Goal: Information Seeking & Learning: Check status

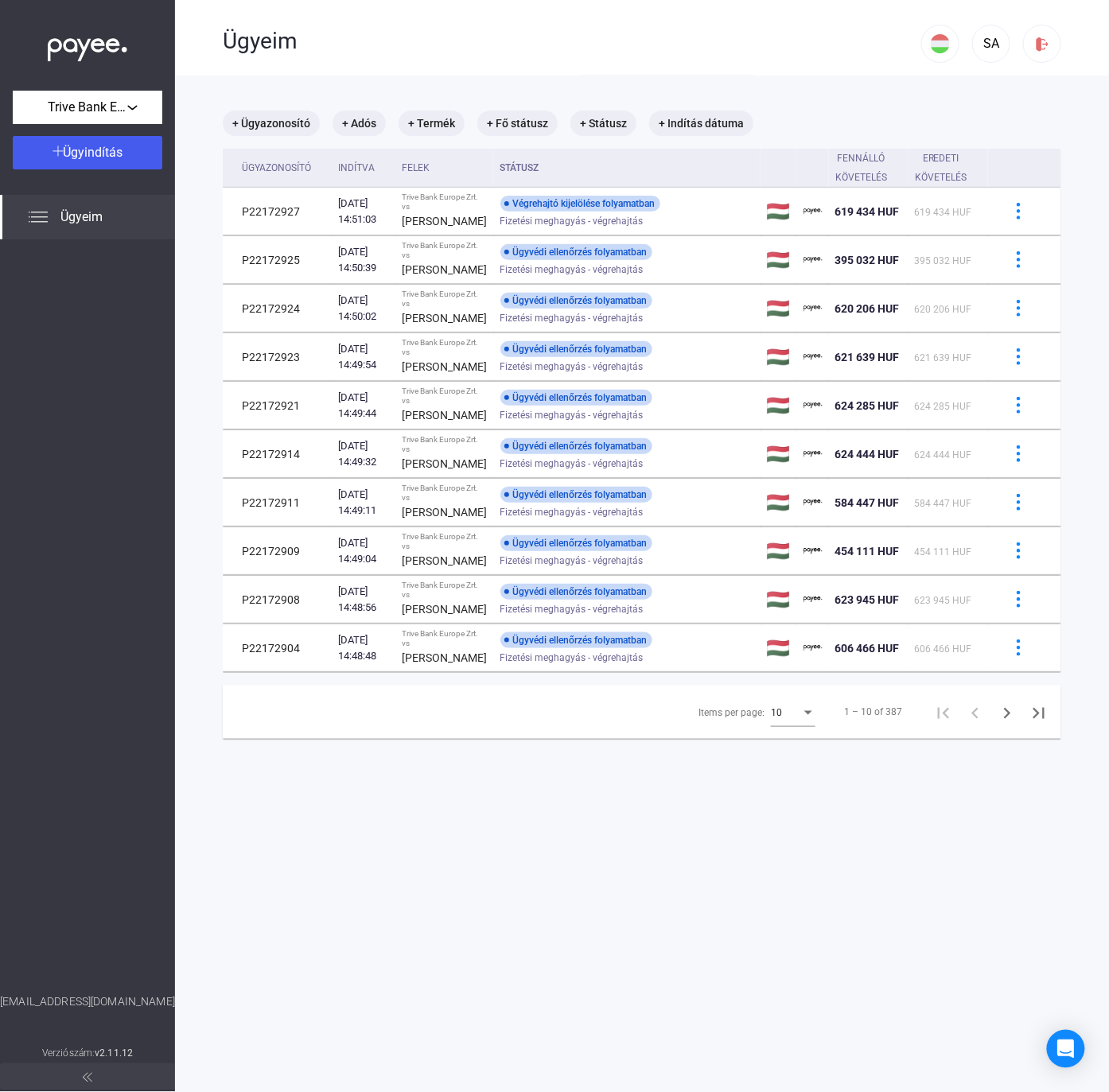
click at [778, 723] on div "10" at bounding box center [786, 712] width 30 height 19
click at [772, 923] on span "25" at bounding box center [778, 916] width 44 height 19
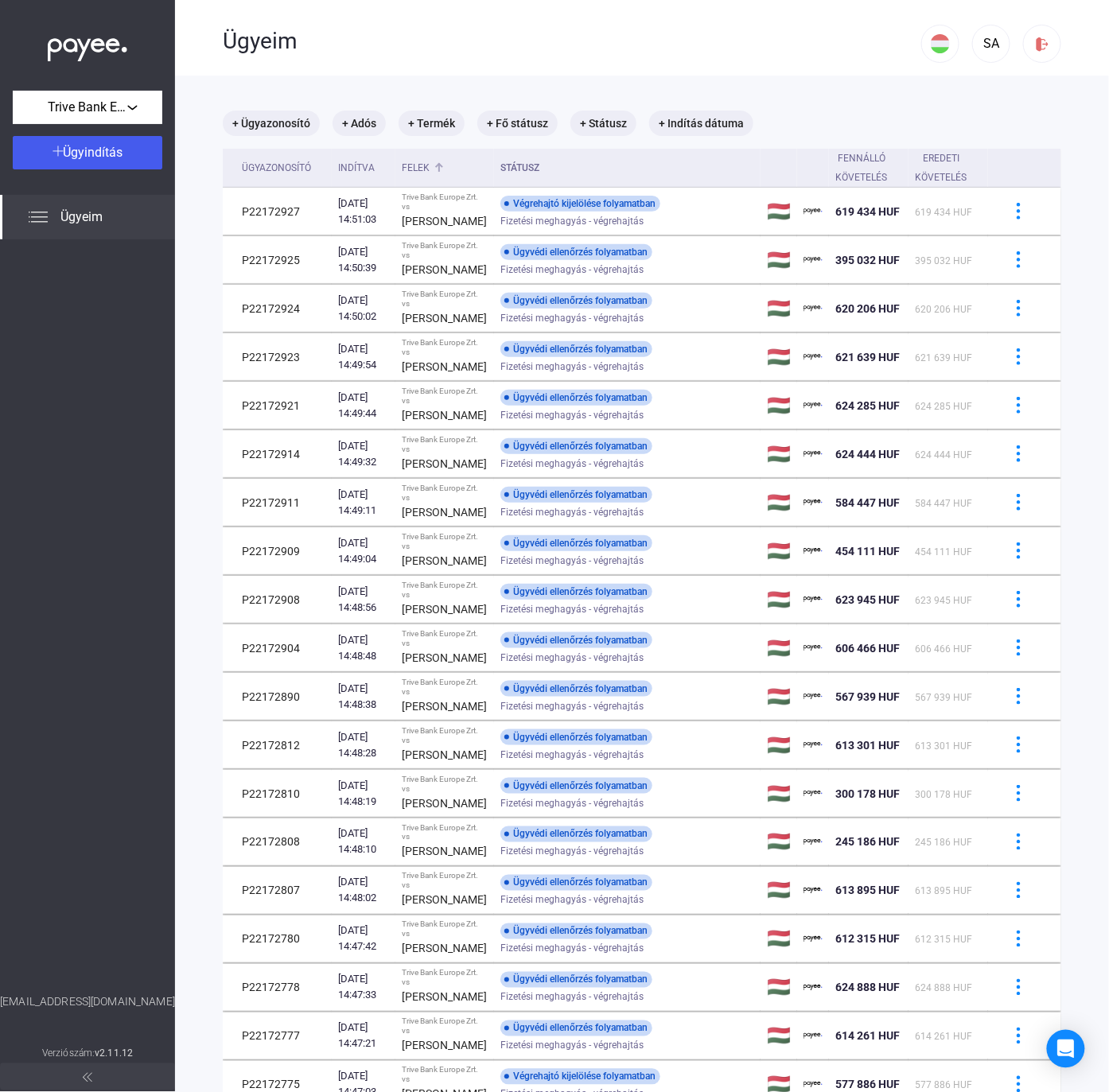
click at [422, 166] on div "Felek" at bounding box center [415, 167] width 27 height 19
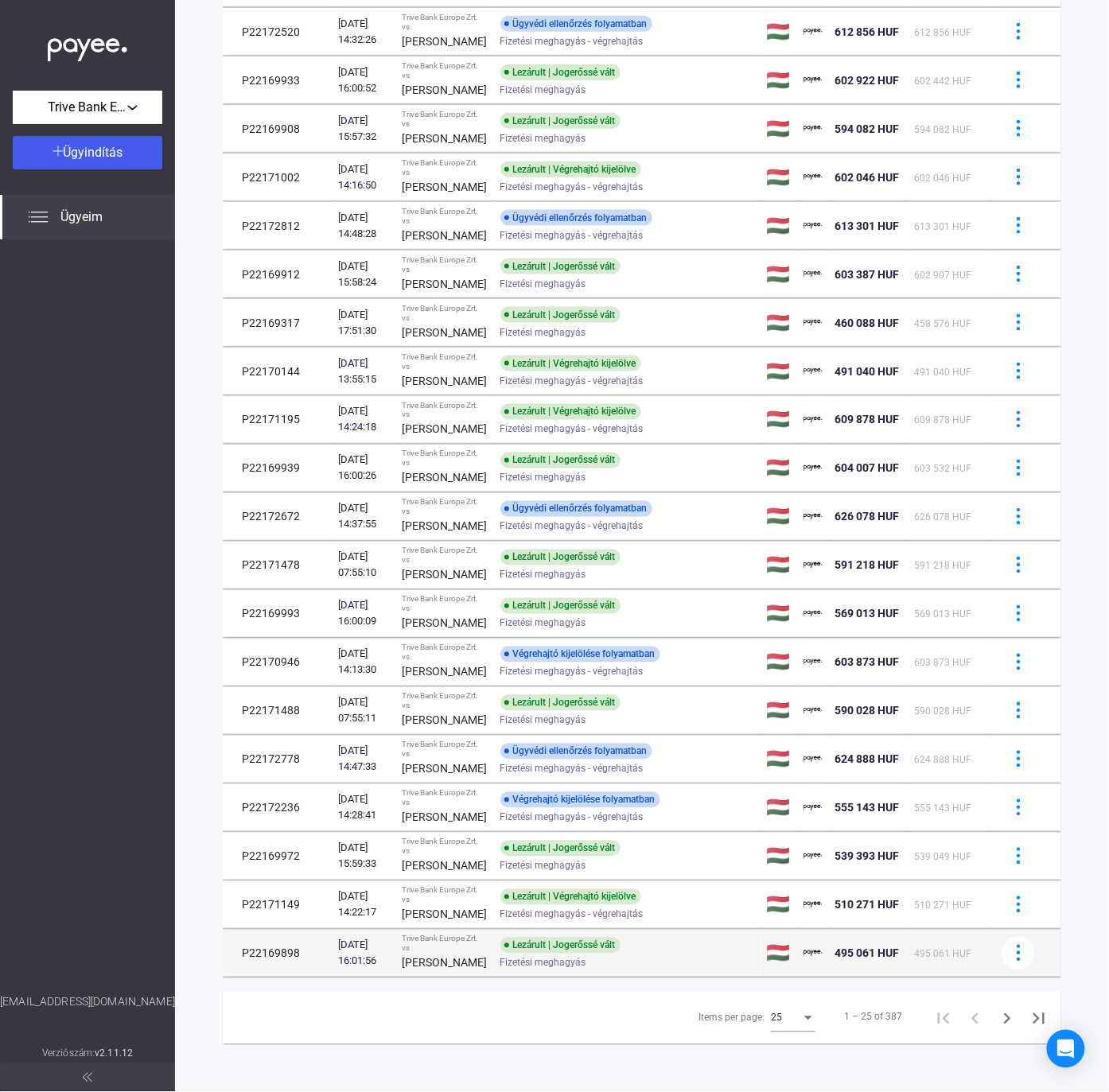
scroll to position [748, 0]
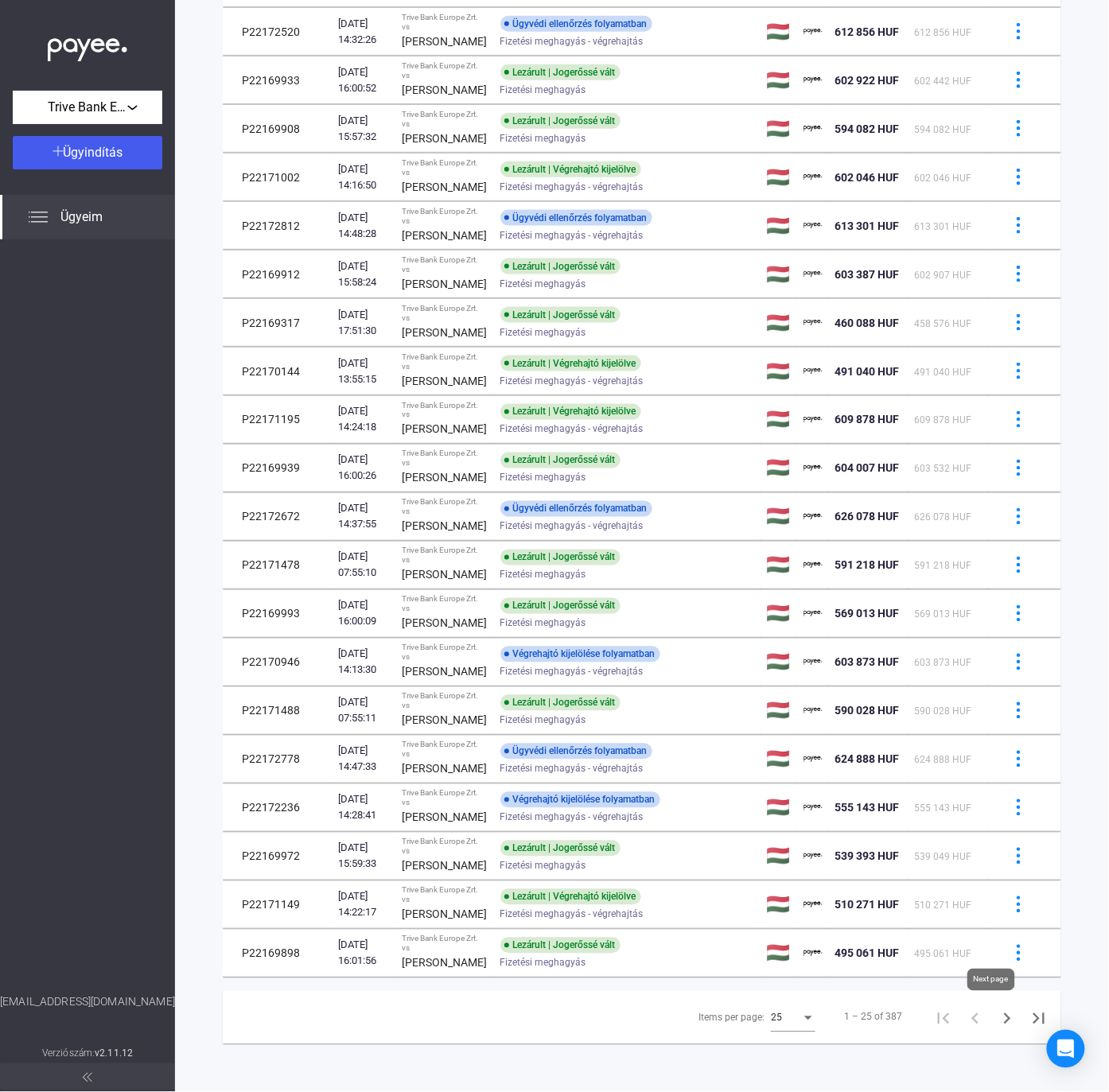
click at [996, 1017] on icon "Next page" at bounding box center [1007, 1019] width 23 height 23
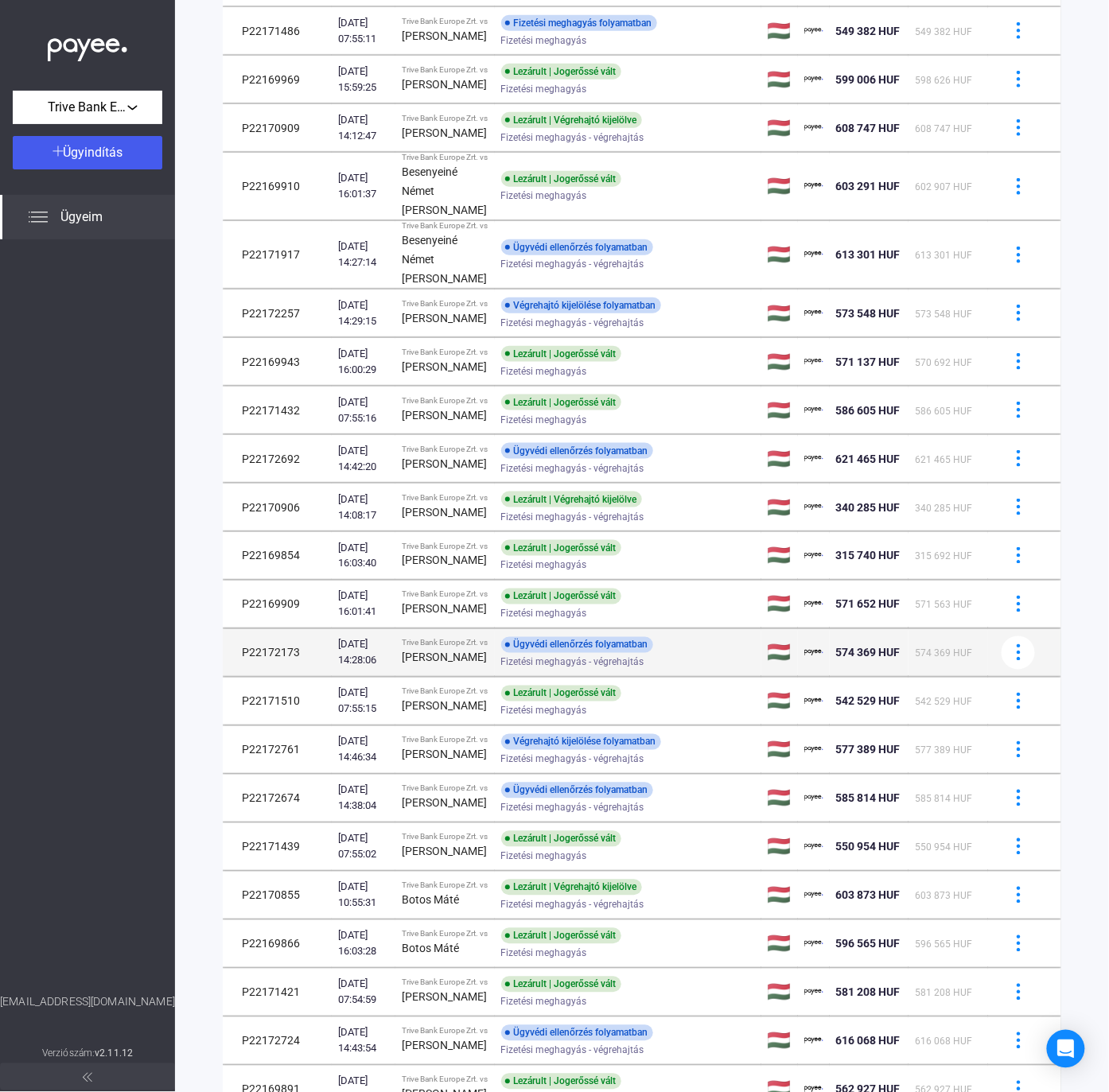
scroll to position [605, 0]
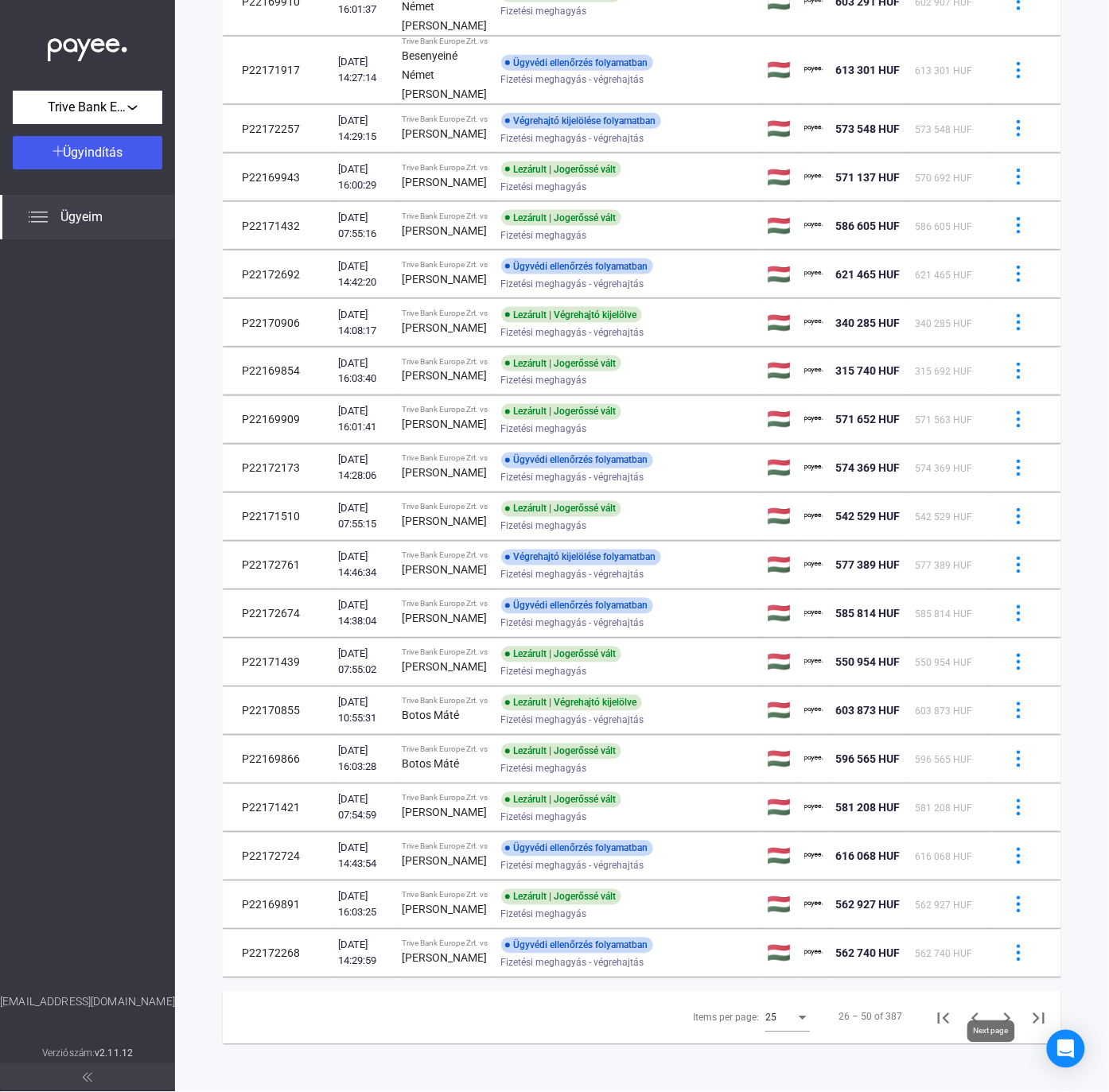
click at [996, 1030] on icon "Next page" at bounding box center [1007, 1019] width 23 height 23
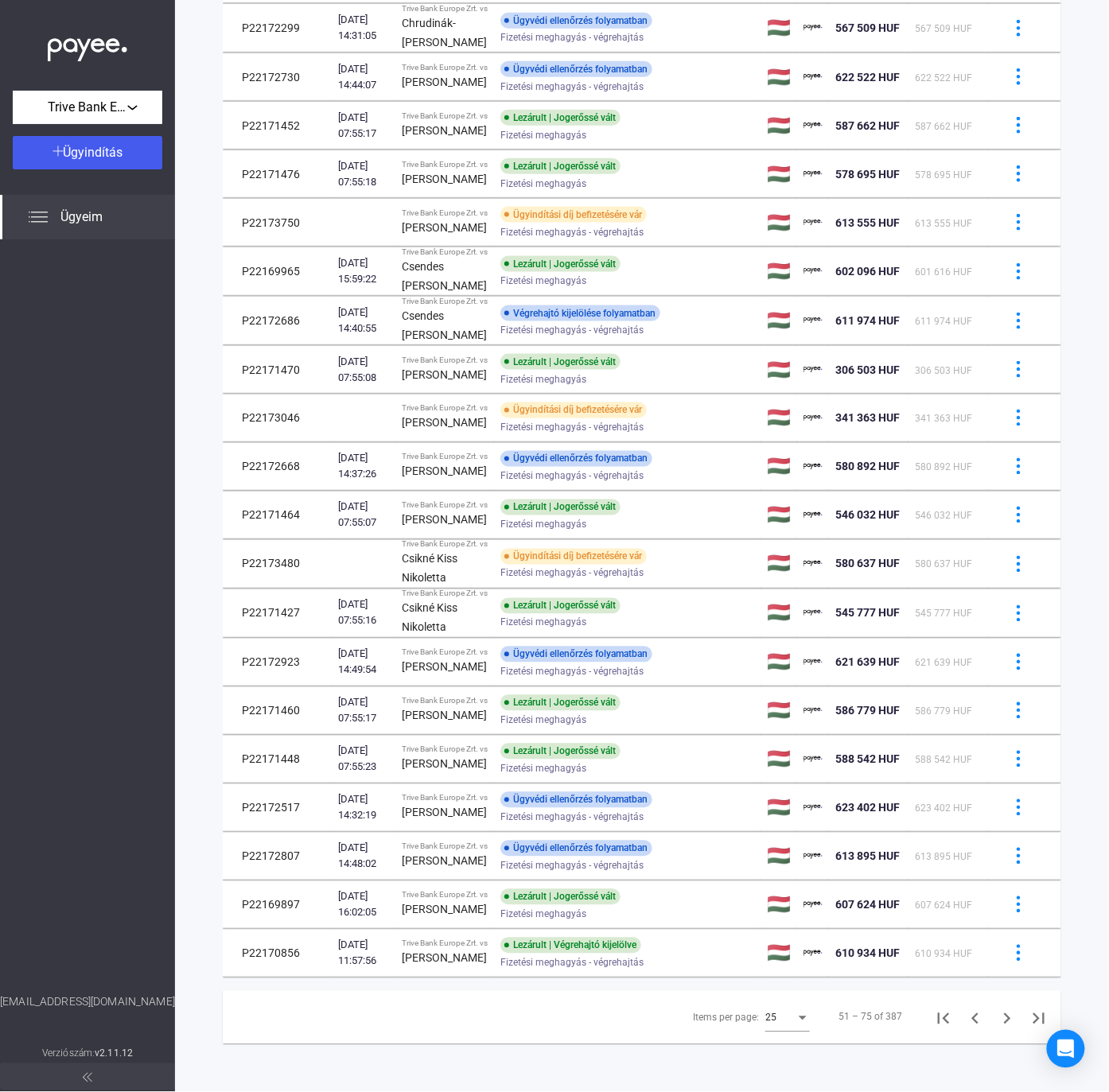
scroll to position [748, 0]
click at [996, 1016] on icon "Next page" at bounding box center [1007, 1019] width 23 height 23
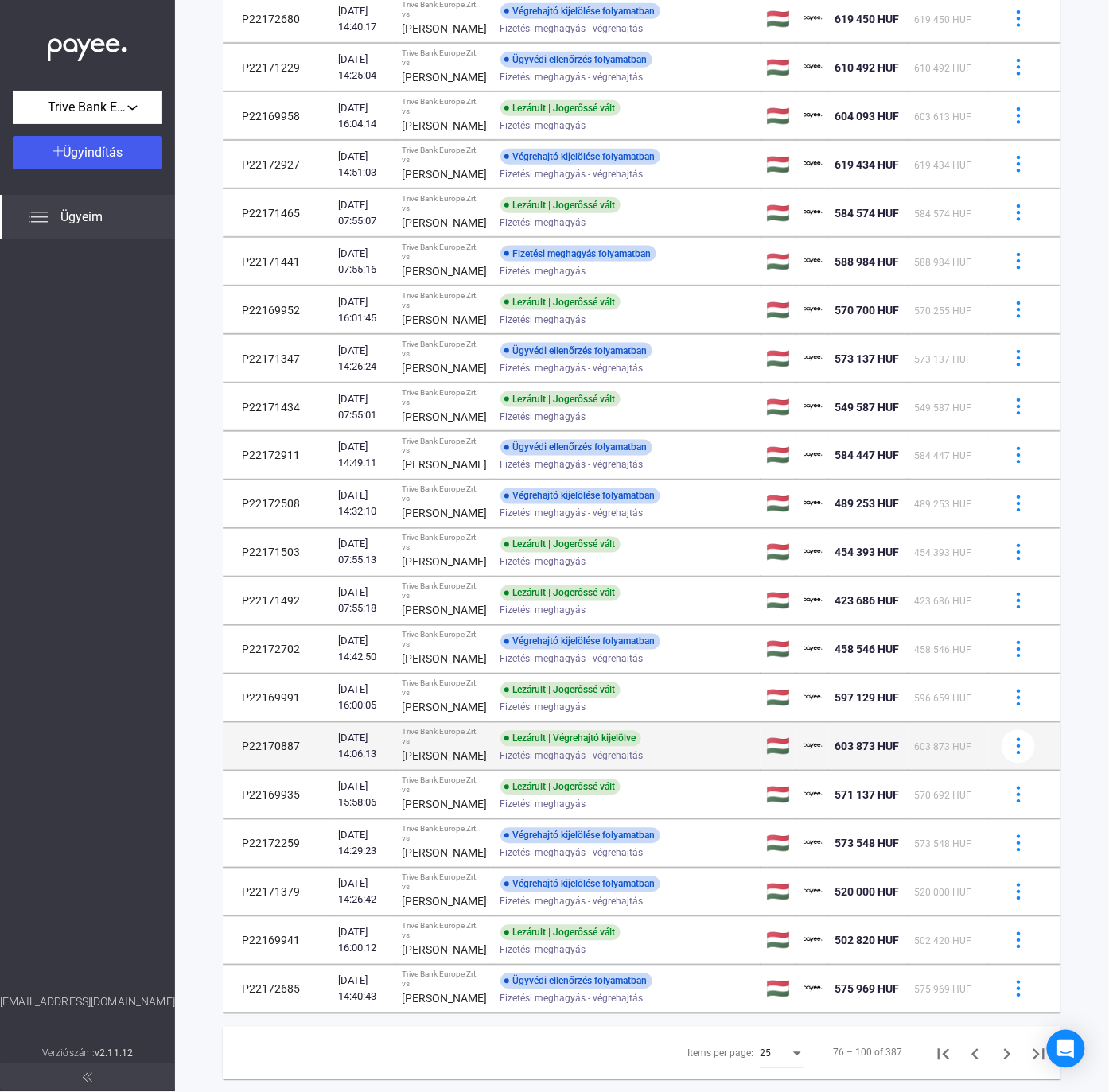
scroll to position [752, 0]
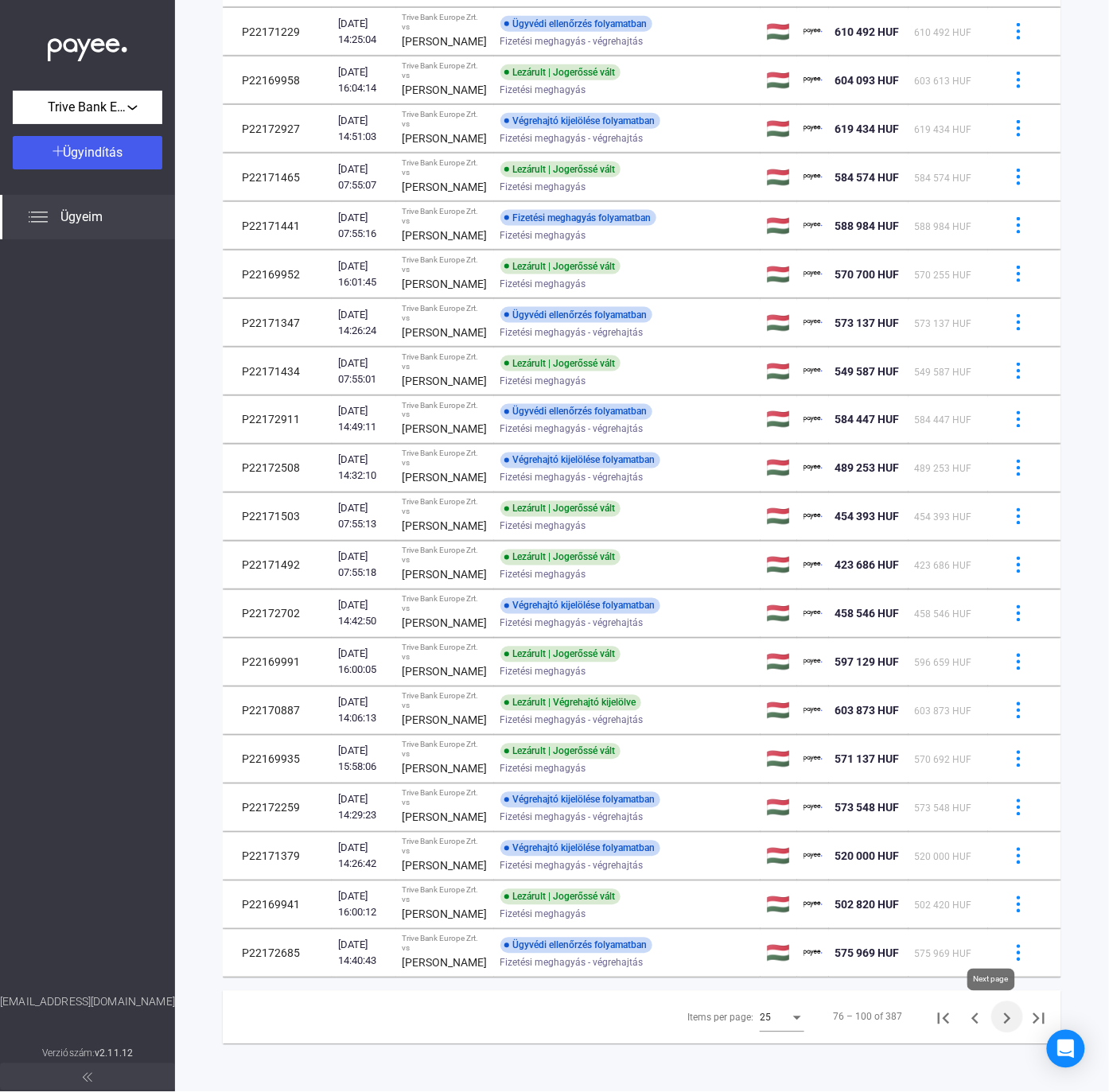
click at [1004, 1015] on icon "Next page" at bounding box center [1007, 1019] width 7 height 11
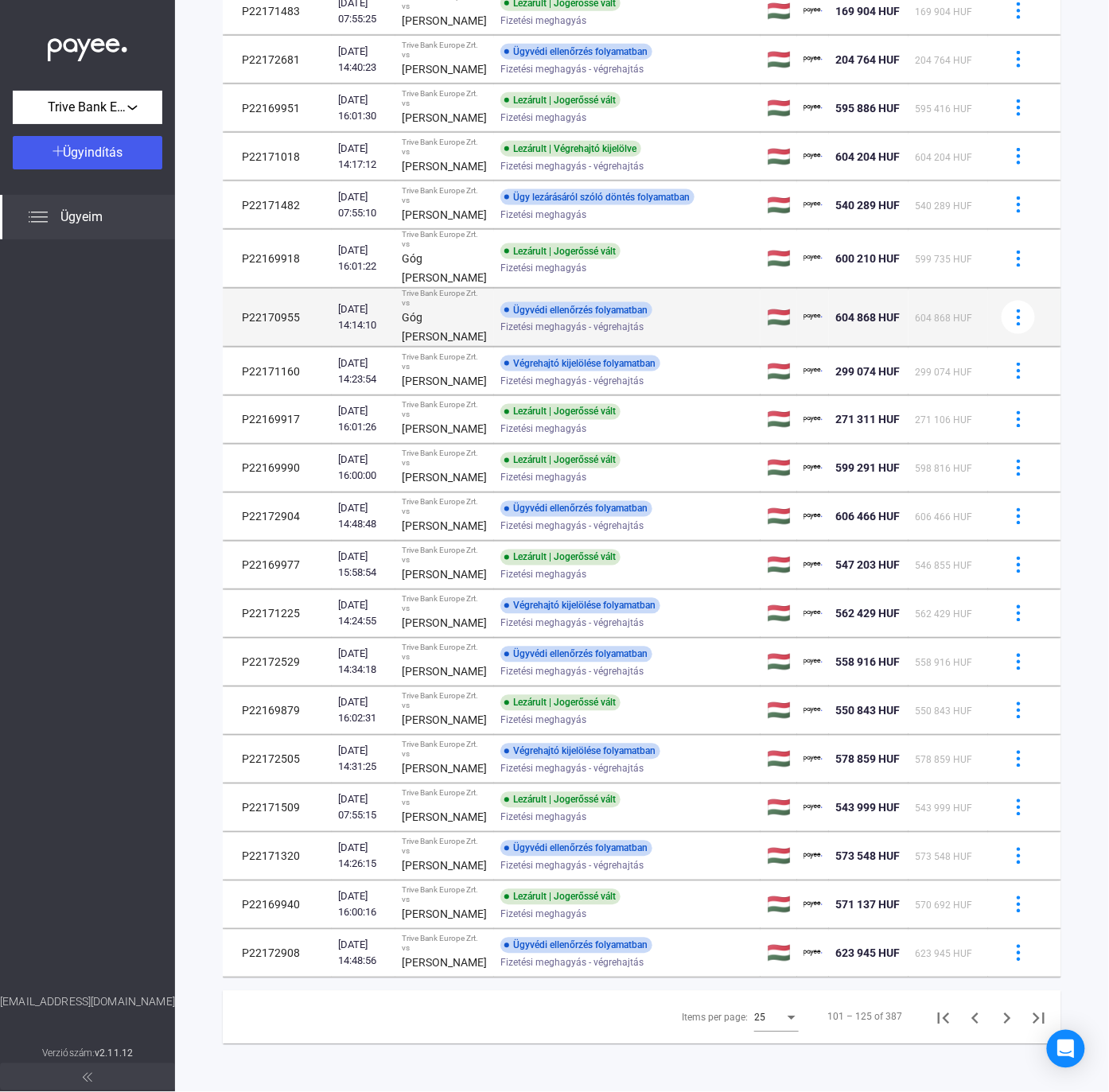
scroll to position [608, 0]
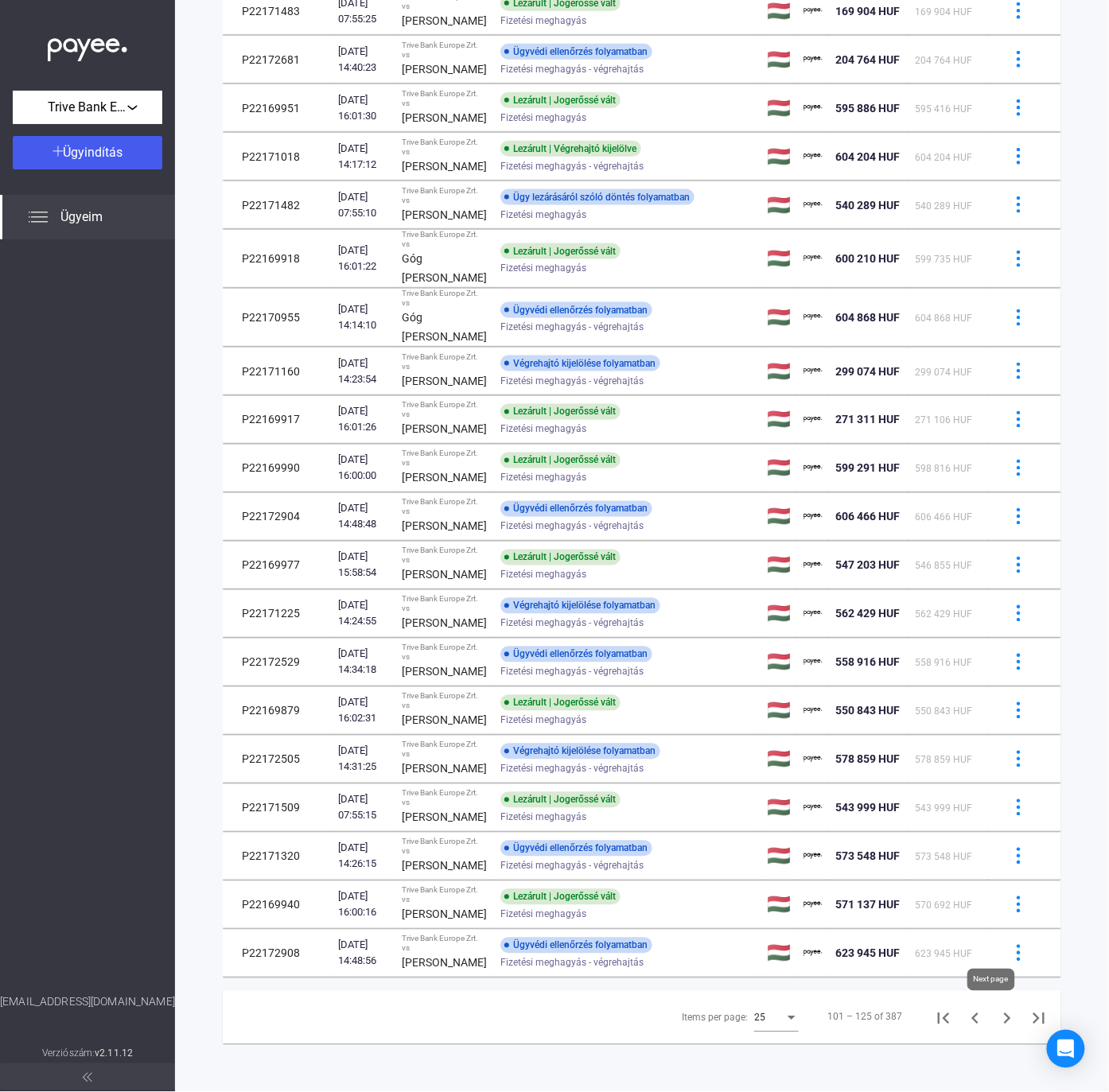
click at [996, 1021] on icon "Next page" at bounding box center [1007, 1019] width 23 height 23
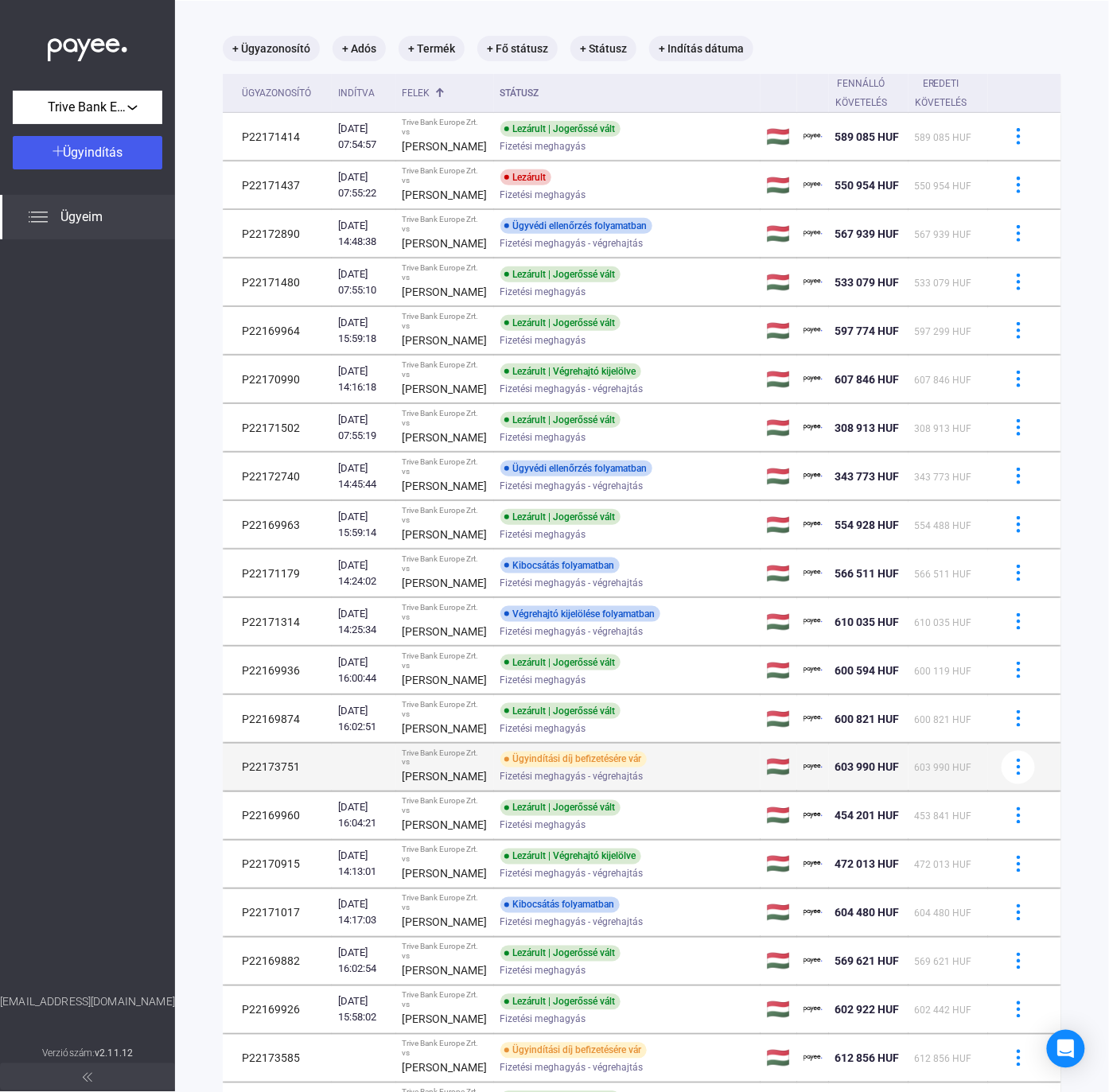
click at [457, 786] on div "[PERSON_NAME]" at bounding box center [445, 777] width 85 height 19
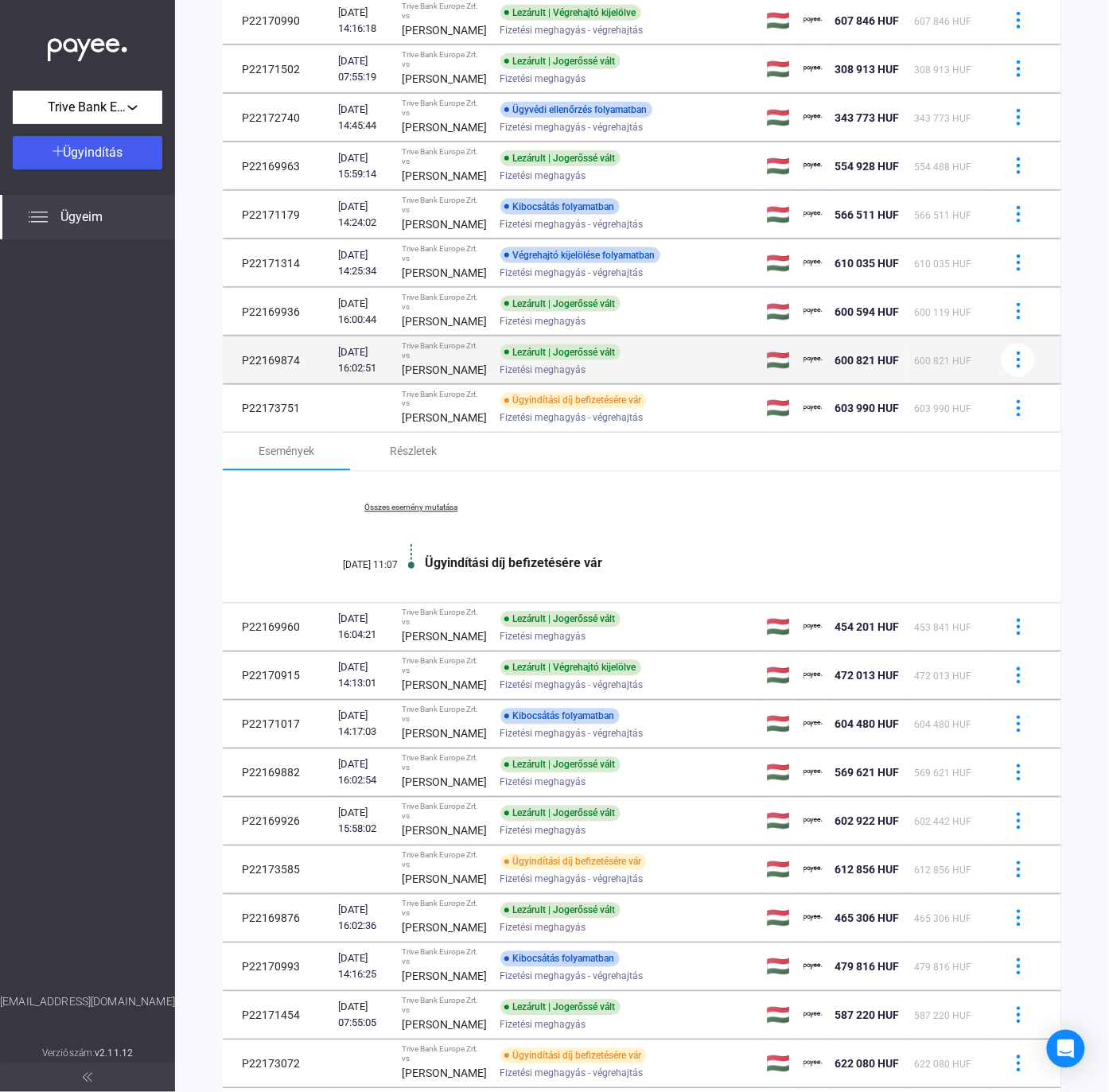
scroll to position [499, 0]
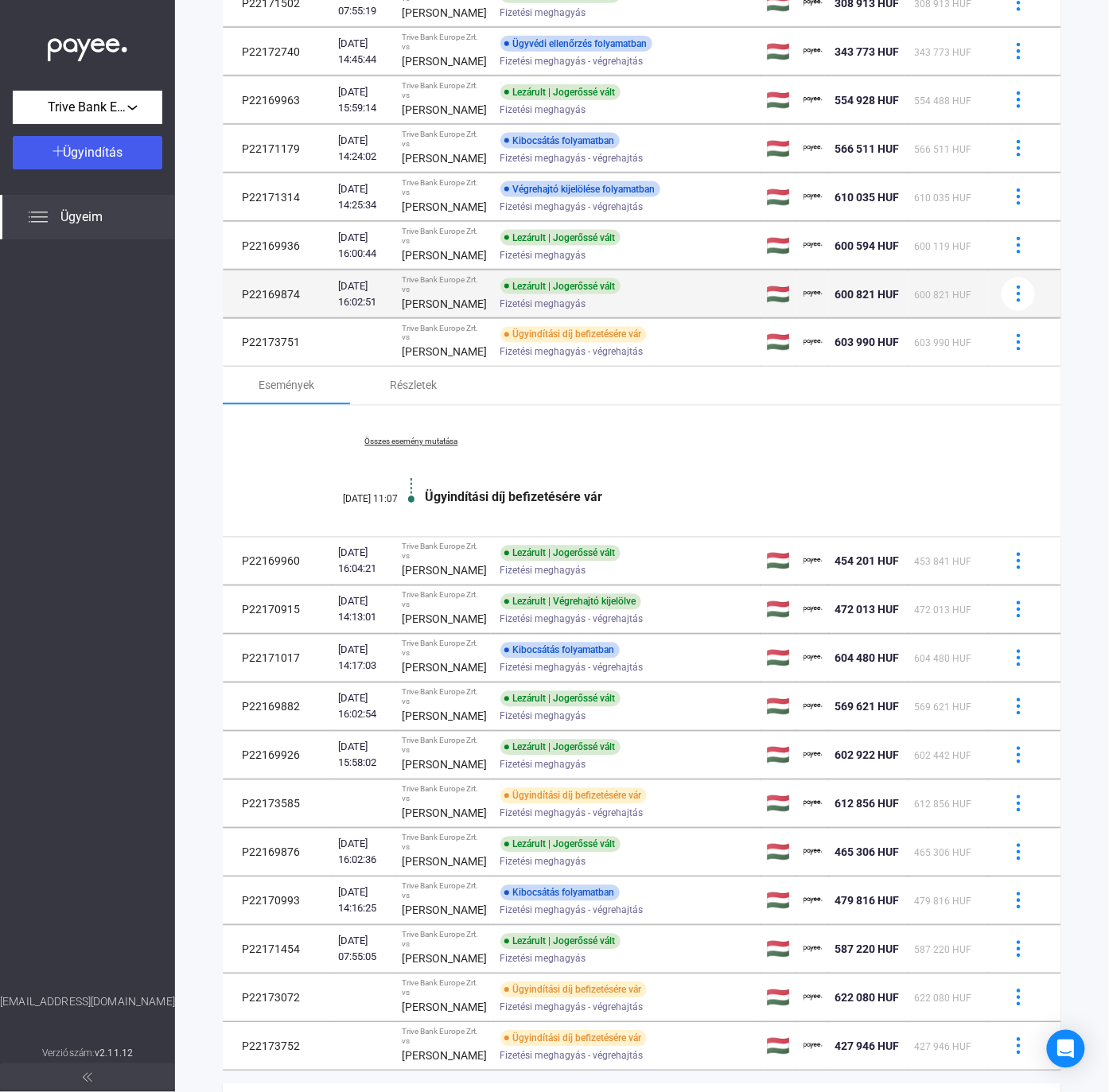
click at [441, 313] on div "[PERSON_NAME]" at bounding box center [445, 304] width 85 height 19
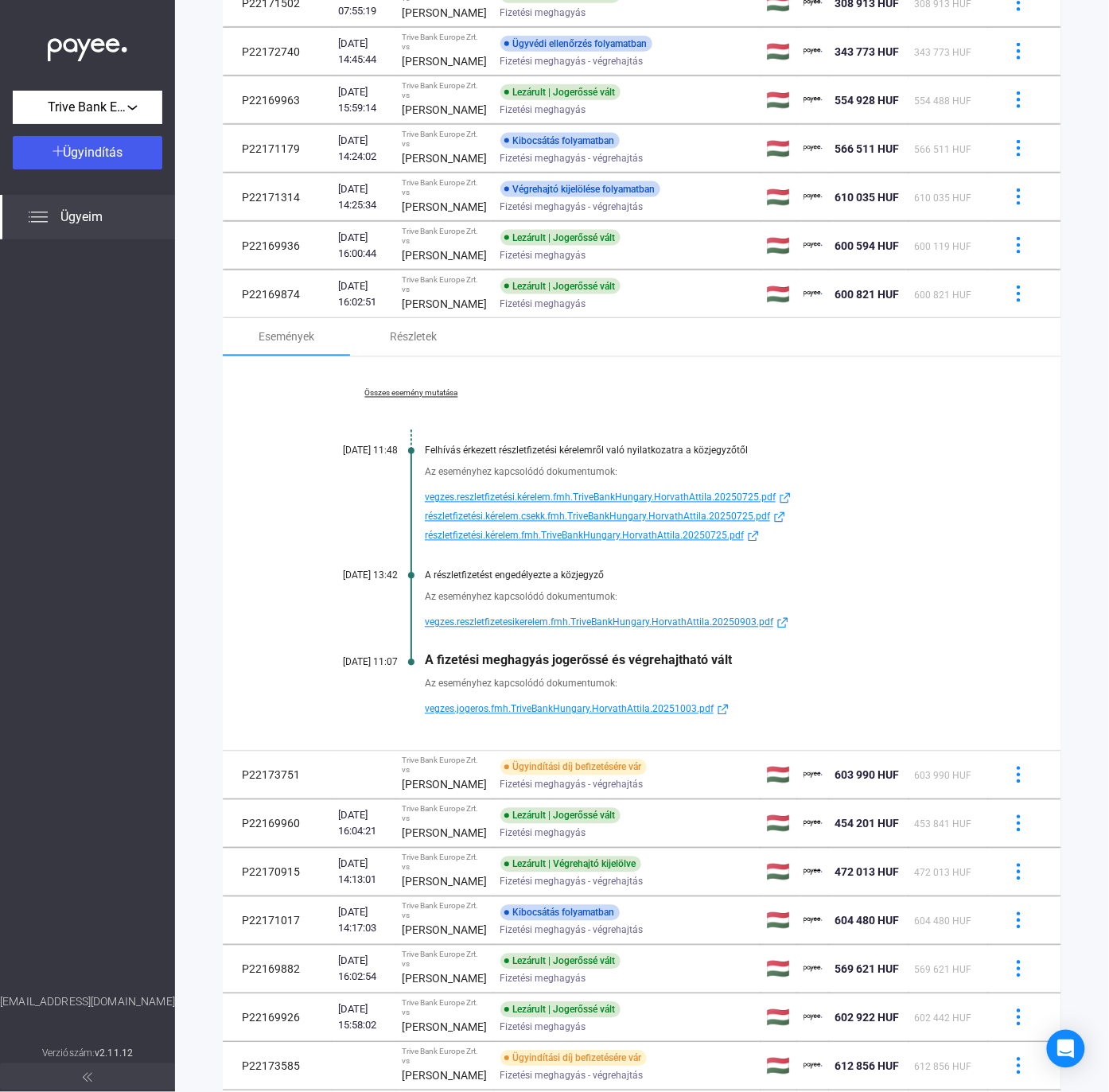
scroll to position [1121, 0]
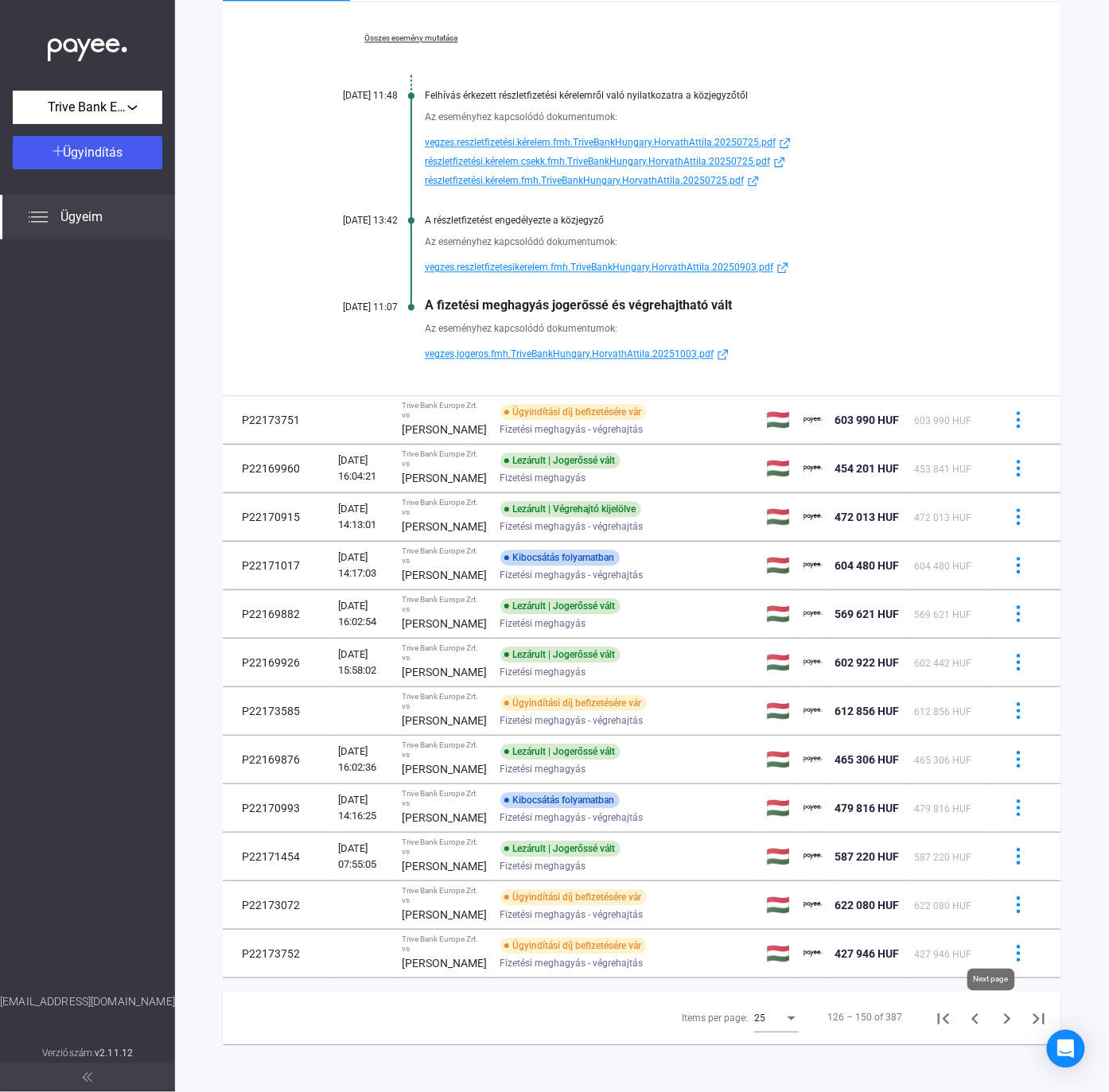
click at [1004, 1015] on icon "Next page" at bounding box center [1007, 1019] width 7 height 11
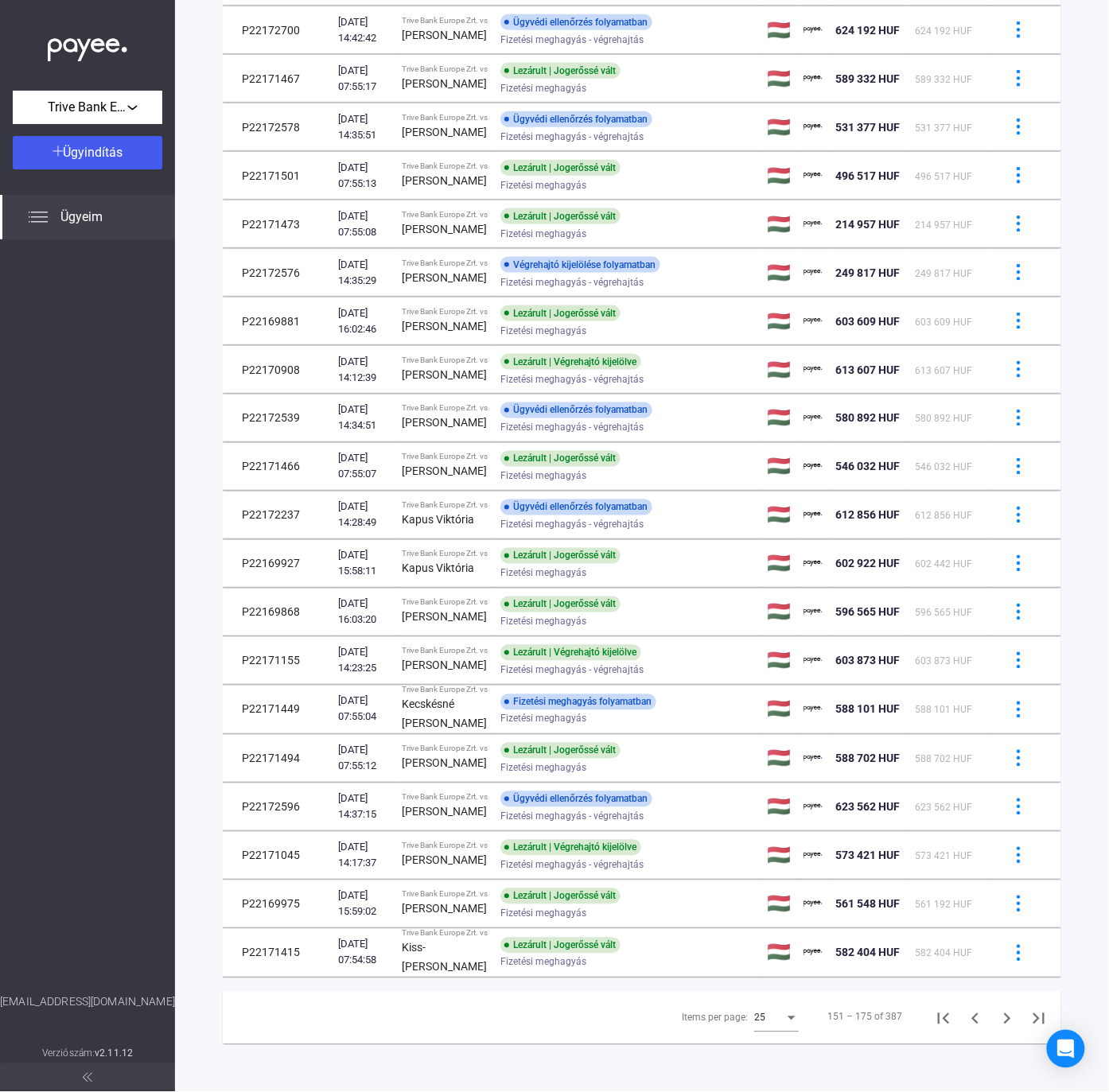
scroll to position [727, 0]
click at [996, 1024] on icon "Next page" at bounding box center [1007, 1019] width 23 height 23
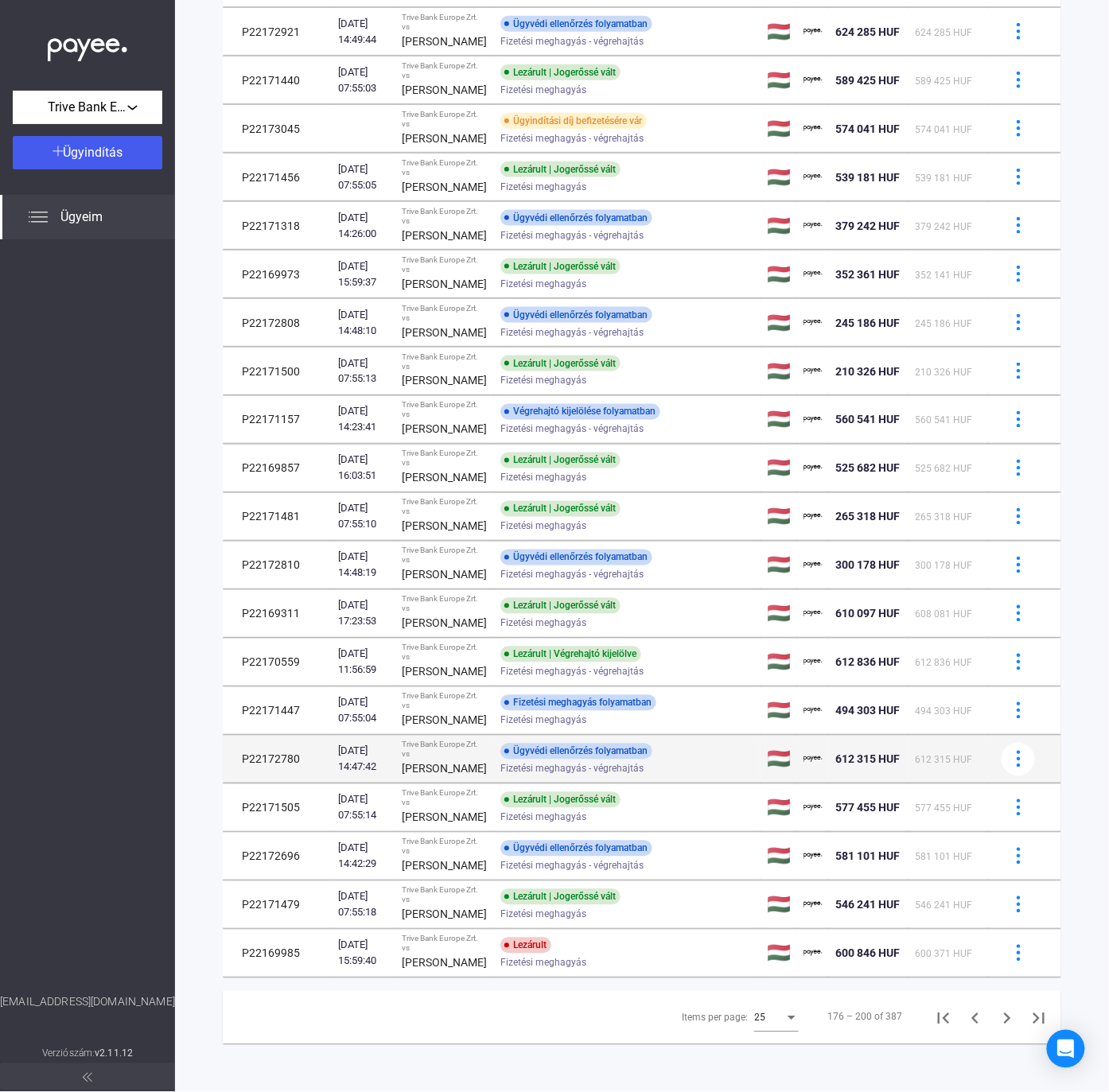
scroll to position [789, 0]
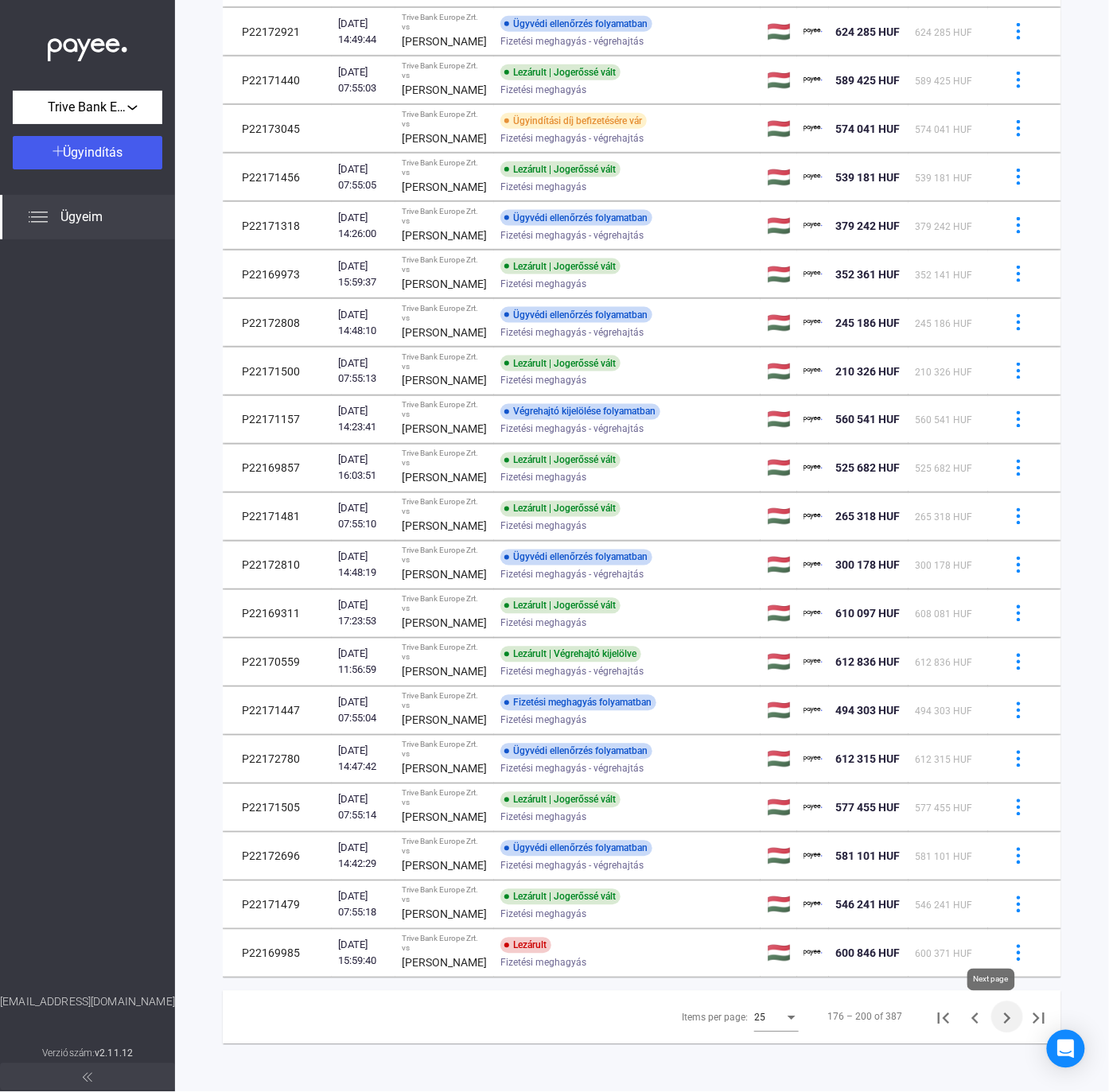
click at [996, 1019] on icon "Next page" at bounding box center [1007, 1019] width 23 height 23
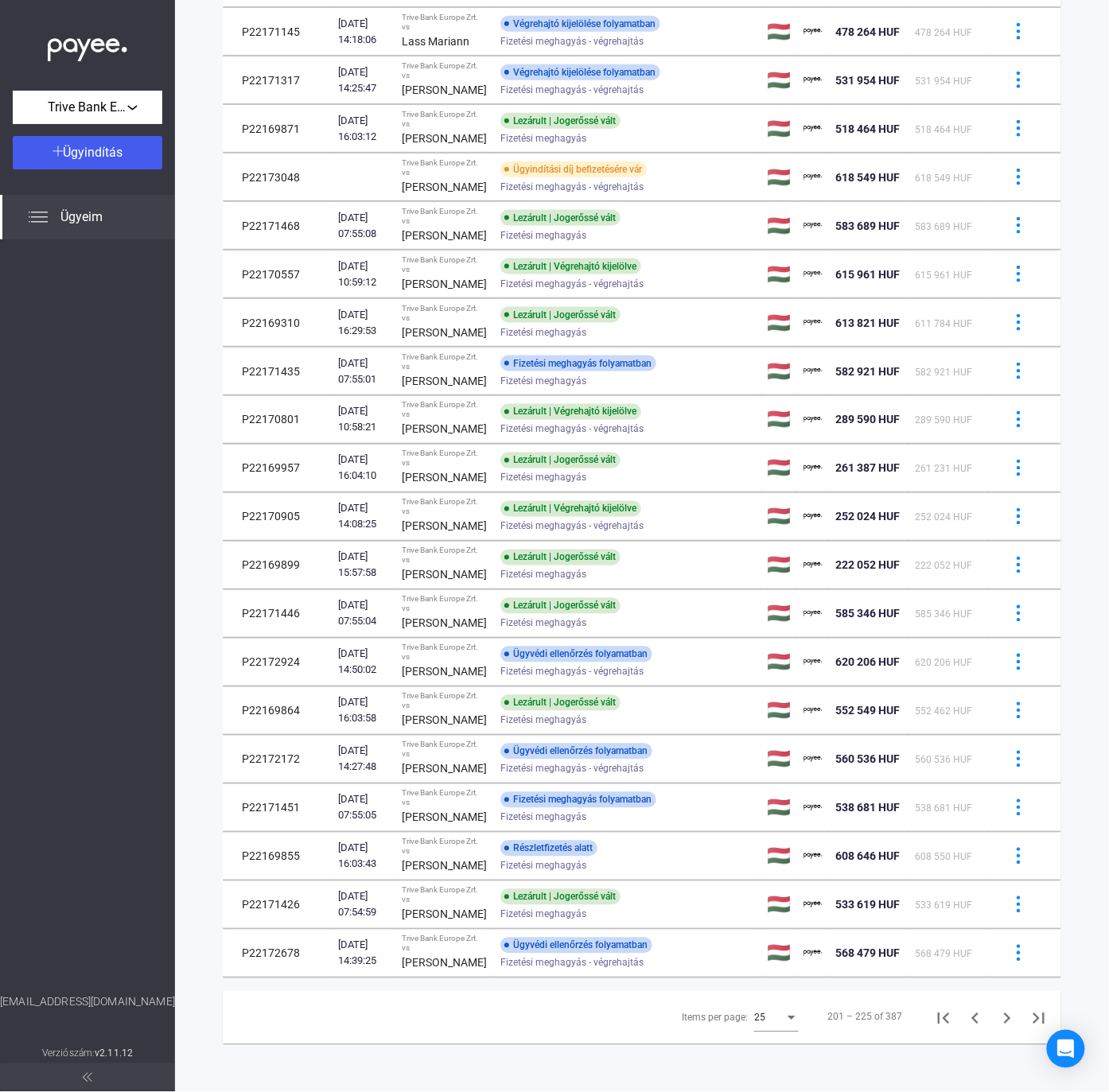
scroll to position [717, 0]
click at [996, 1017] on icon "Next page" at bounding box center [1007, 1019] width 23 height 23
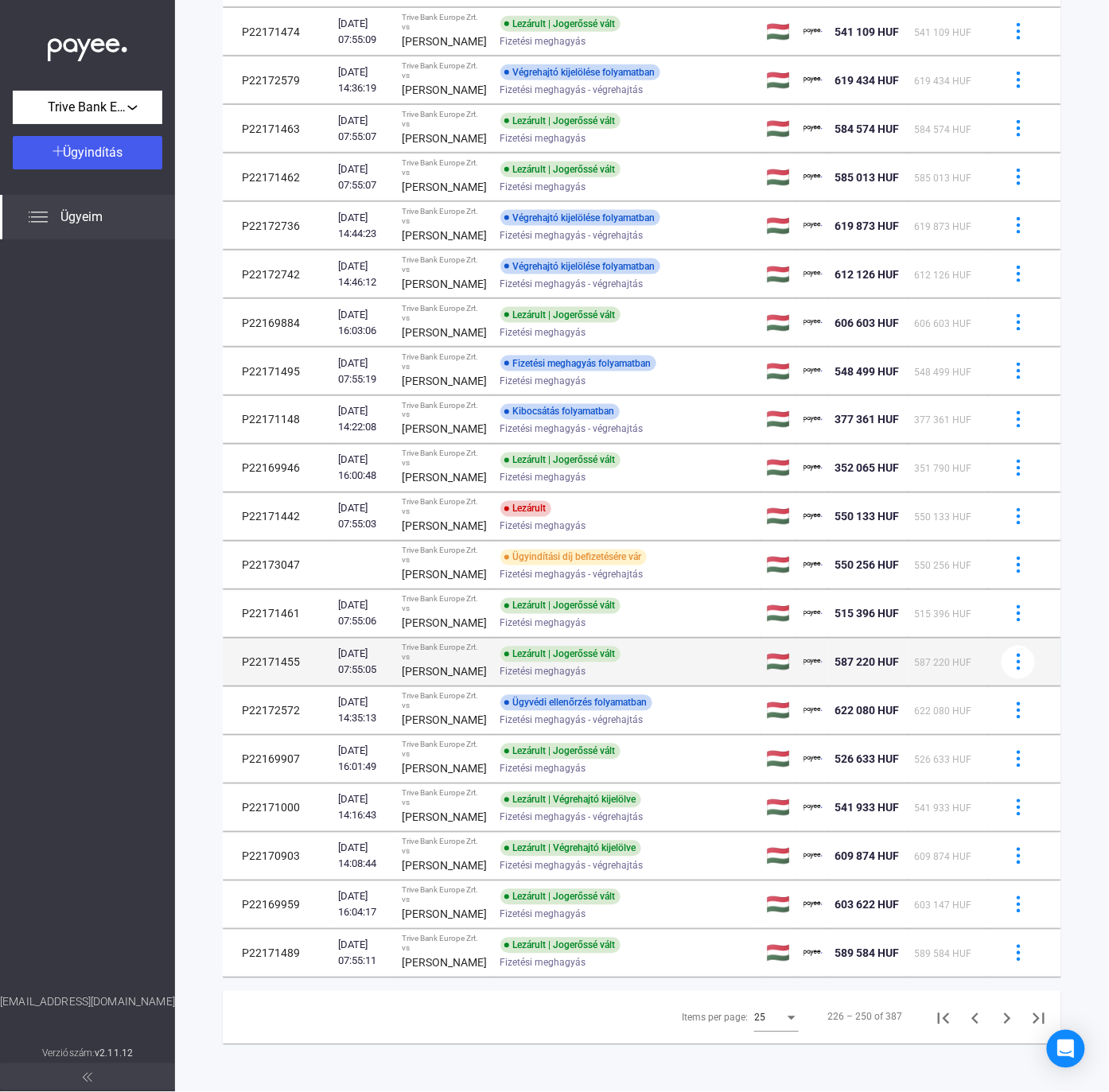
scroll to position [605, 0]
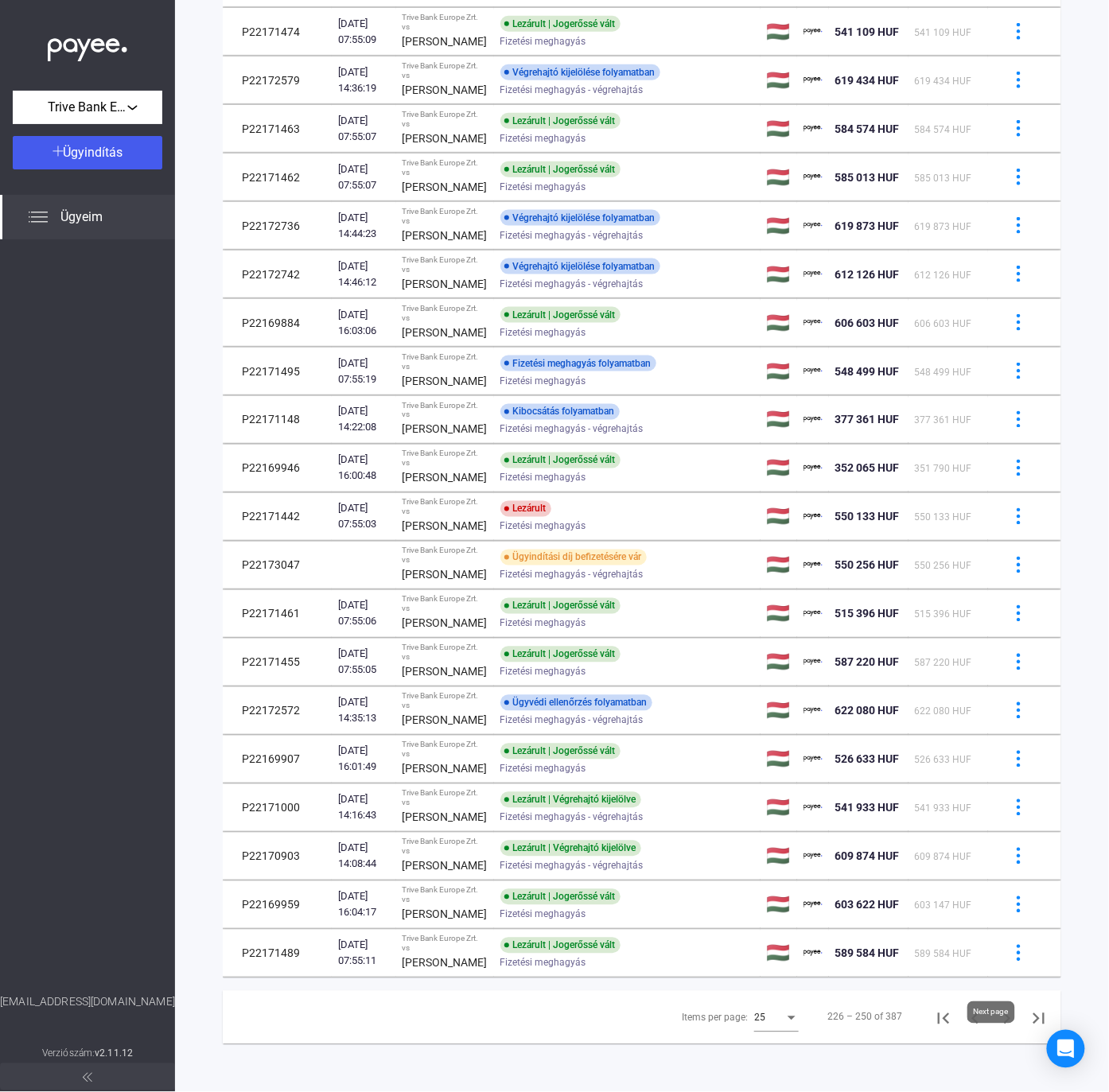
click at [996, 1030] on icon "Next page" at bounding box center [1007, 1019] width 23 height 23
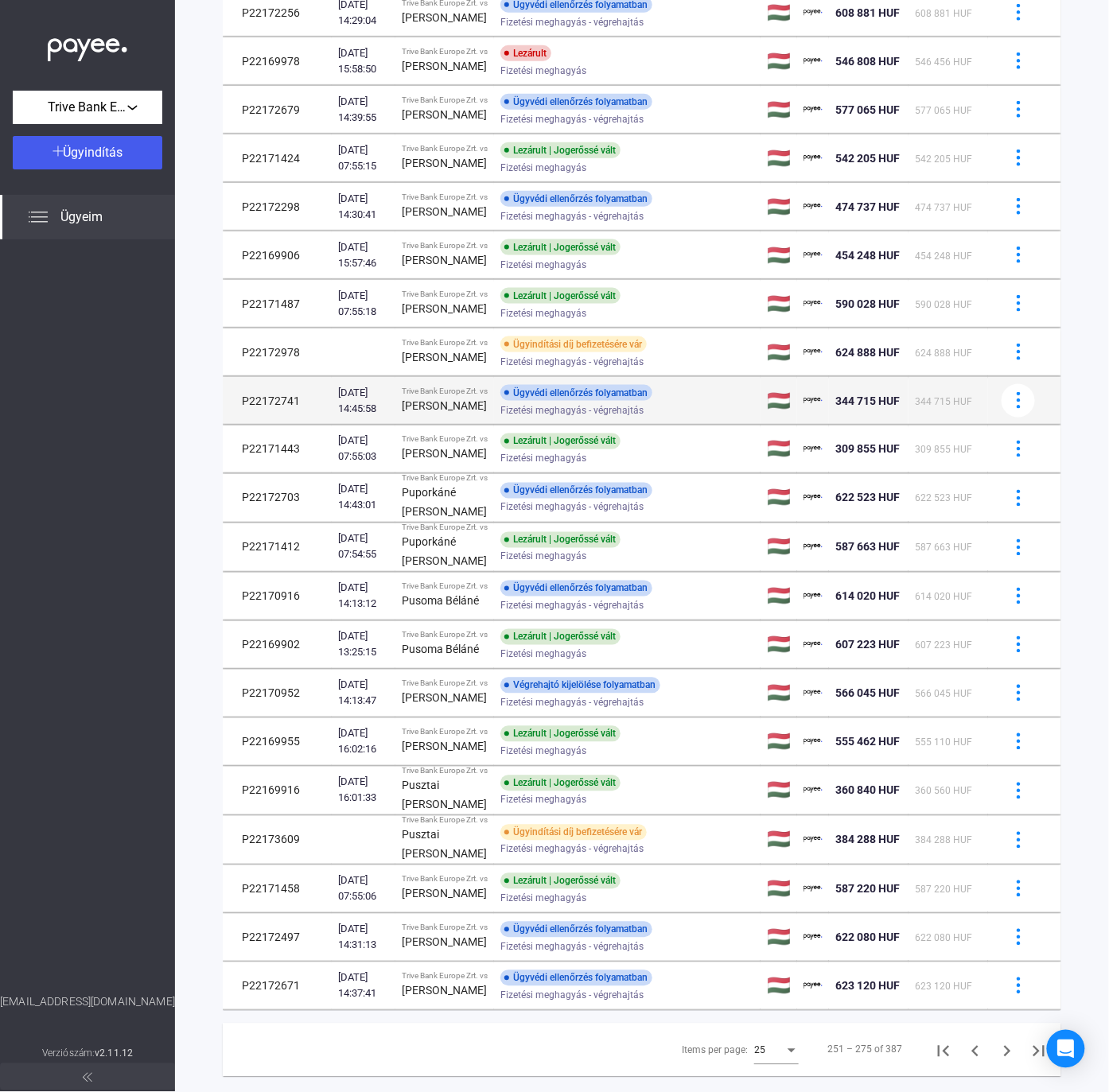
scroll to position [499, 0]
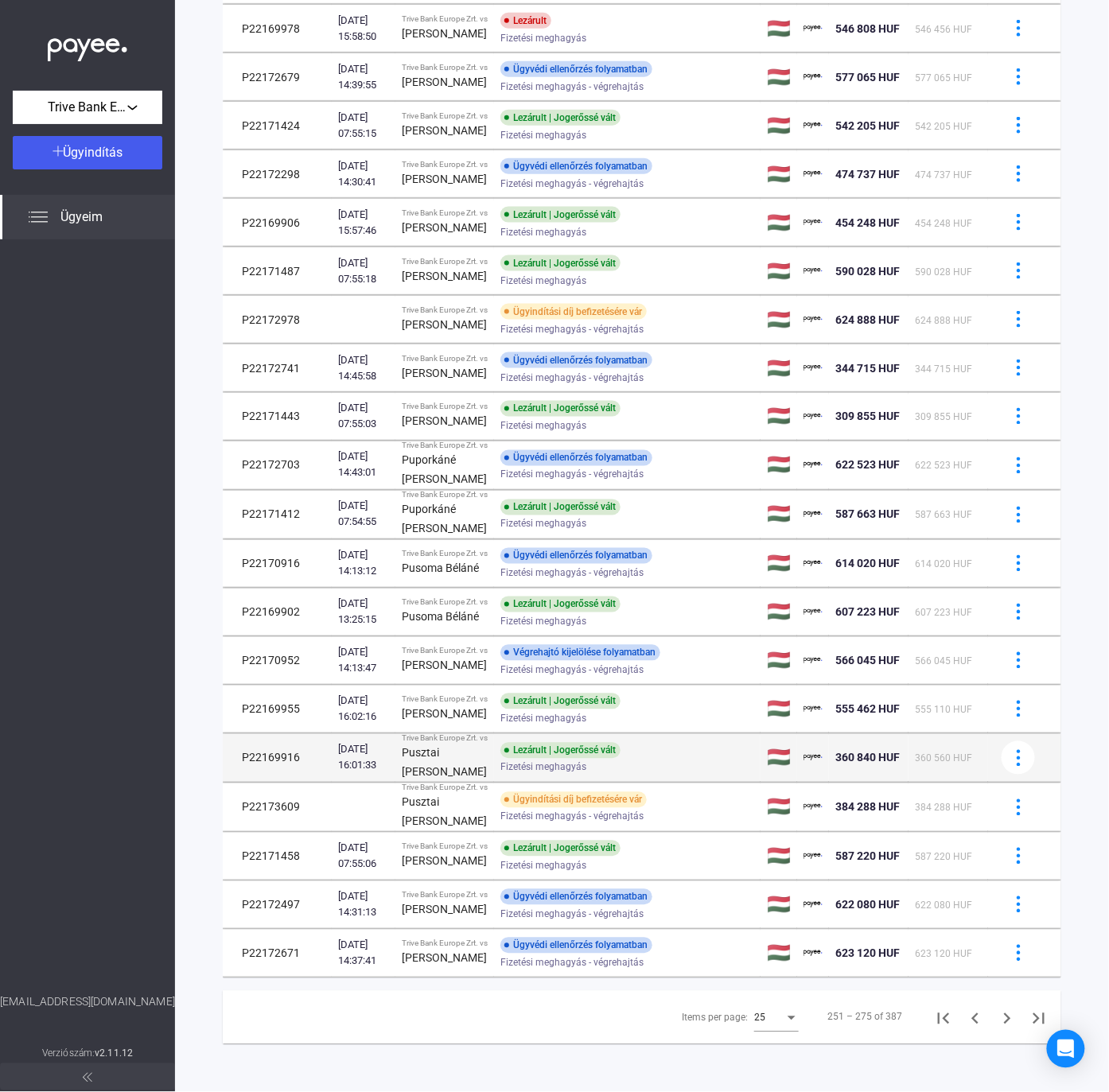
click at [561, 759] on div "Lezárult | Jogerőssé vált" at bounding box center [560, 751] width 121 height 16
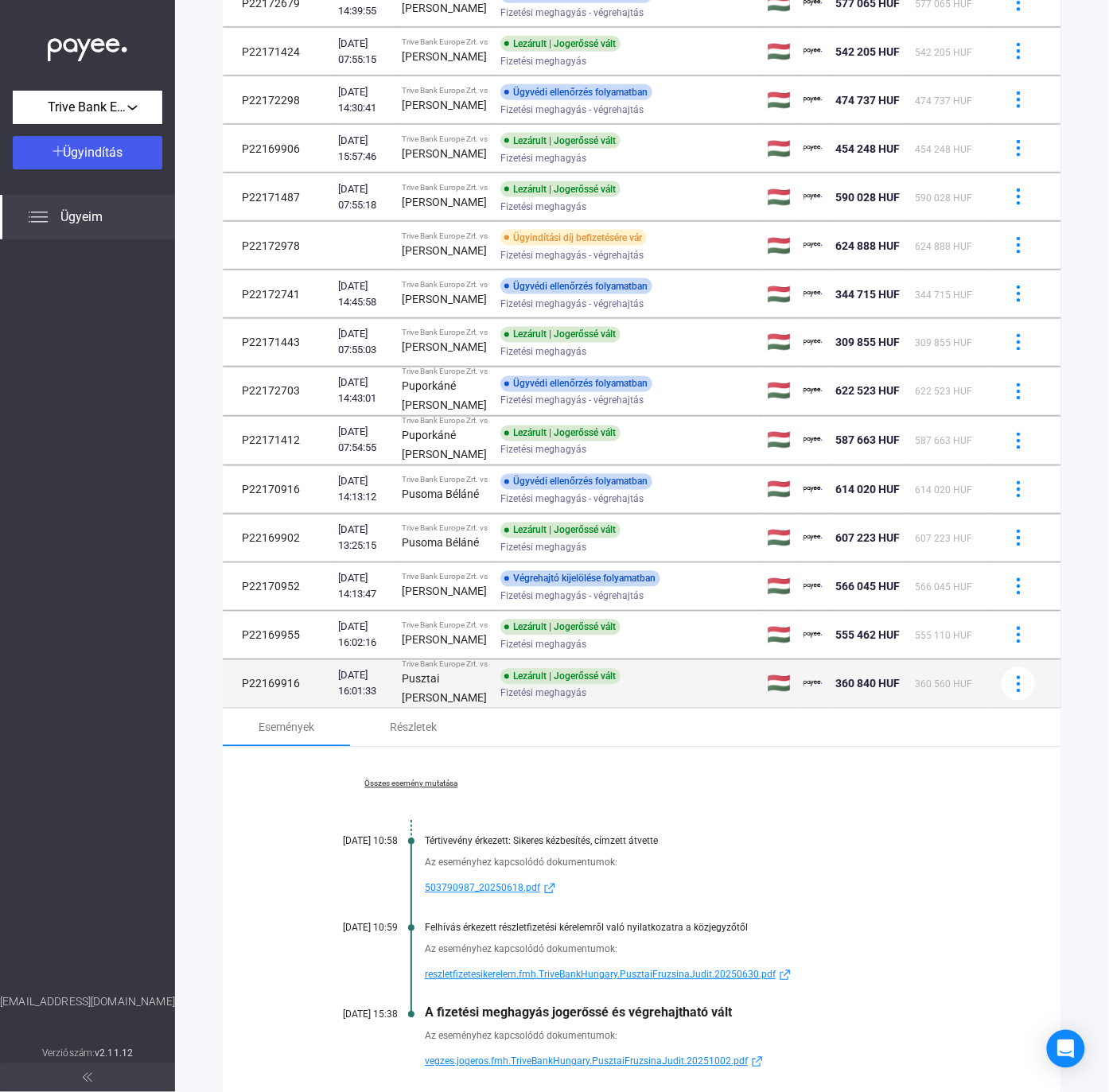
scroll to position [924, 0]
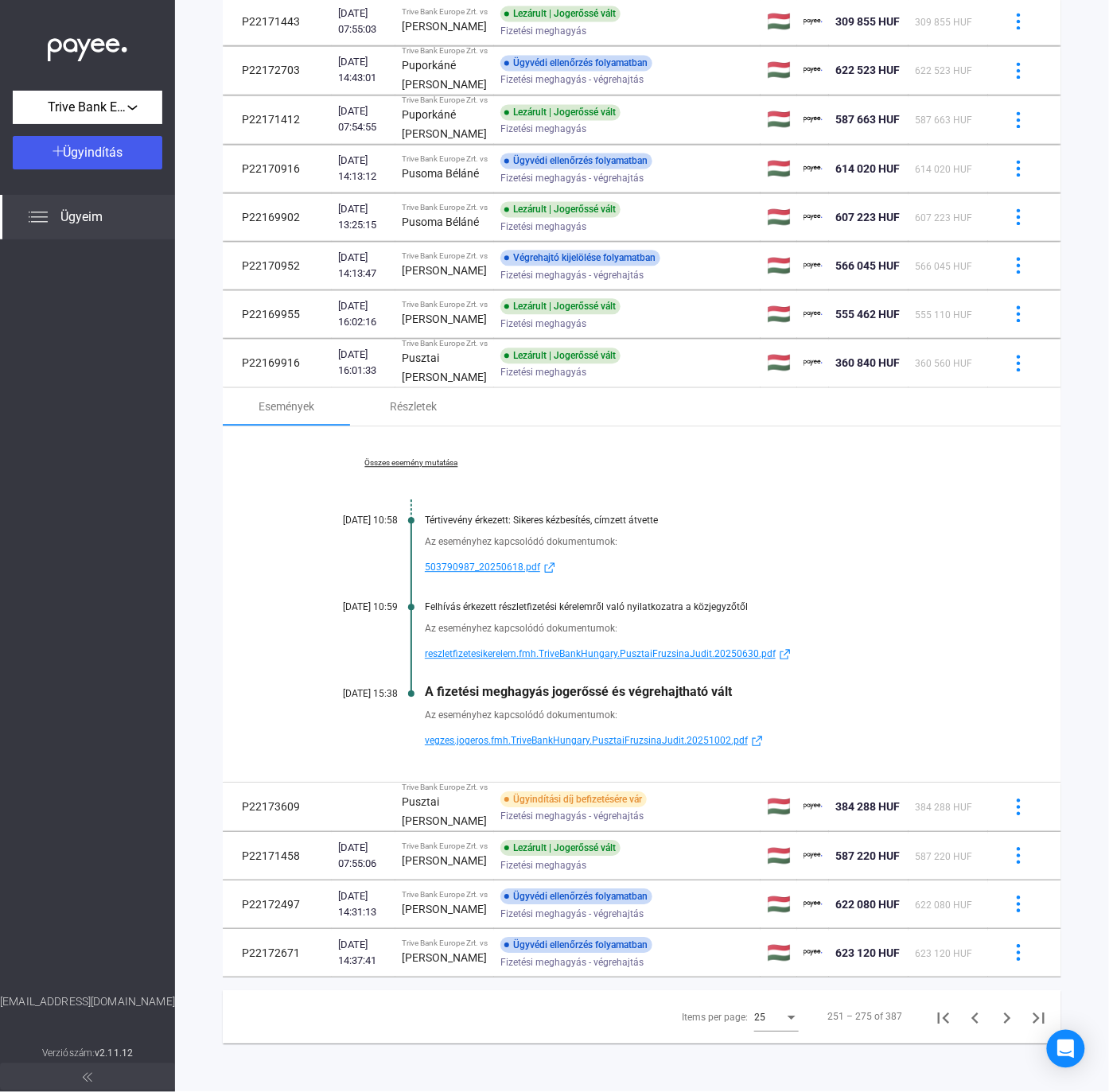
click at [576, 664] on span "reszletfizetesikerelem.fmh.TriveBankHungary.PusztaiFruzsinaJudit.20250630.pdf" at bounding box center [601, 654] width 351 height 19
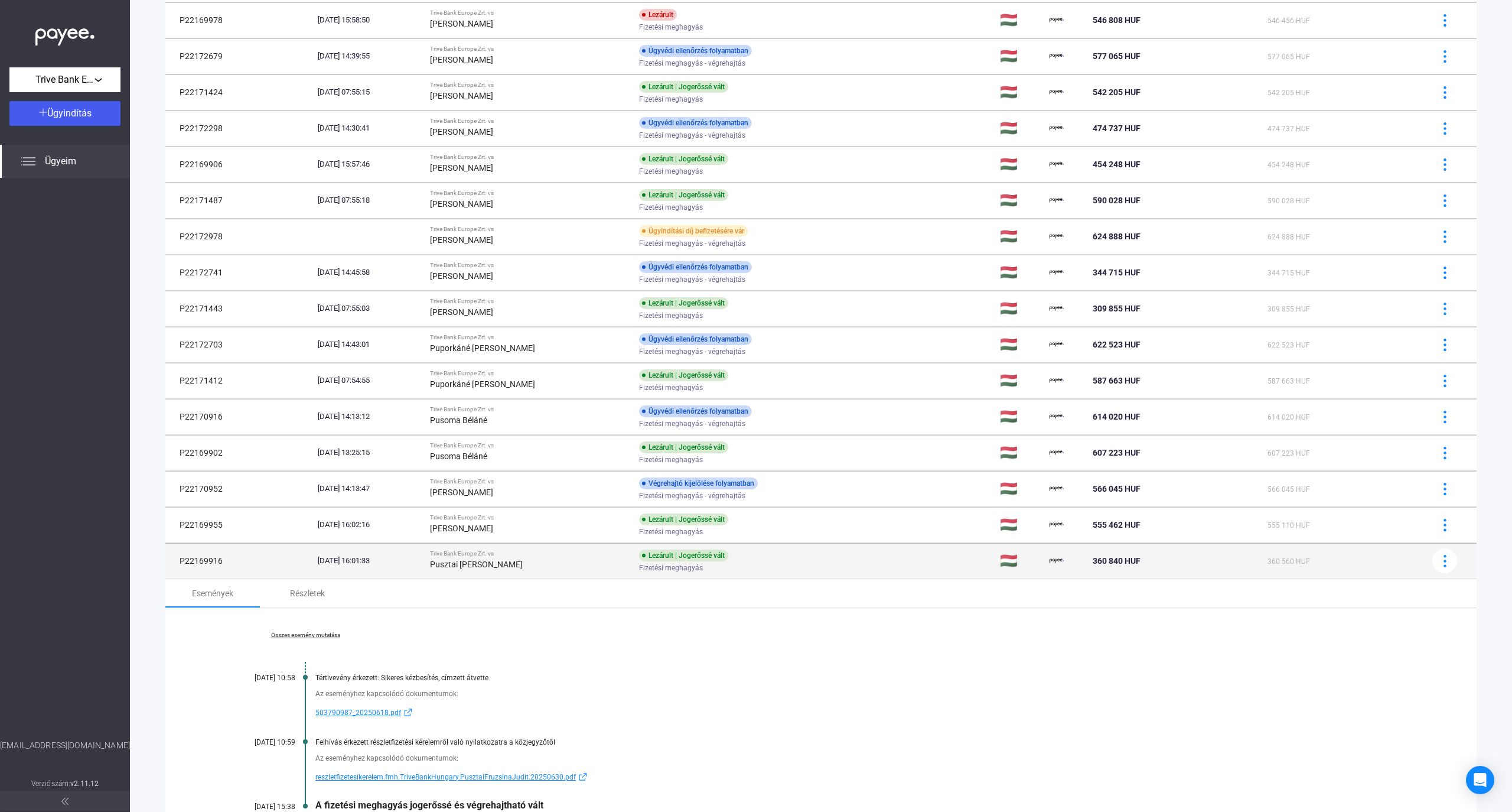
scroll to position [552, 0]
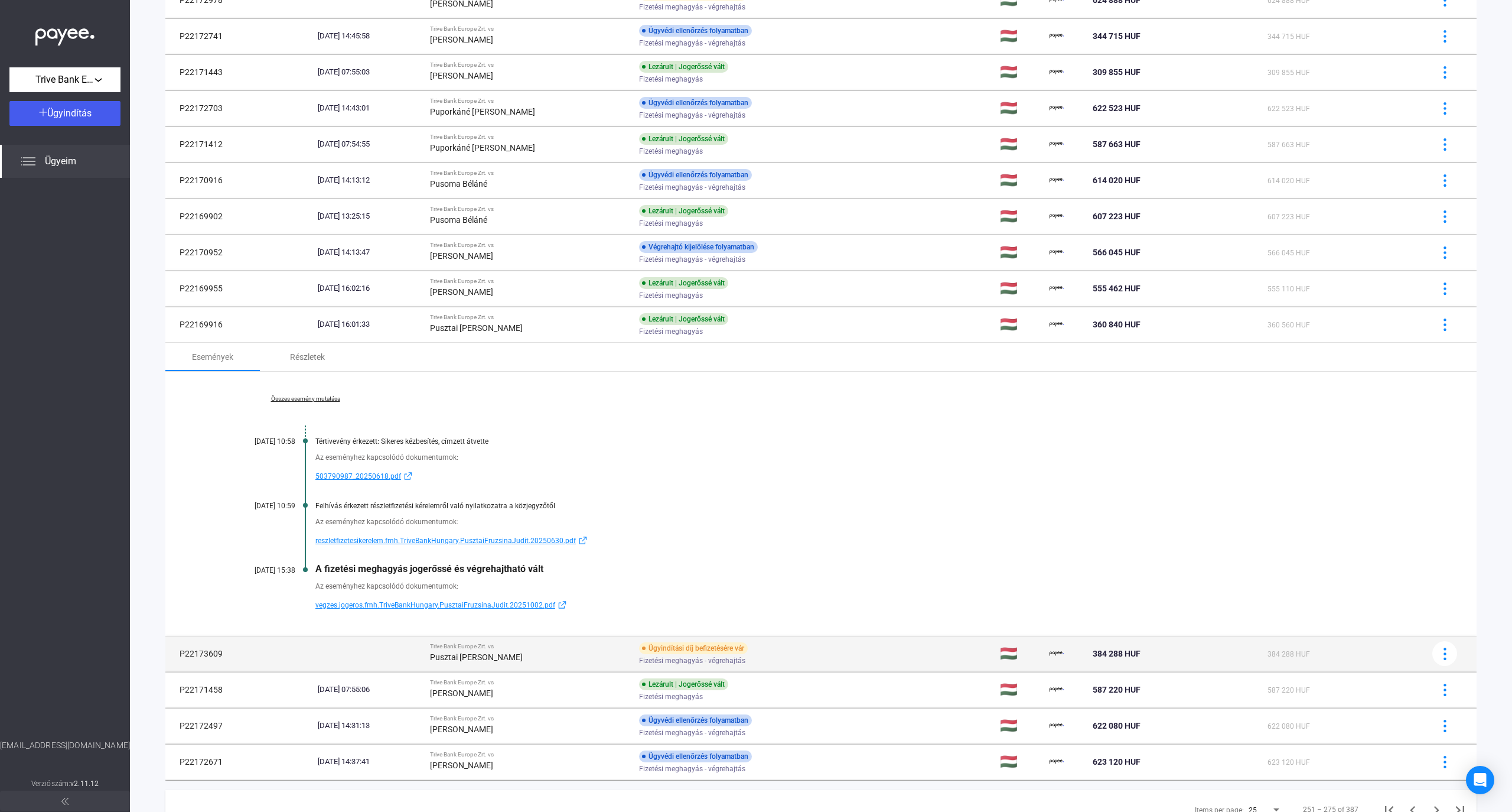
click at [579, 663] on div "Pusztai [PERSON_NAME]" at bounding box center [529, 657] width 200 height 14
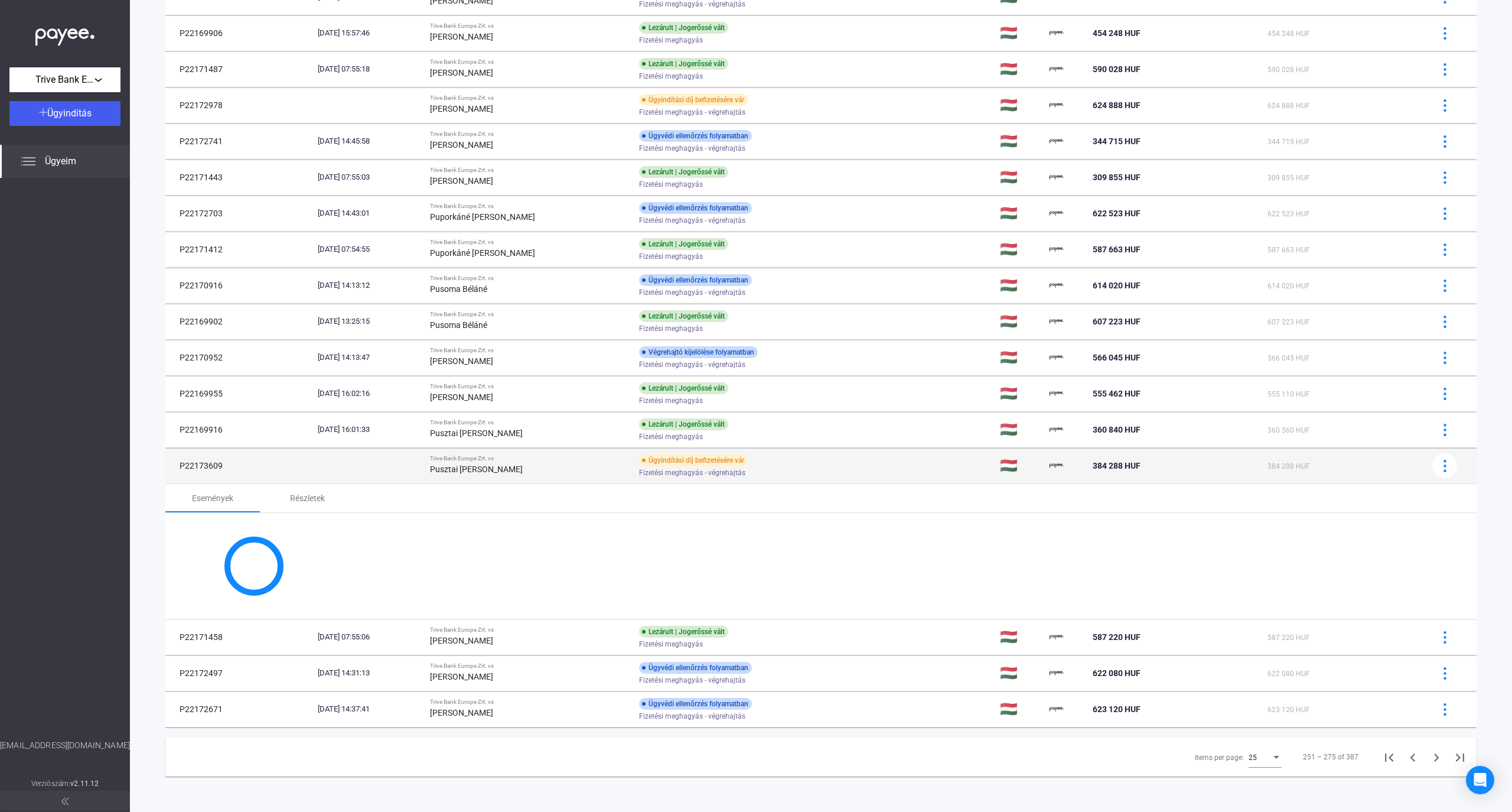
scroll to position [442, 0]
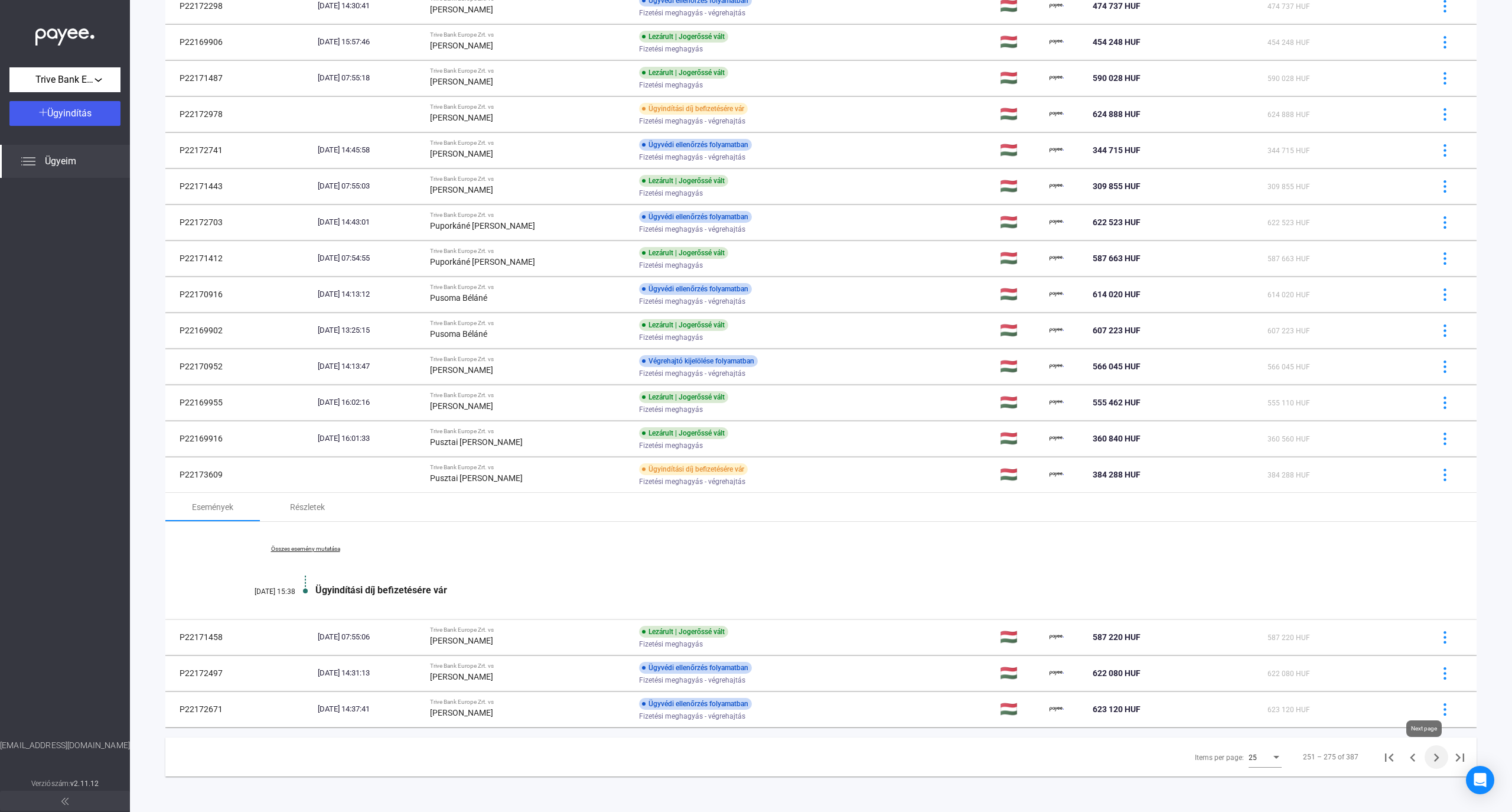
click at [823, 757] on icon "Next page" at bounding box center [1436, 757] width 17 height 17
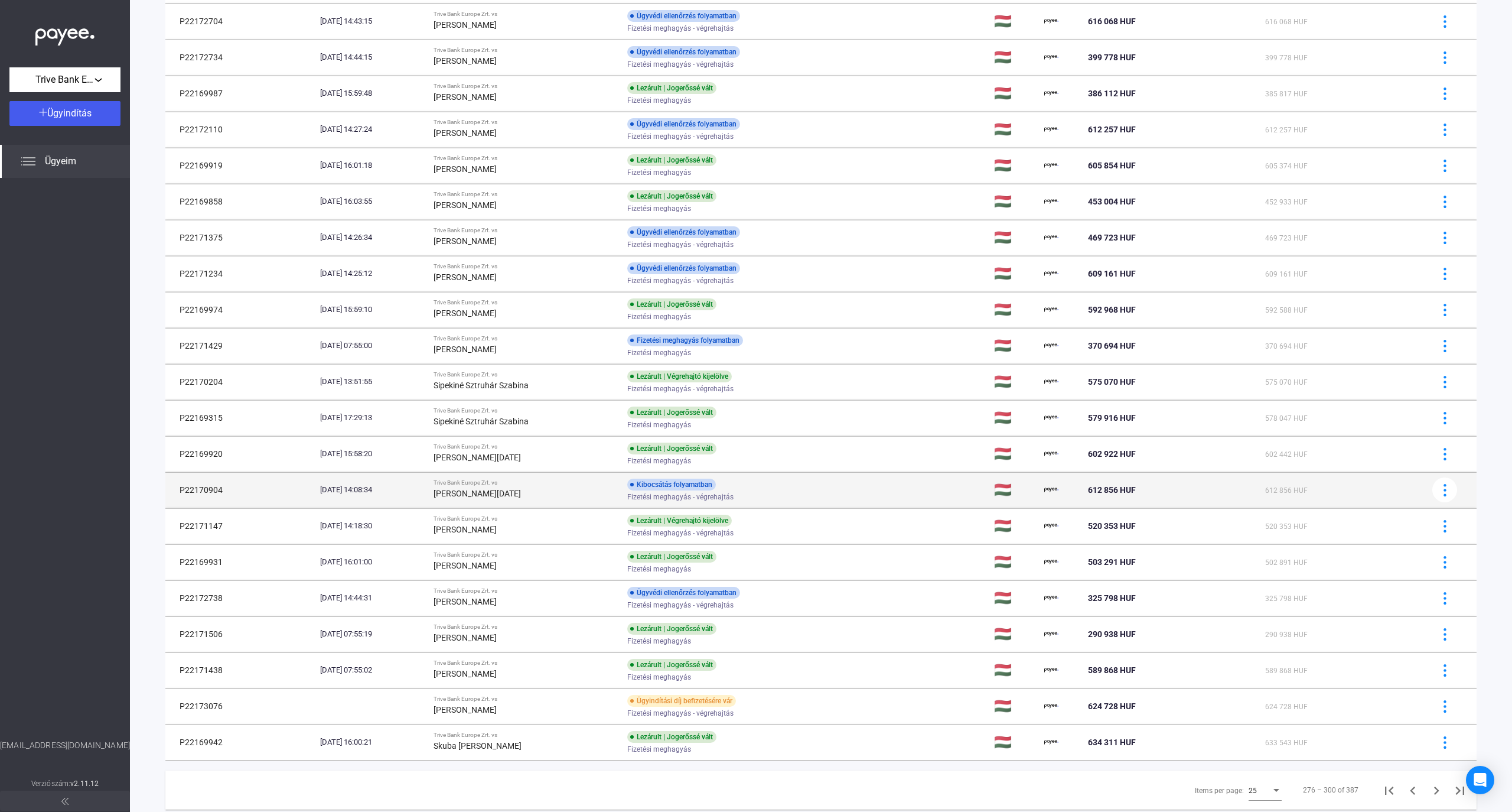
scroll to position [315, 0]
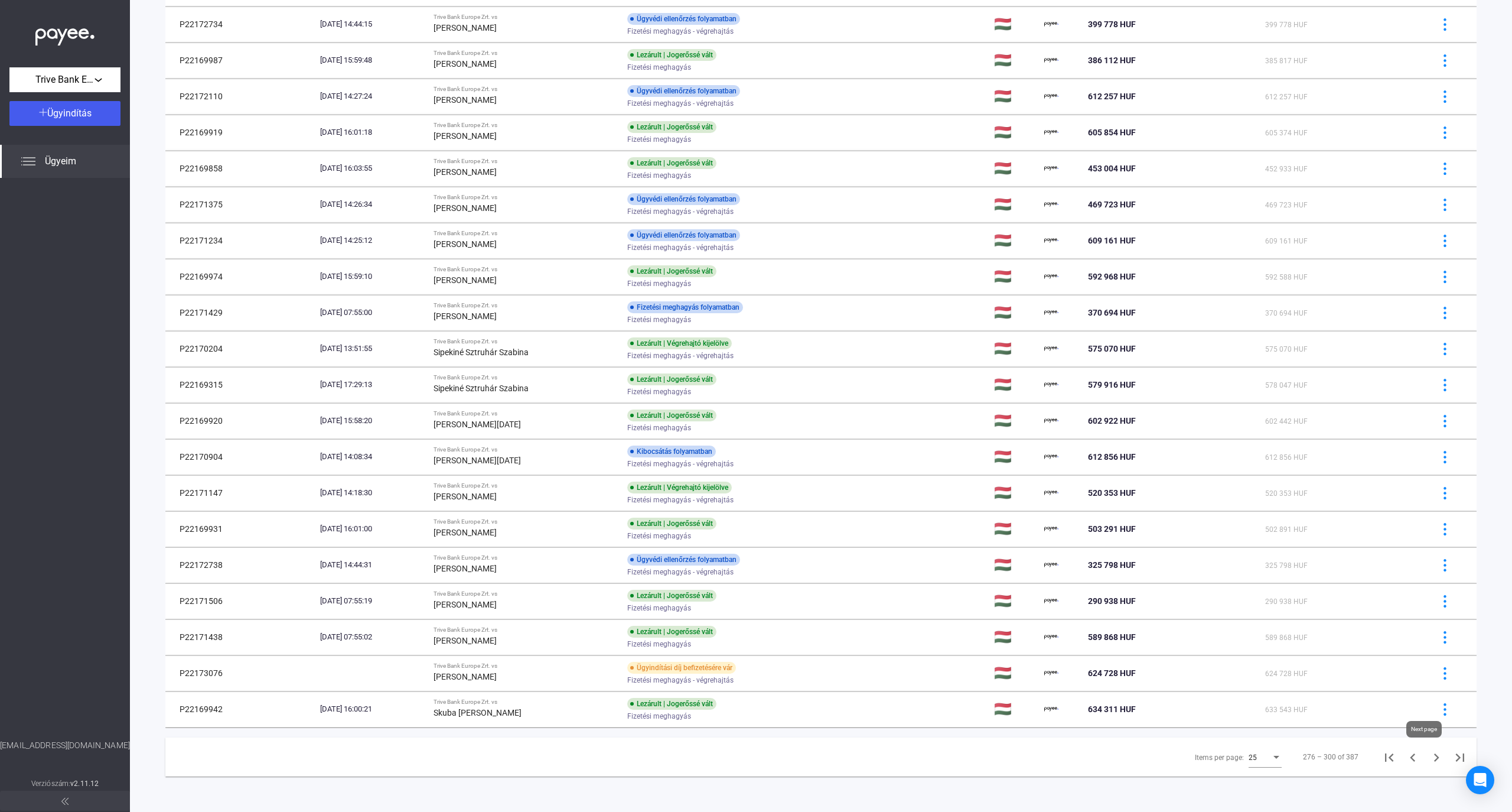
click at [823, 757] on icon "Next page" at bounding box center [1436, 757] width 17 height 17
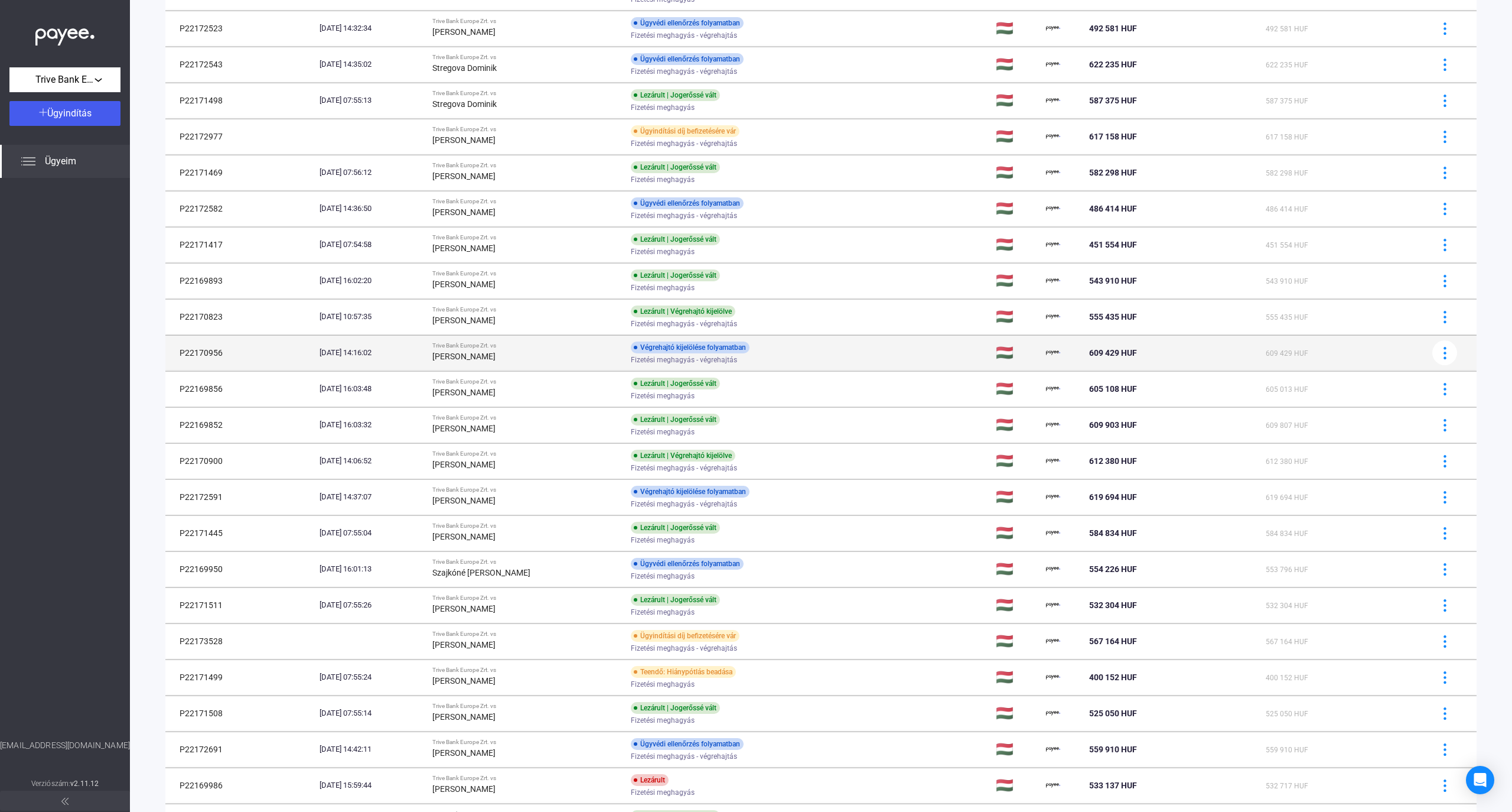
scroll to position [213, 0]
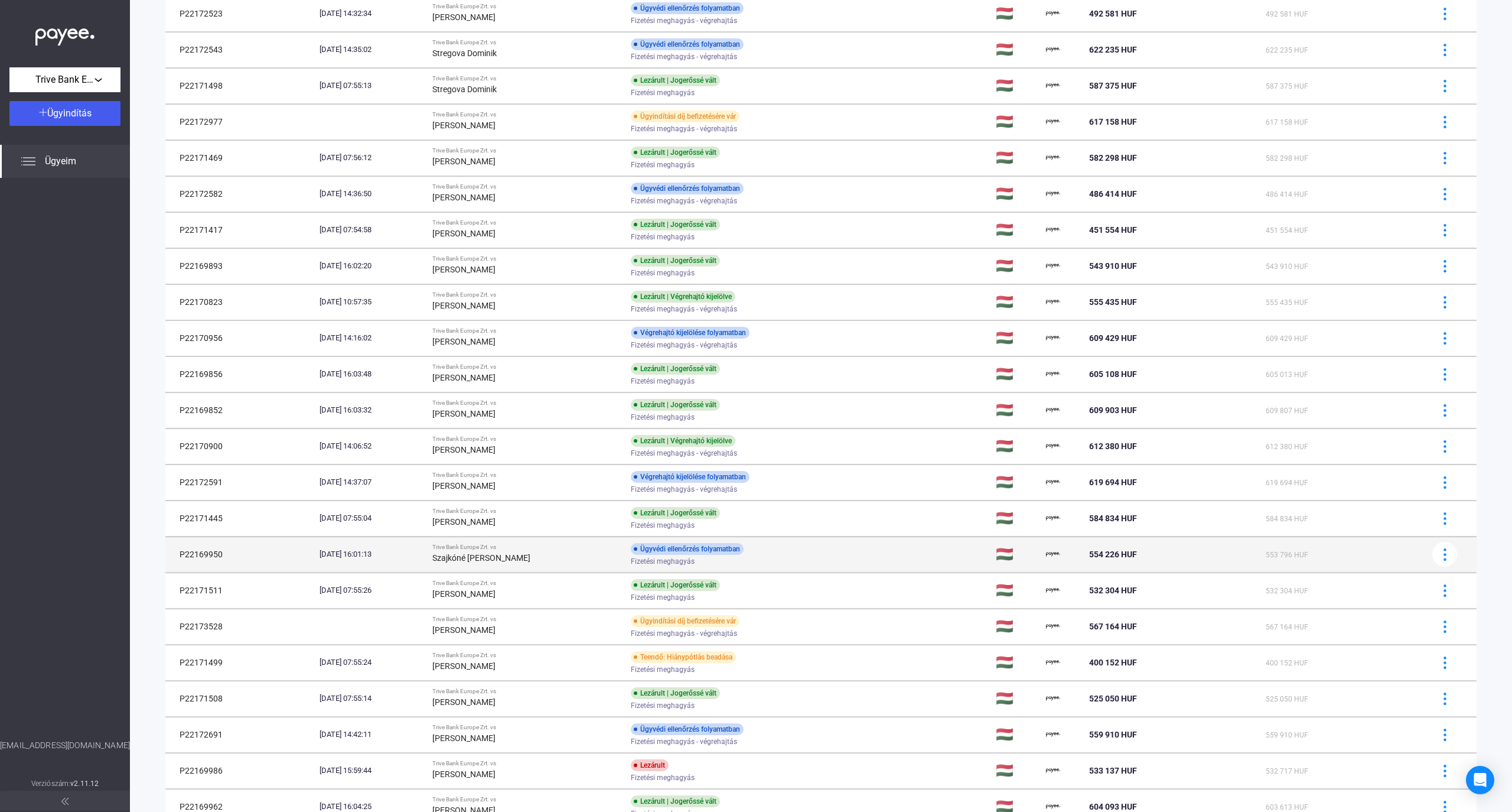
click at [572, 558] on div "Szajkóné [PERSON_NAME]" at bounding box center [527, 557] width 189 height 14
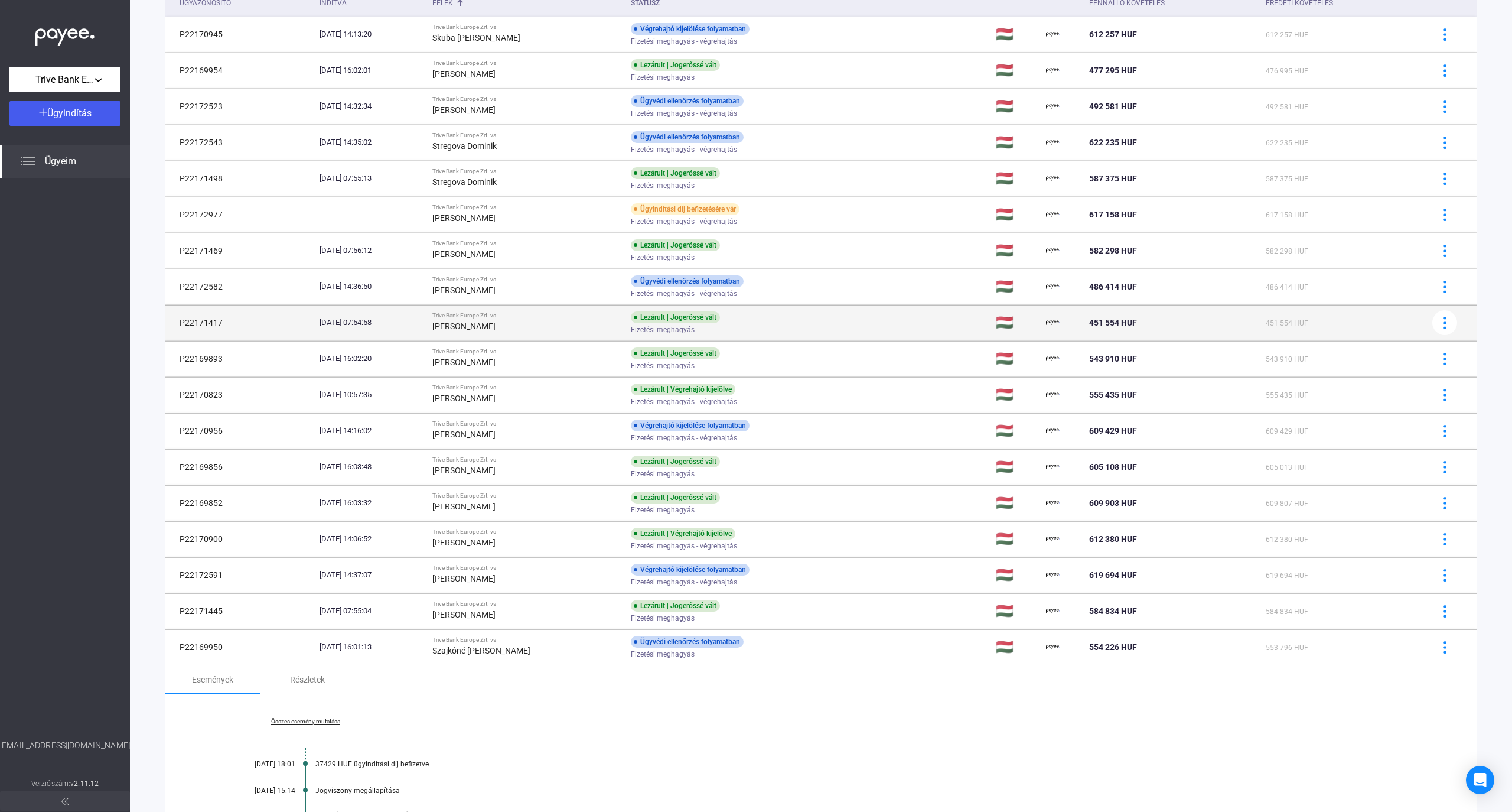
scroll to position [0, 0]
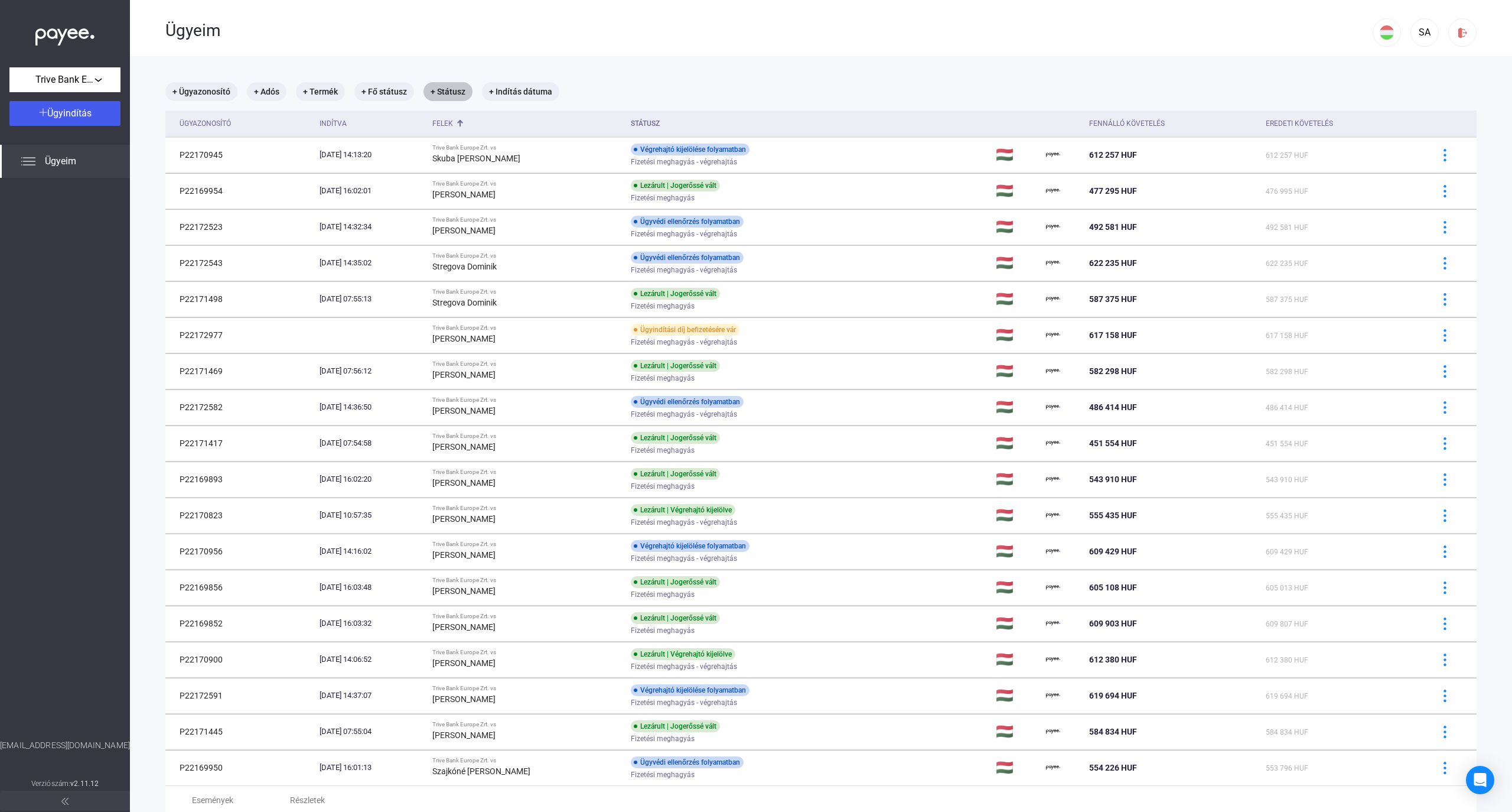
click at [445, 95] on mat-chip "+ Státusz" at bounding box center [447, 92] width 49 height 19
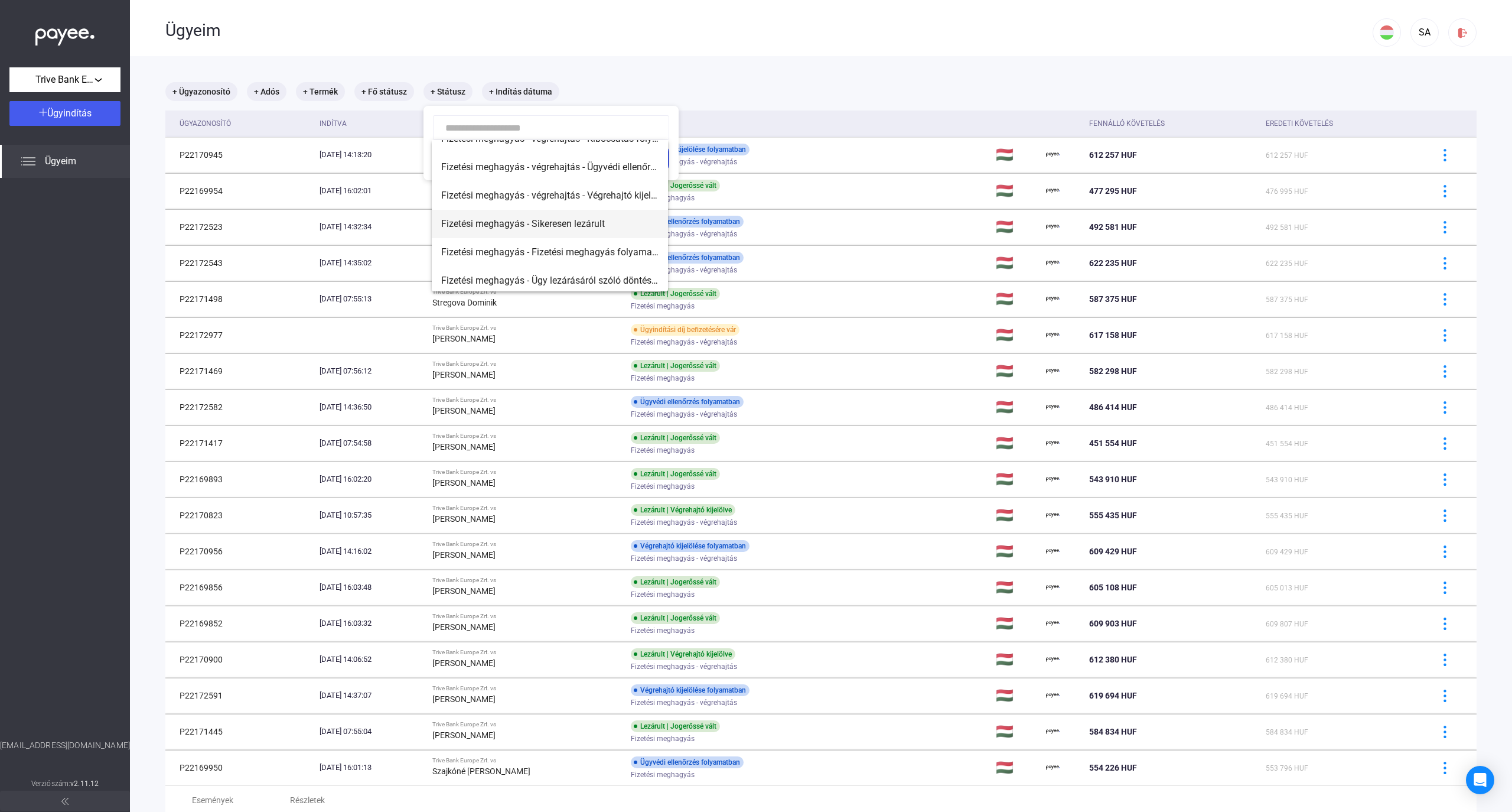
scroll to position [218, 0]
click at [705, 30] on div at bounding box center [756, 406] width 1512 height 812
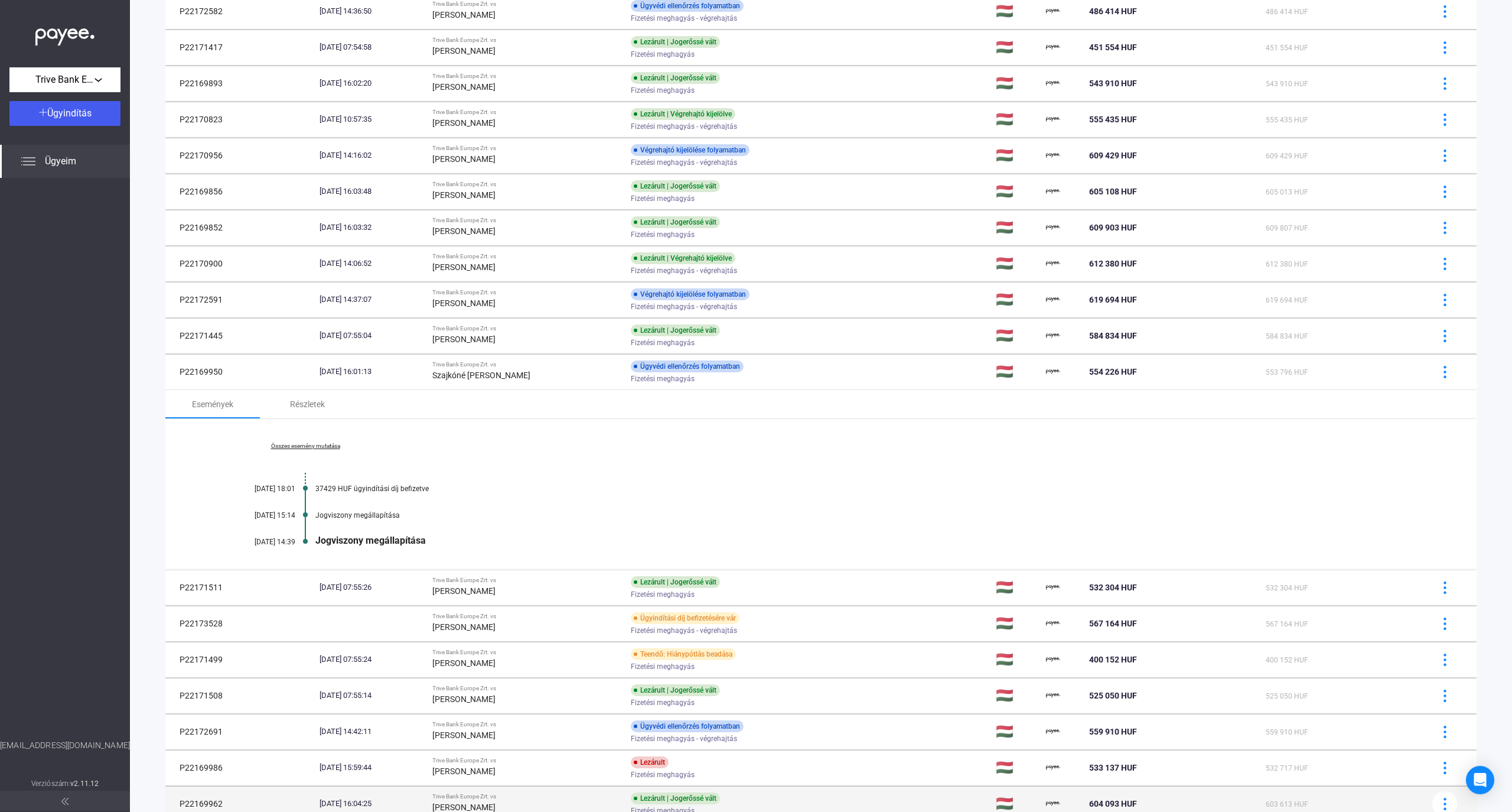
scroll to position [495, 0]
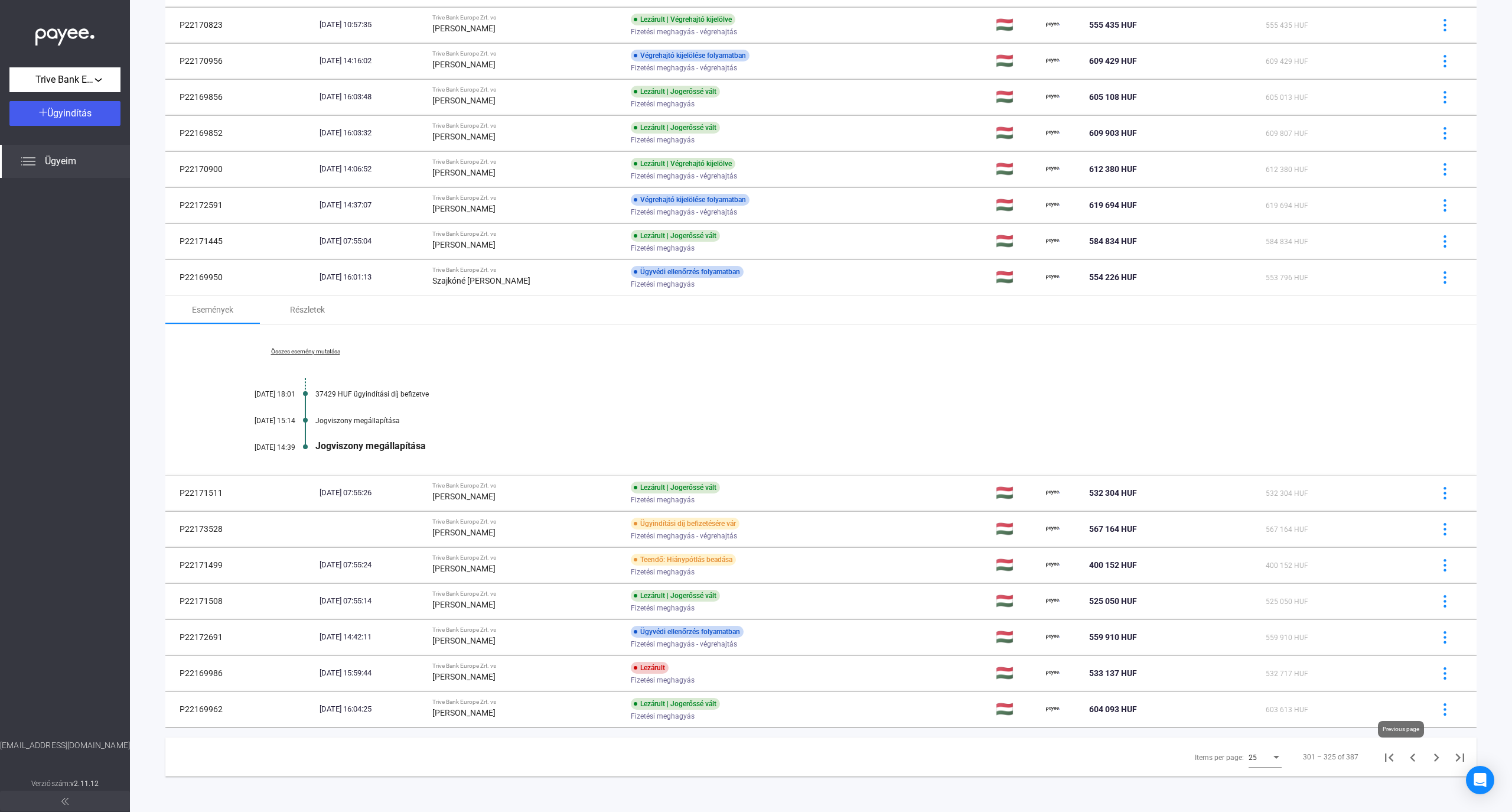
click at [823, 760] on icon "Previous page" at bounding box center [1412, 757] width 5 height 8
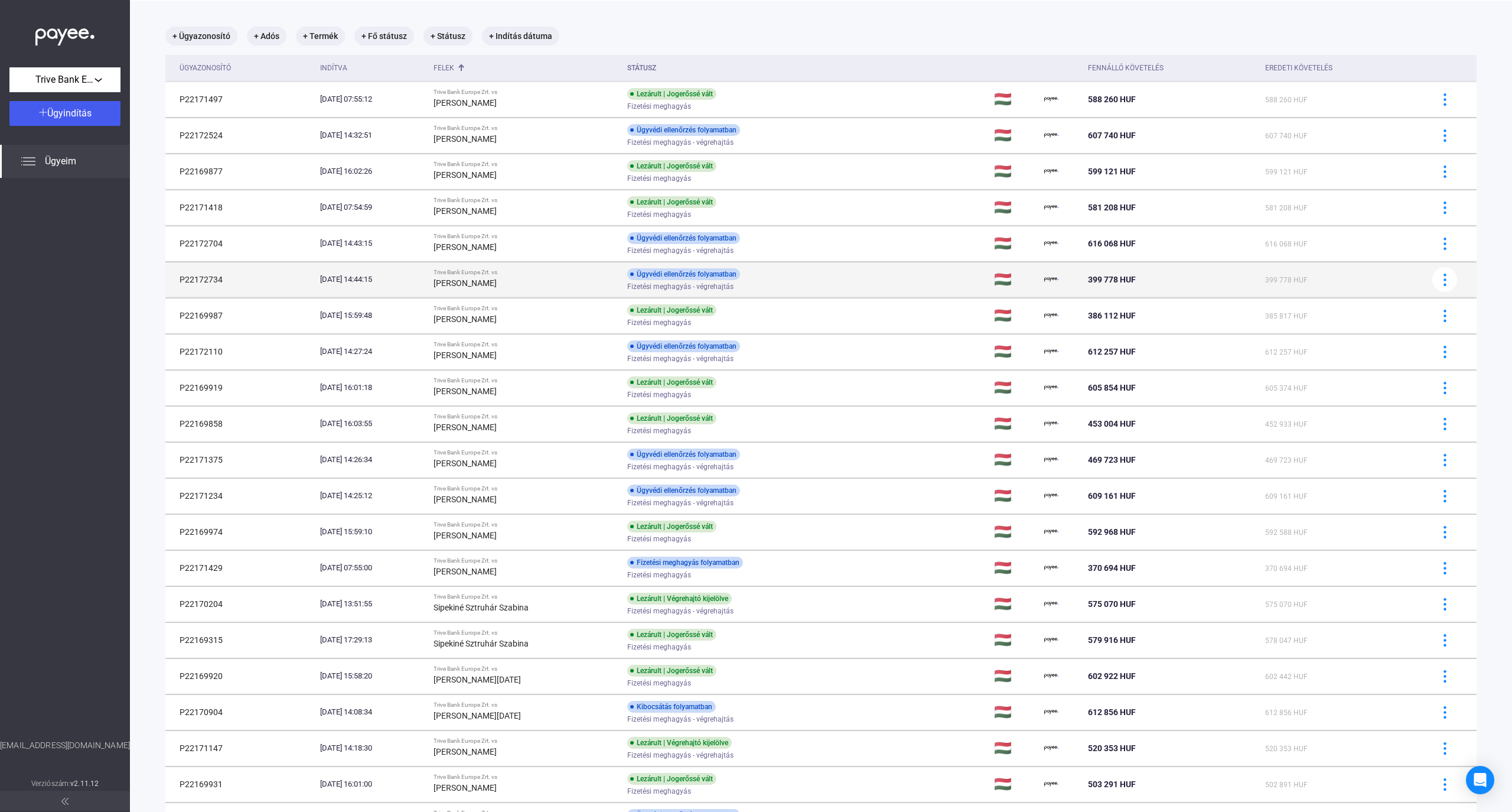
click at [544, 292] on td "Trive Bank Europe Zrt. vs [PERSON_NAME]" at bounding box center [526, 279] width 193 height 36
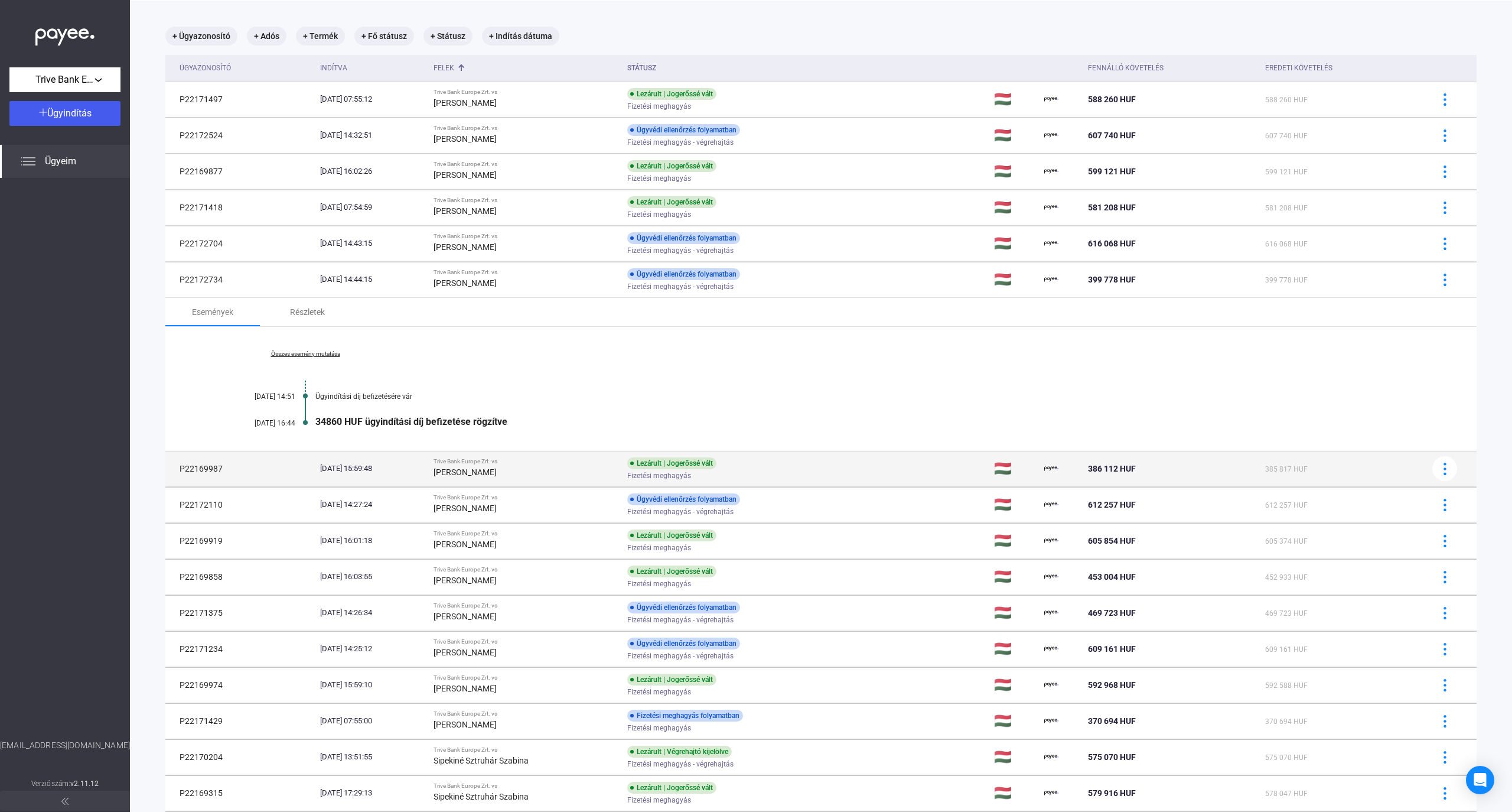
click at [545, 474] on div "[PERSON_NAME]" at bounding box center [525, 471] width 184 height 14
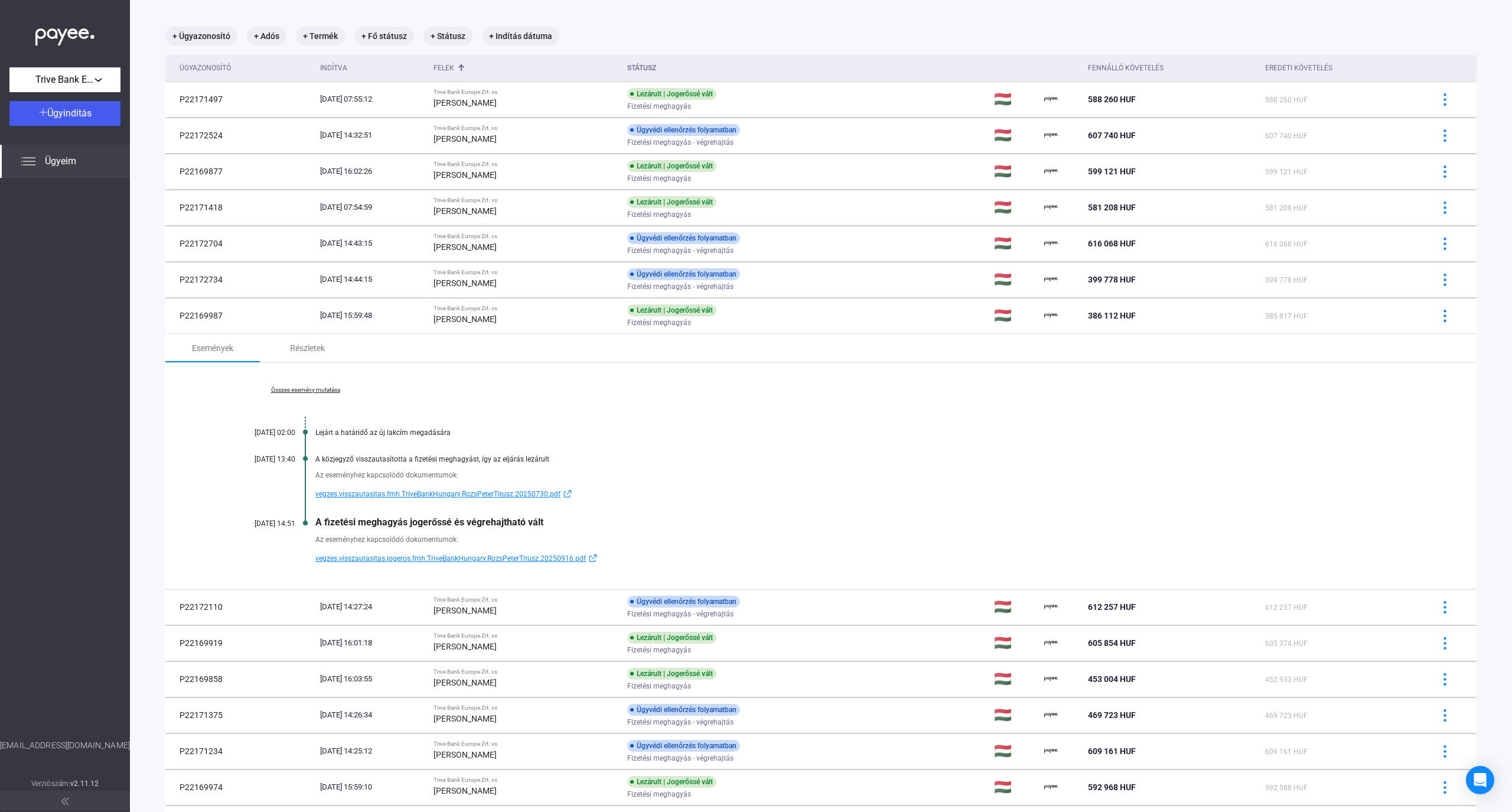
click at [357, 559] on span "vegzes.visszautasitas.jogeros.fmh.TriveBankHungary.RozsPeterTitusz.20250916.pdf" at bounding box center [451, 558] width 271 height 14
drag, startPoint x: 175, startPoint y: 311, endPoint x: 228, endPoint y: 319, distance: 53.6
click at [228, 319] on td "P22169987" at bounding box center [240, 315] width 150 height 36
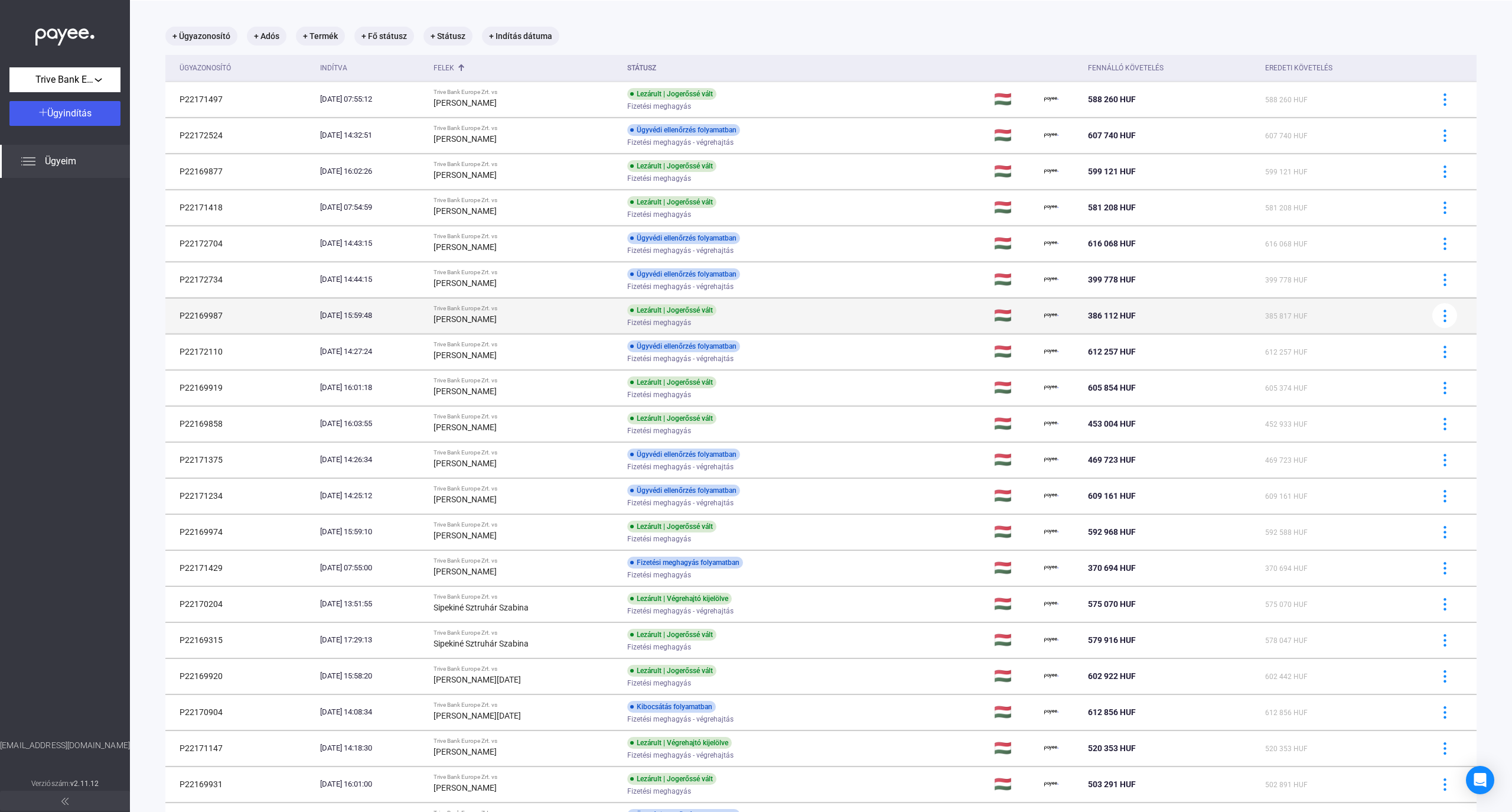
copy td "P22169987"
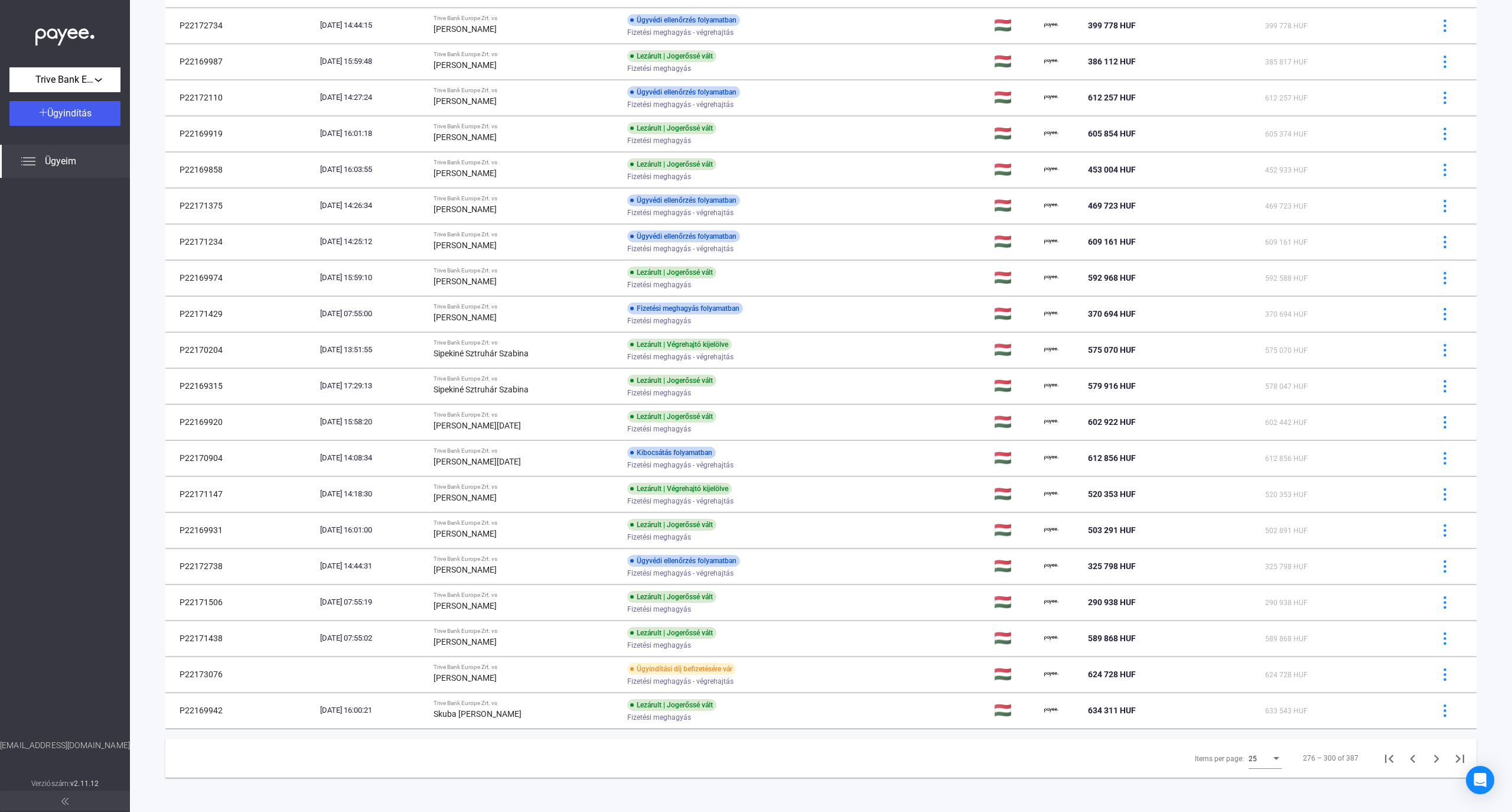
scroll to position [315, 0]
click at [823, 760] on icon "Previous page" at bounding box center [1413, 757] width 17 height 17
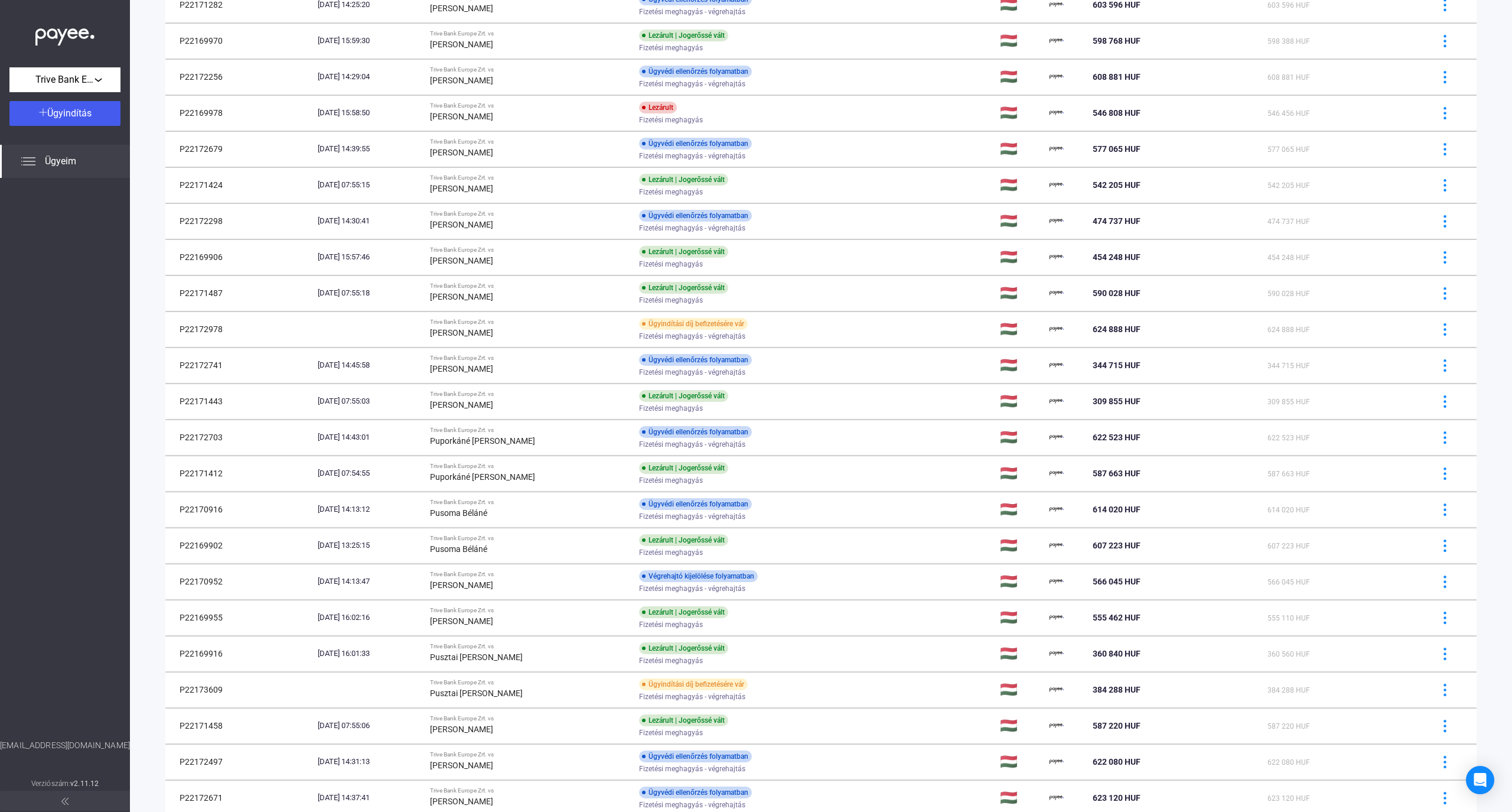
scroll to position [315, 0]
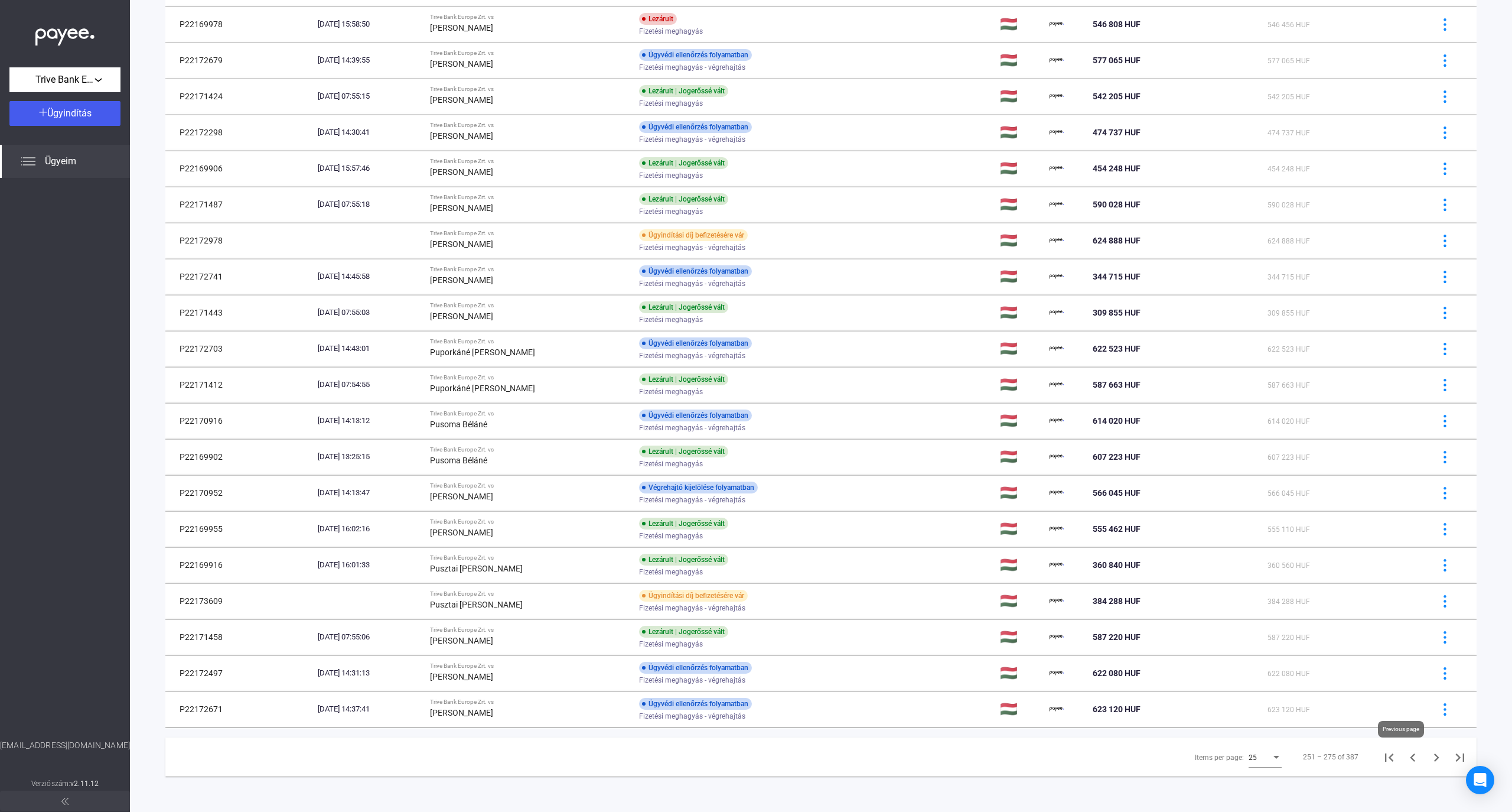
click at [823, 757] on icon "Previous page" at bounding box center [1412, 757] width 5 height 8
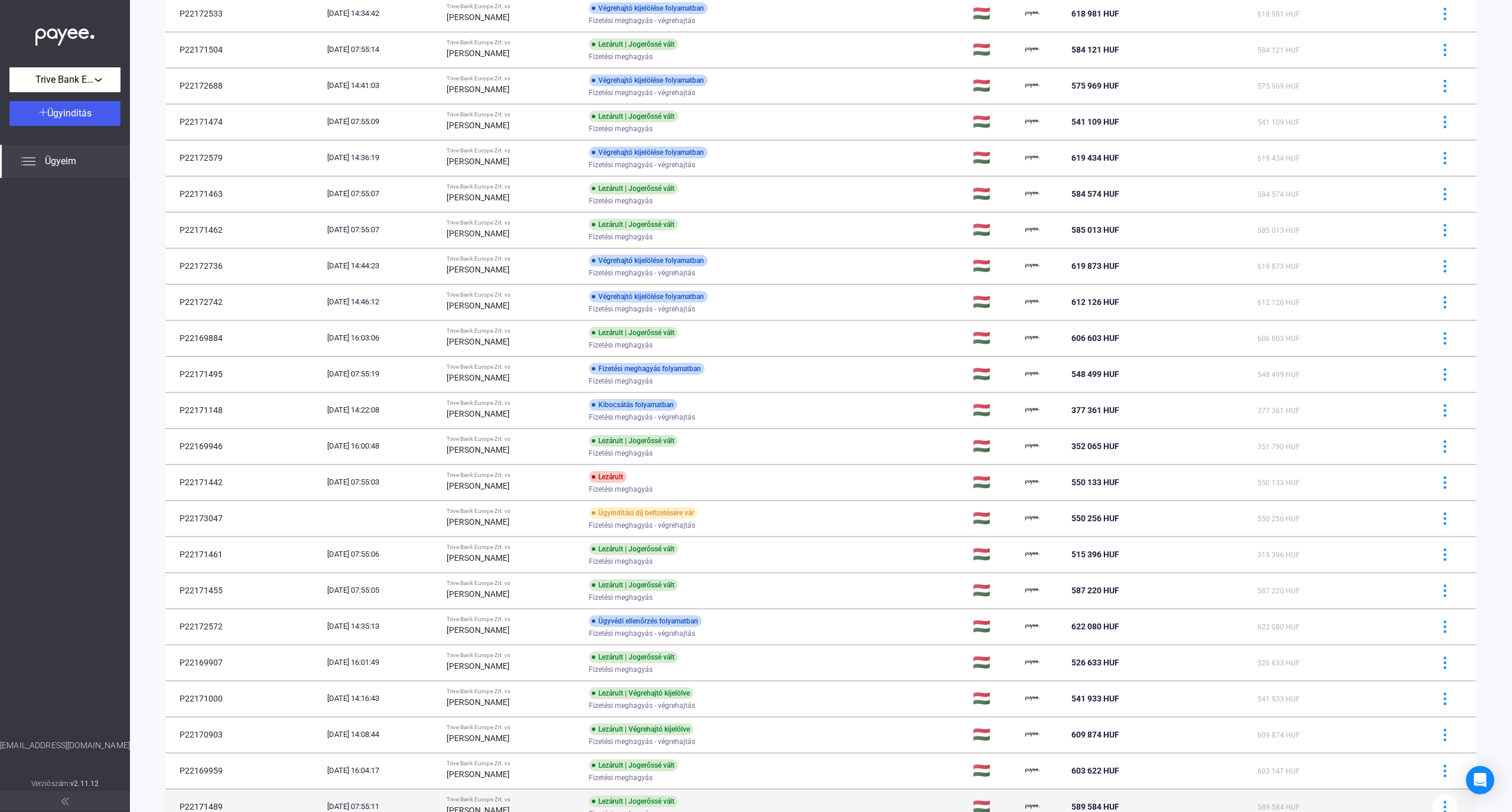
scroll to position [315, 0]
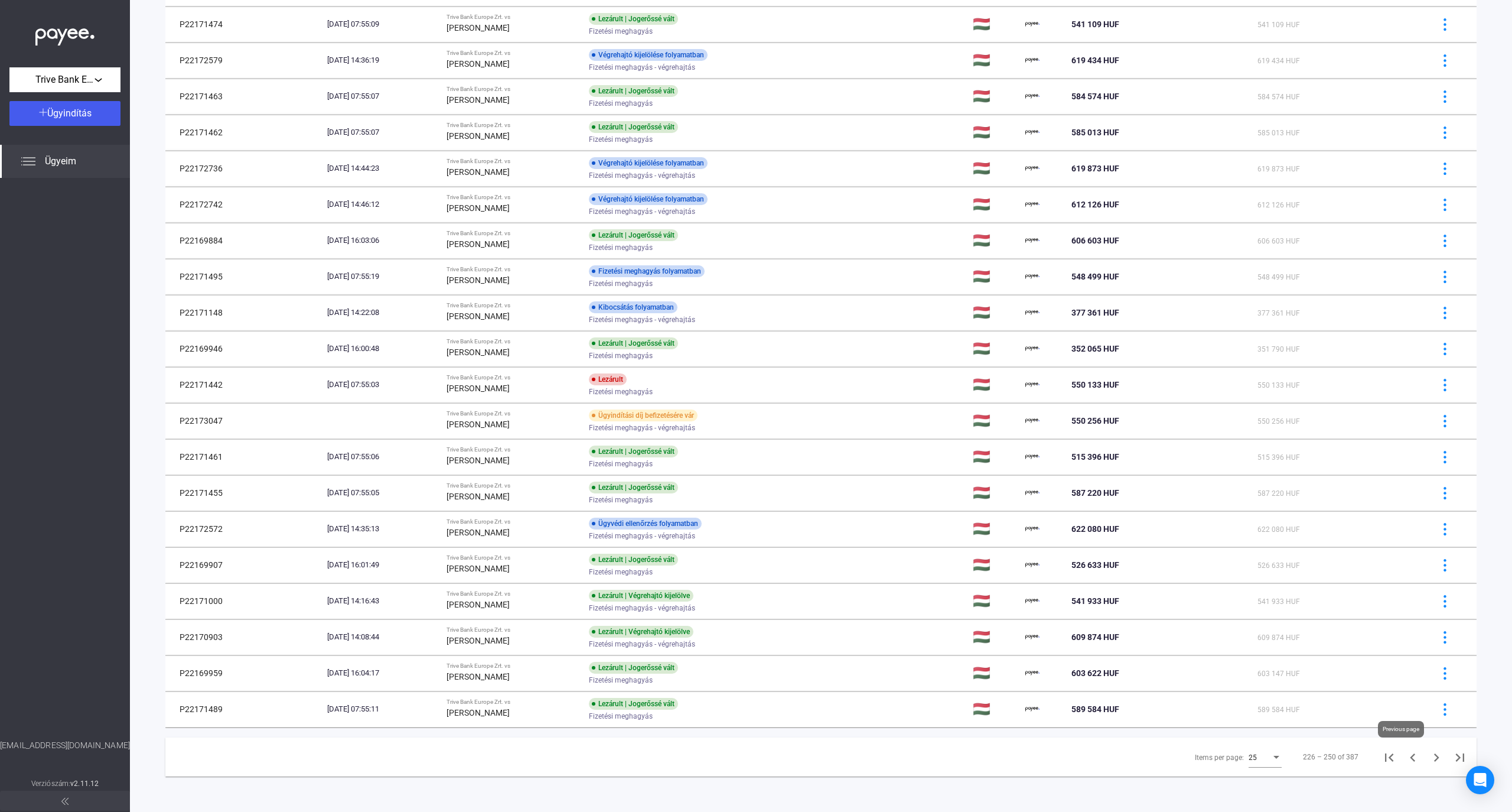
click at [823, 757] on icon "Previous page" at bounding box center [1413, 757] width 17 height 17
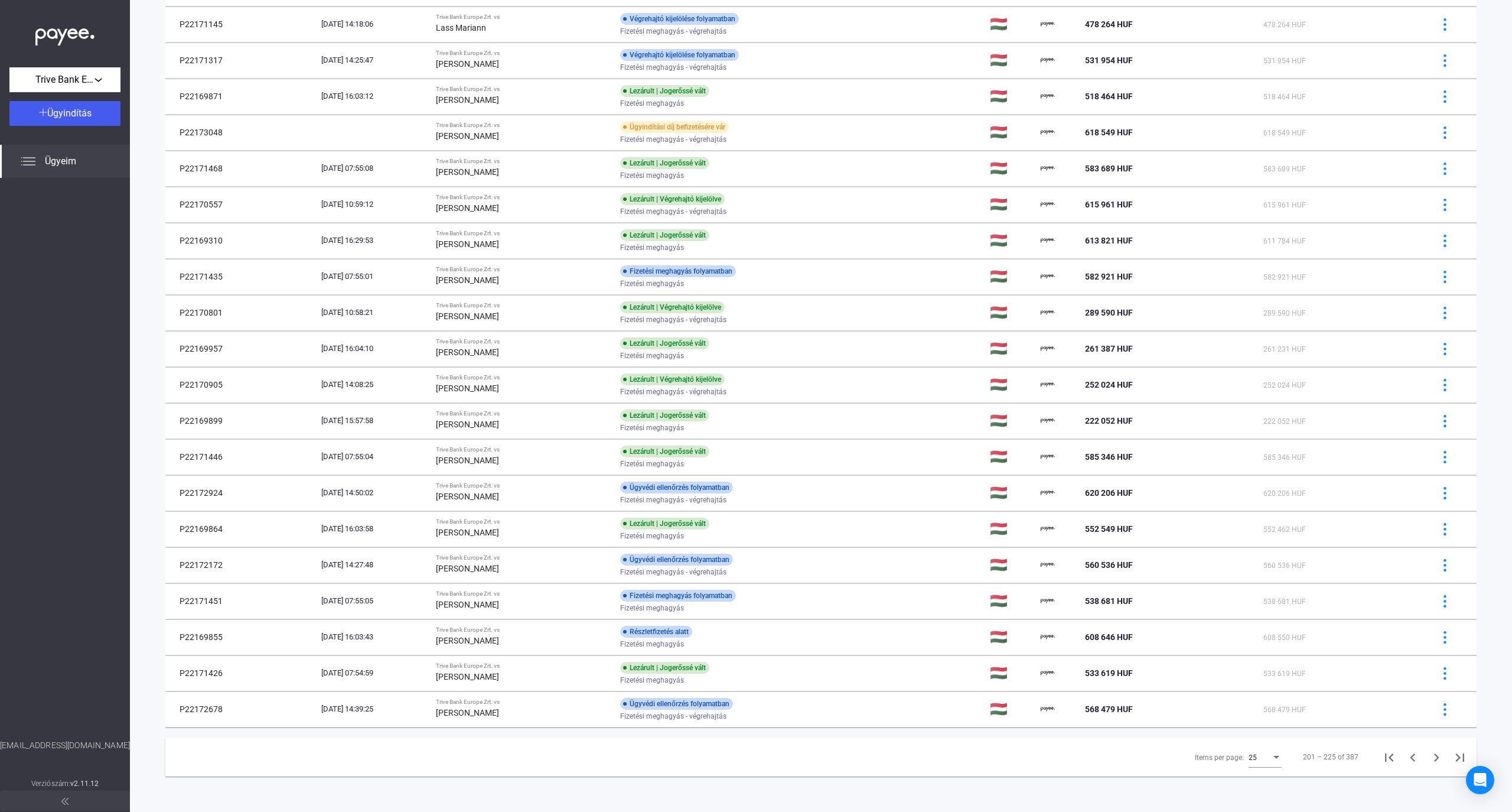
scroll to position [315, 0]
drag, startPoint x: 1404, startPoint y: 763, endPoint x: 1383, endPoint y: 763, distance: 21.0
click at [823, 763] on icon "Previous page" at bounding box center [1413, 757] width 17 height 17
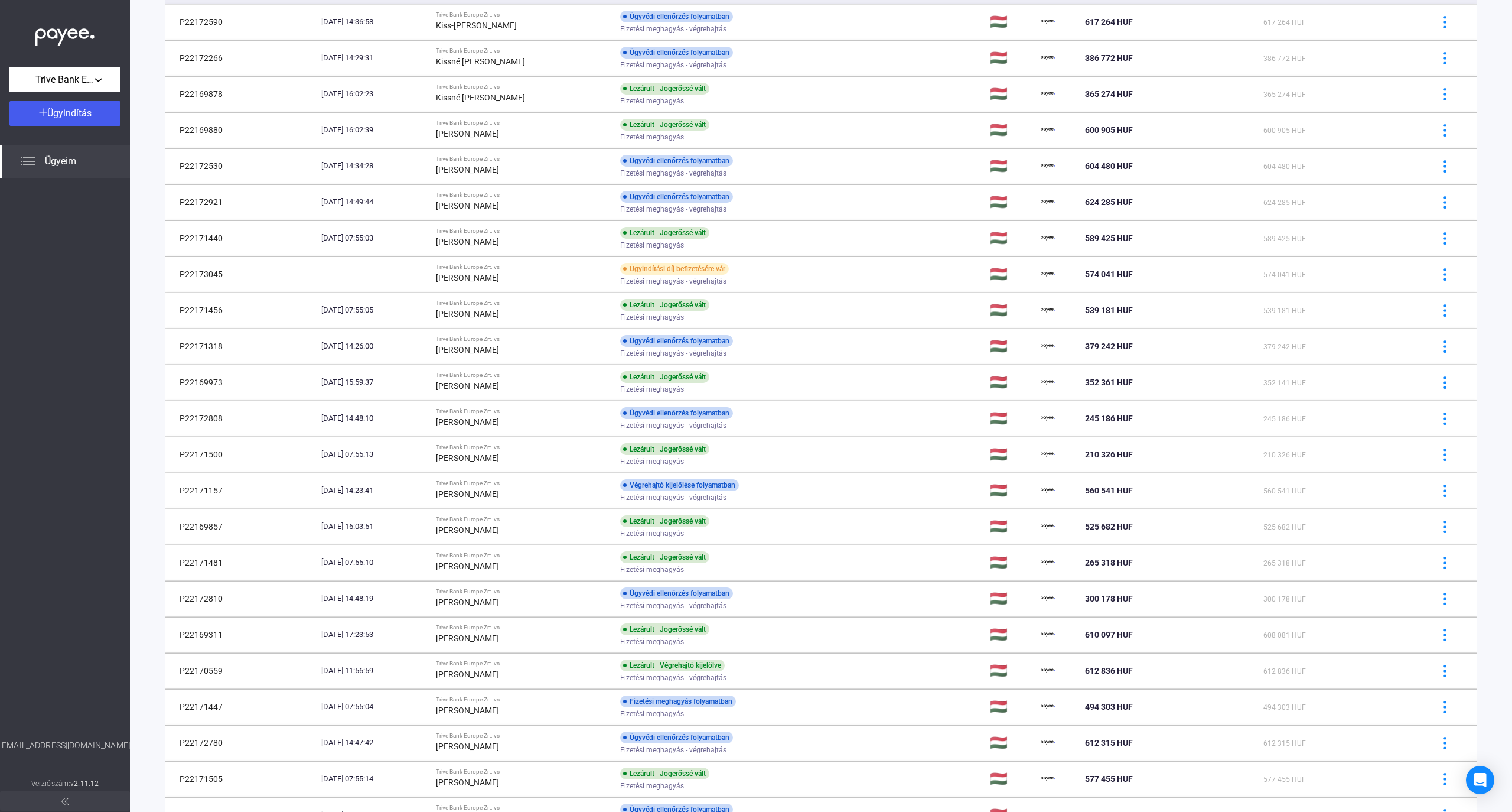
scroll to position [315, 0]
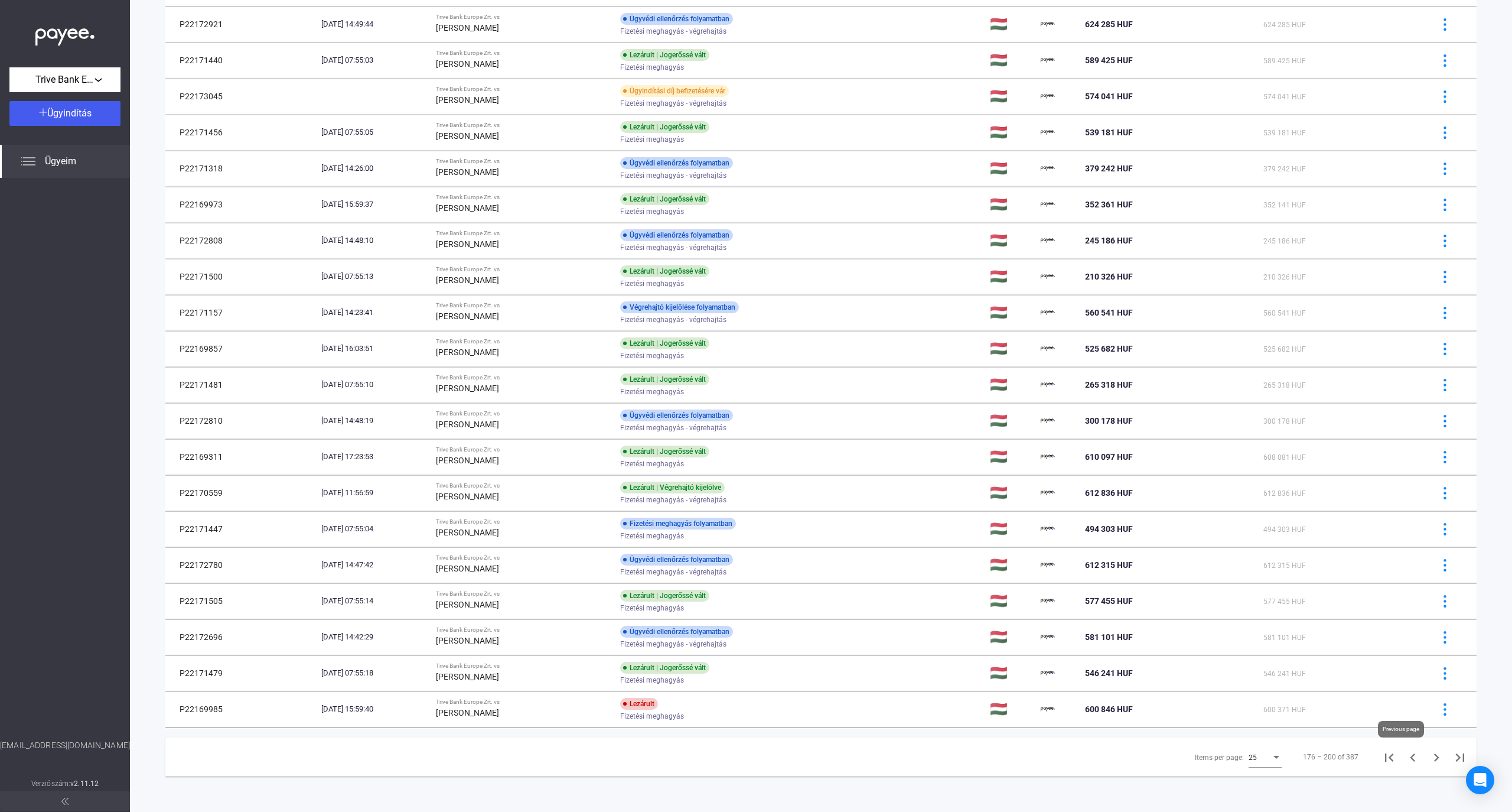
click at [823, 754] on icon "Previous page" at bounding box center [1413, 757] width 17 height 17
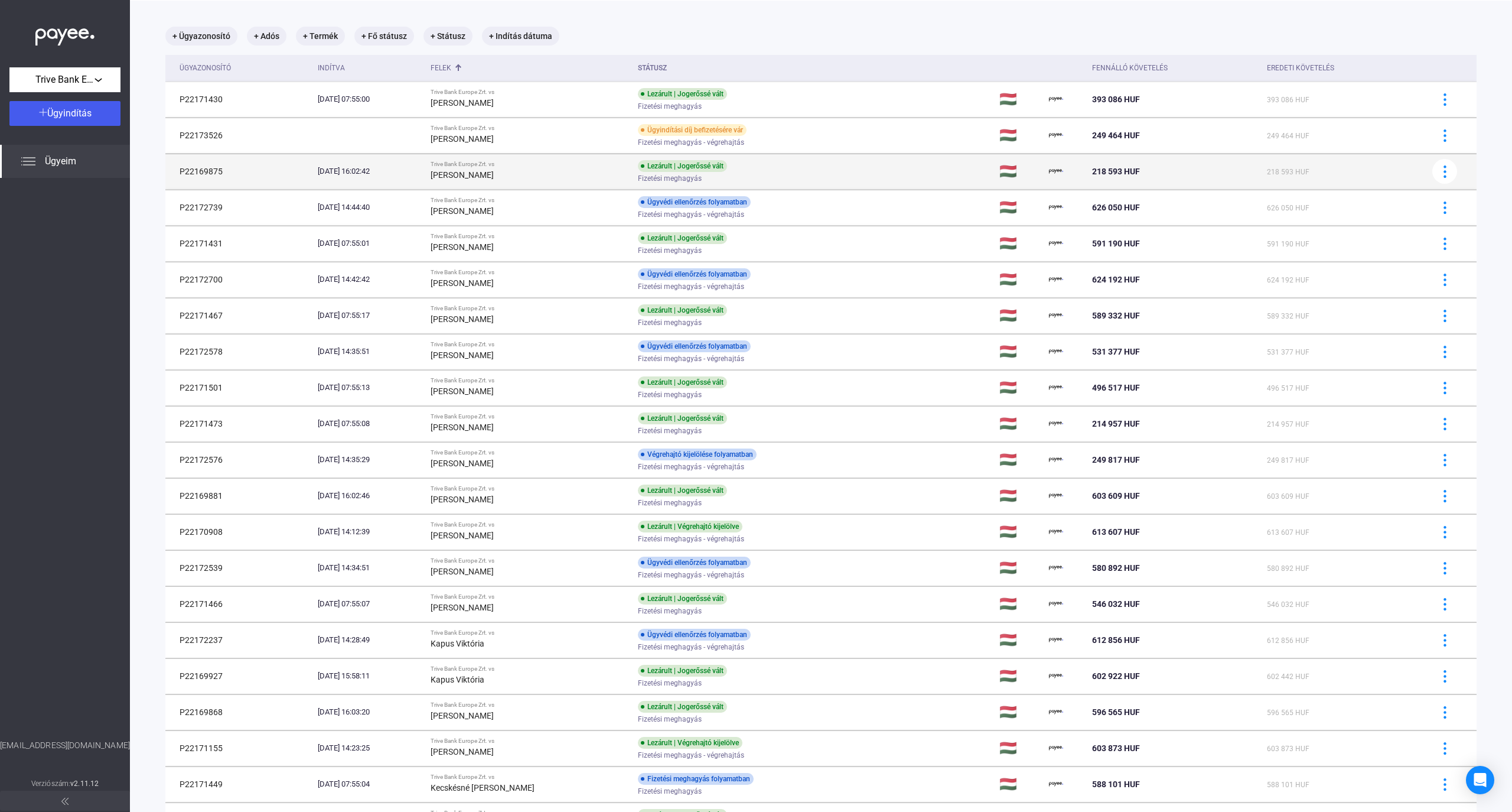
click at [719, 170] on div "Lezárult | Jogerőssé vált" at bounding box center [682, 166] width 89 height 12
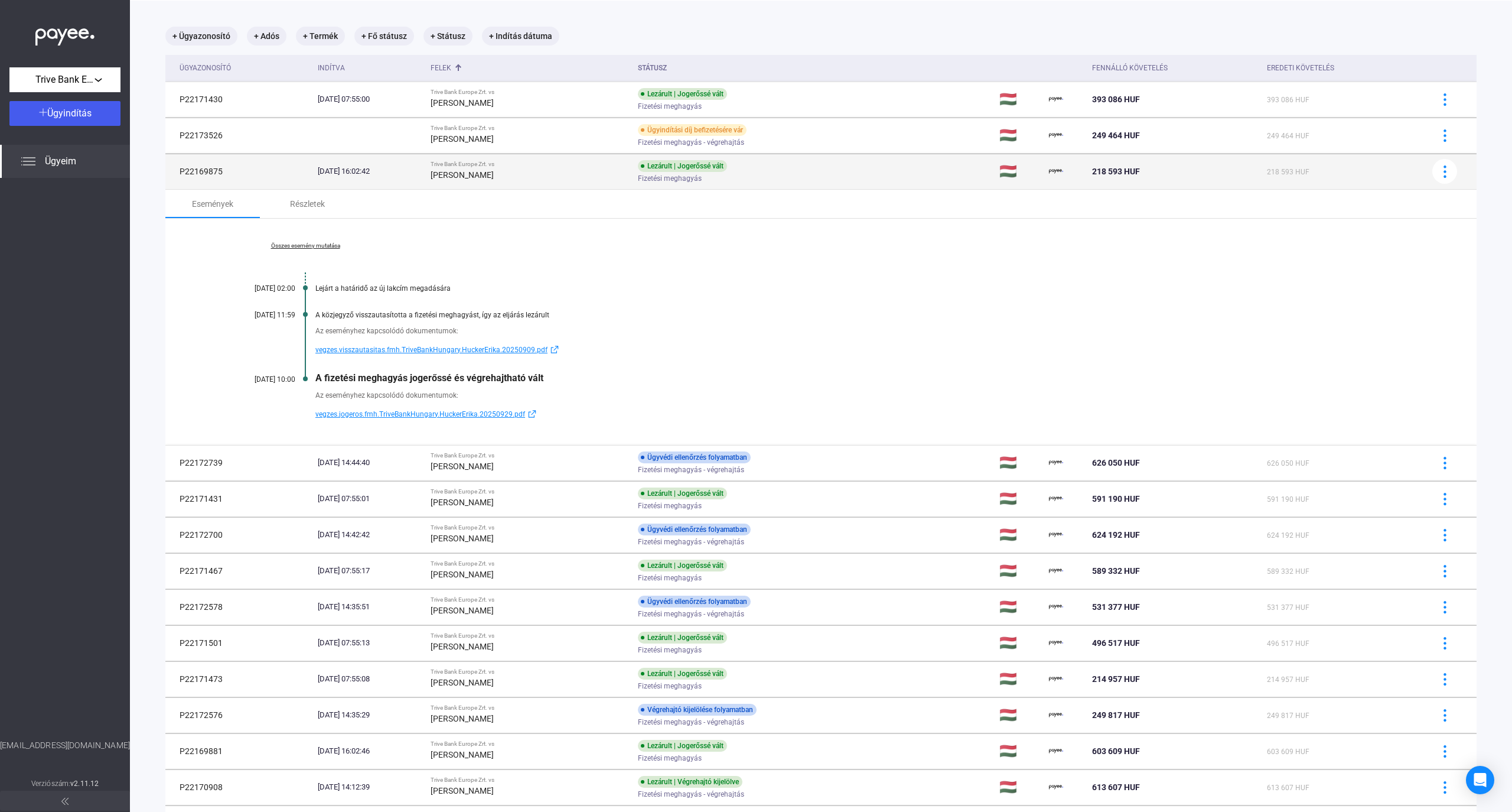
drag, startPoint x: 177, startPoint y: 171, endPoint x: 233, endPoint y: 172, distance: 56.0
click at [233, 172] on td "P22169875" at bounding box center [239, 171] width 148 height 36
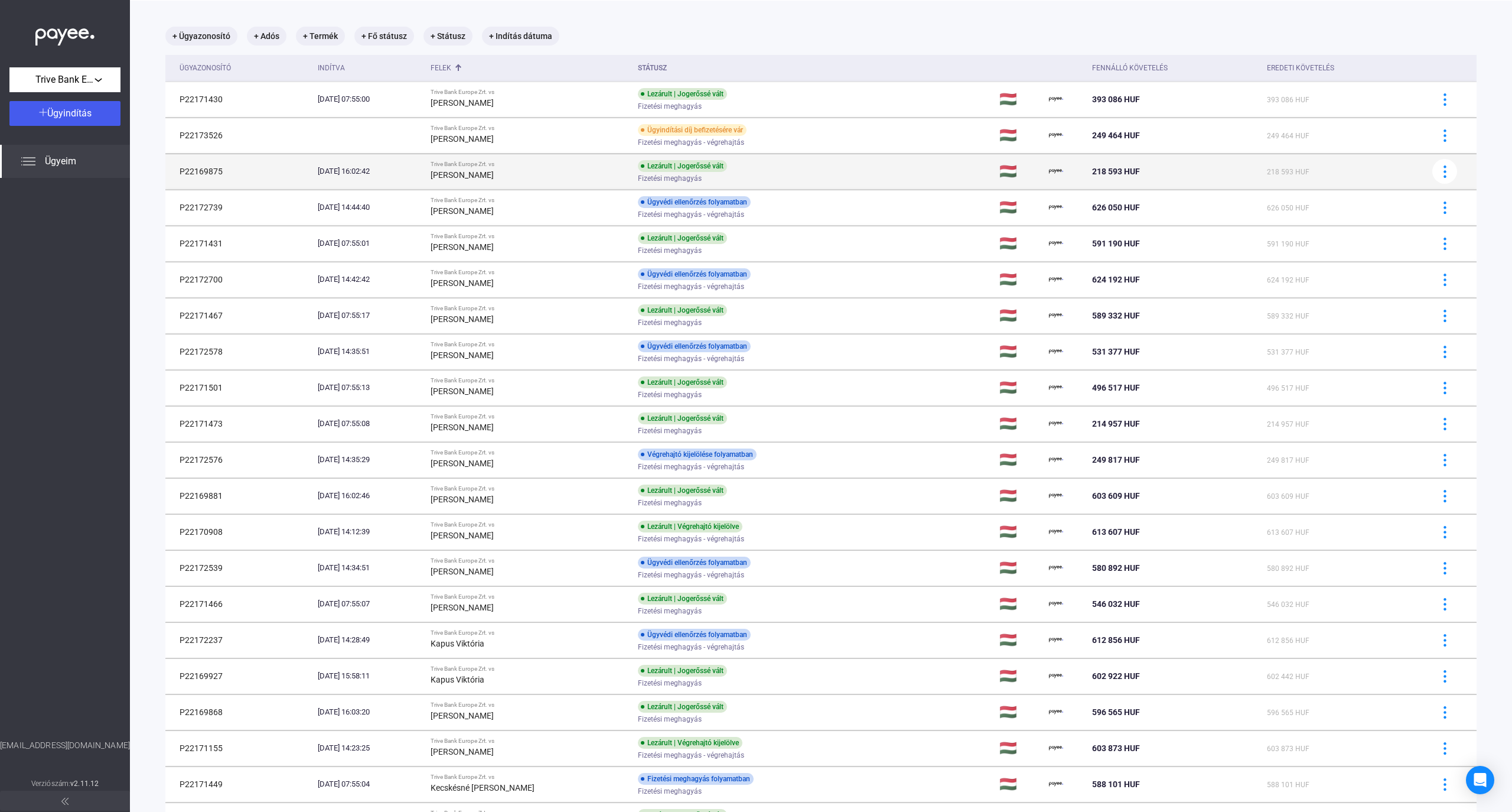
copy td "P22169875"
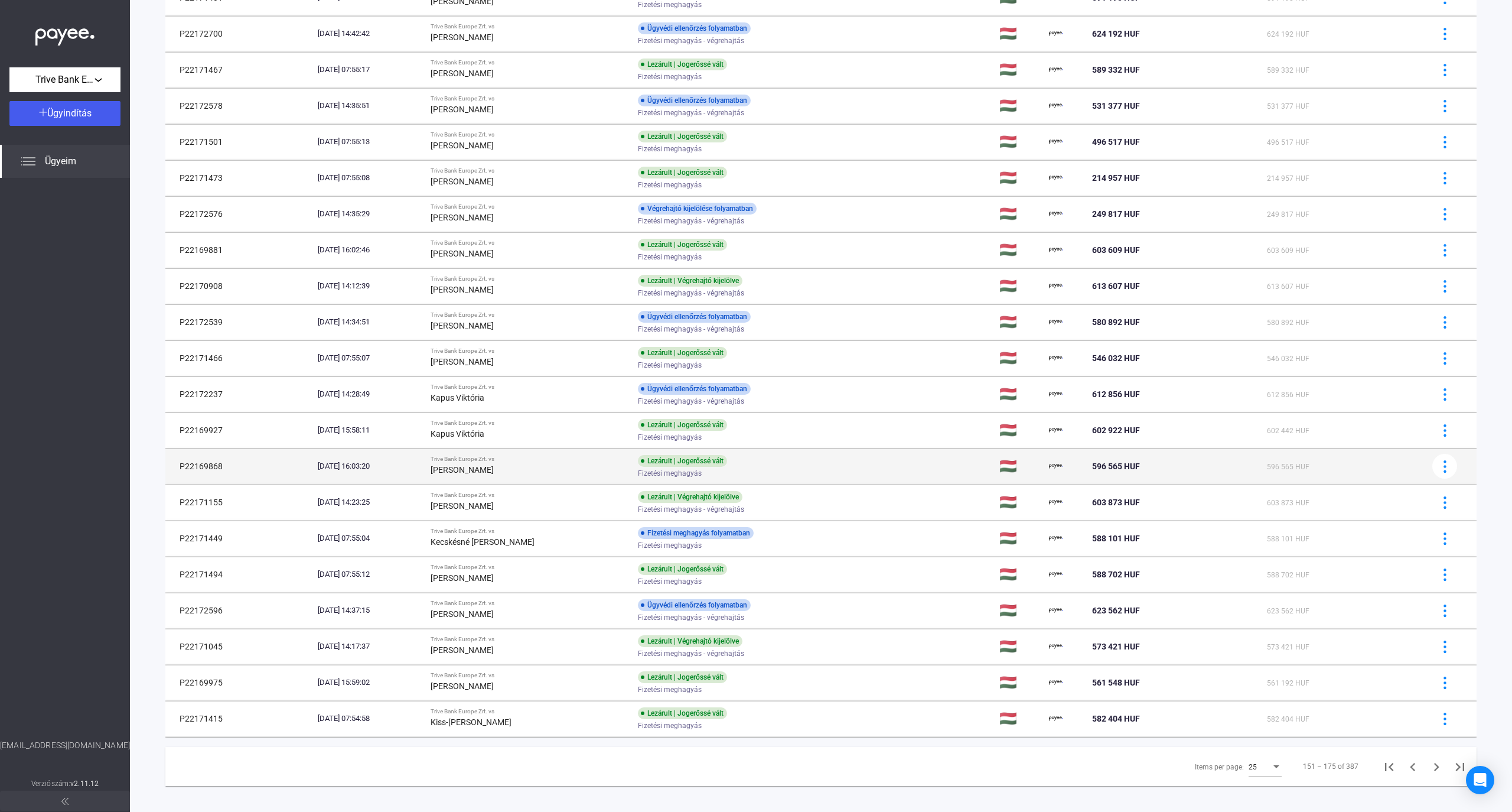
scroll to position [315, 0]
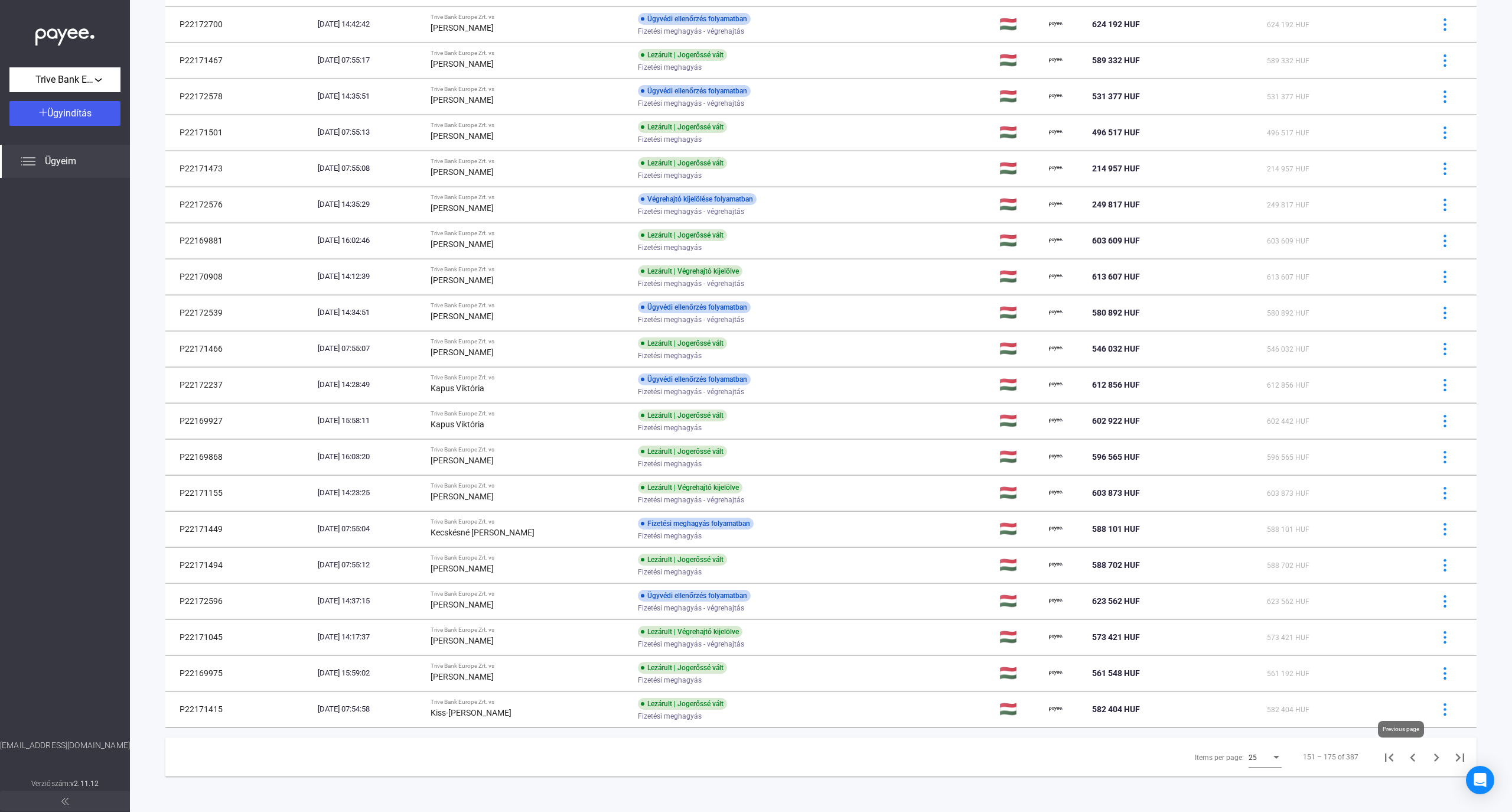
click at [823, 757] on icon "Previous page" at bounding box center [1413, 757] width 17 height 17
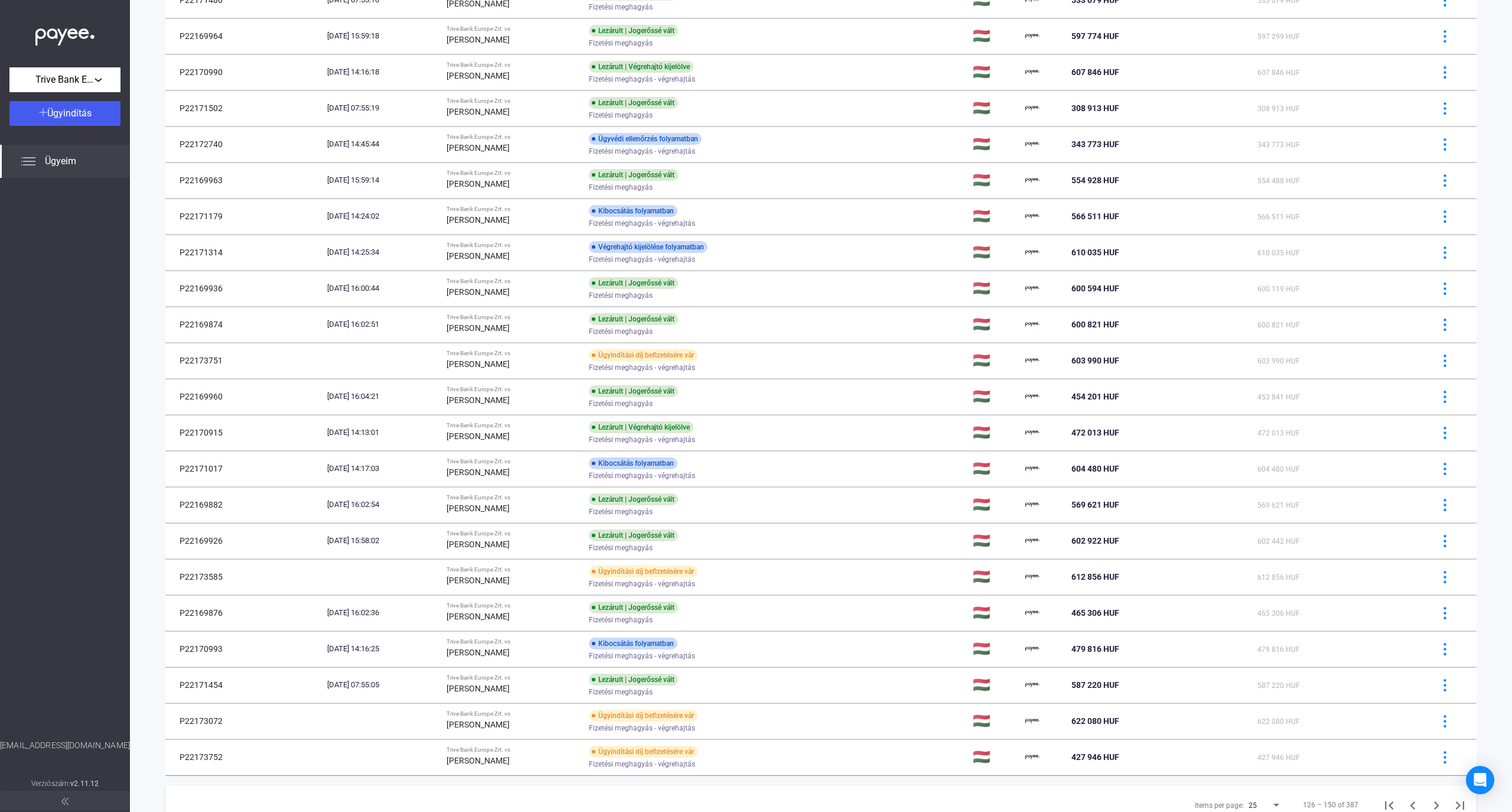
scroll to position [315, 0]
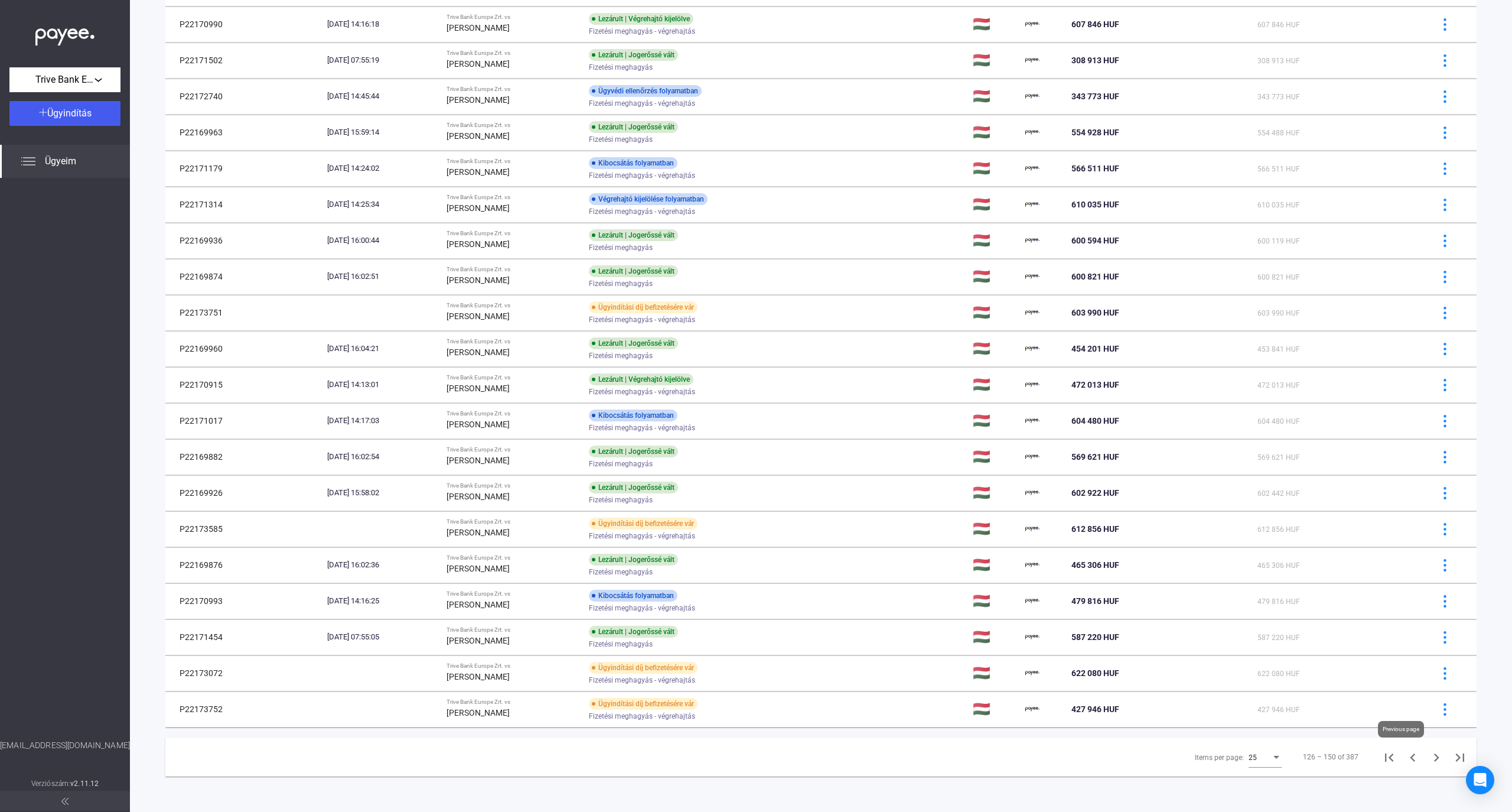
click at [823, 764] on icon "Previous page" at bounding box center [1413, 757] width 17 height 17
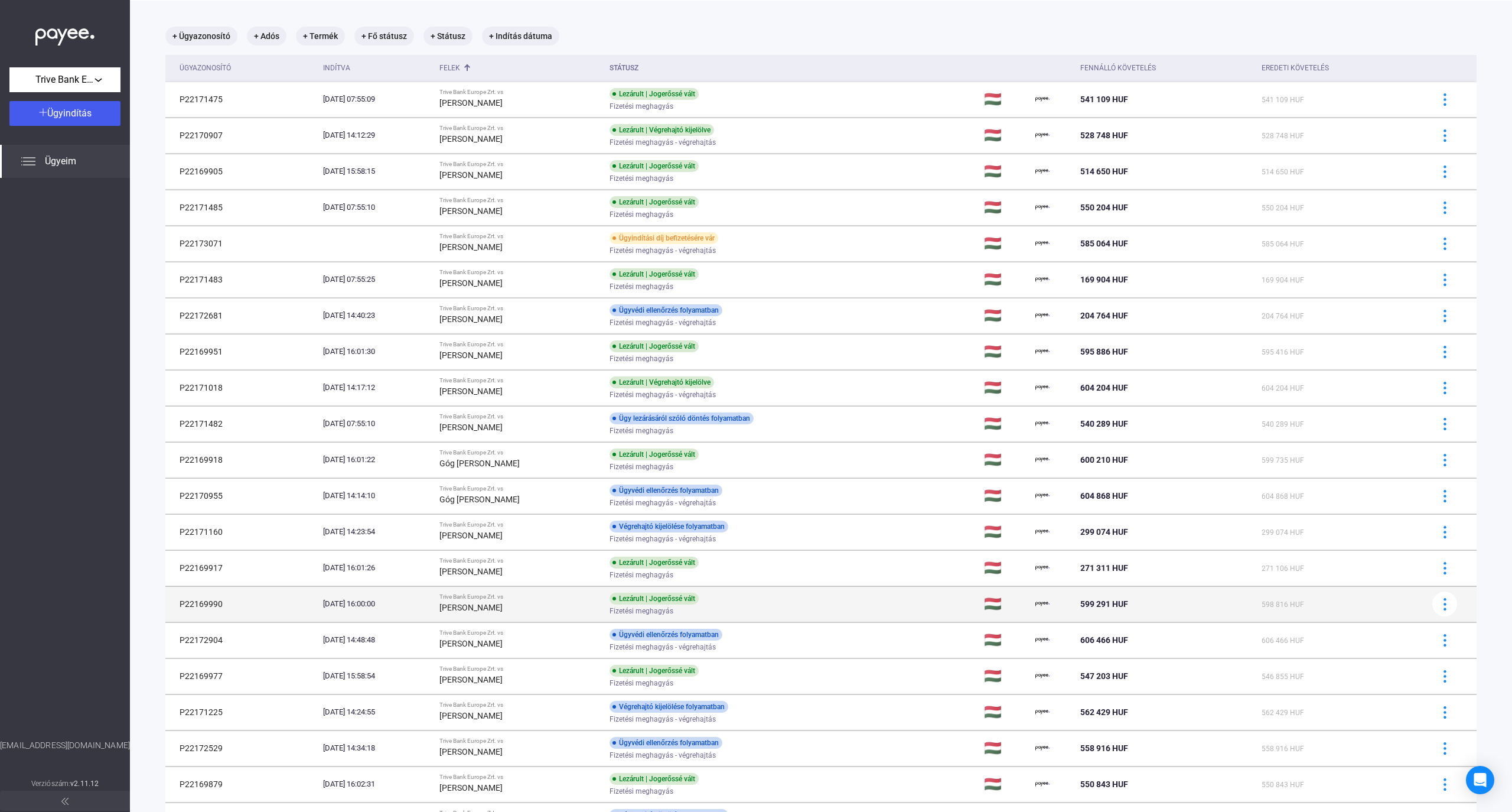
click at [572, 610] on div "[PERSON_NAME]" at bounding box center [519, 607] width 161 height 14
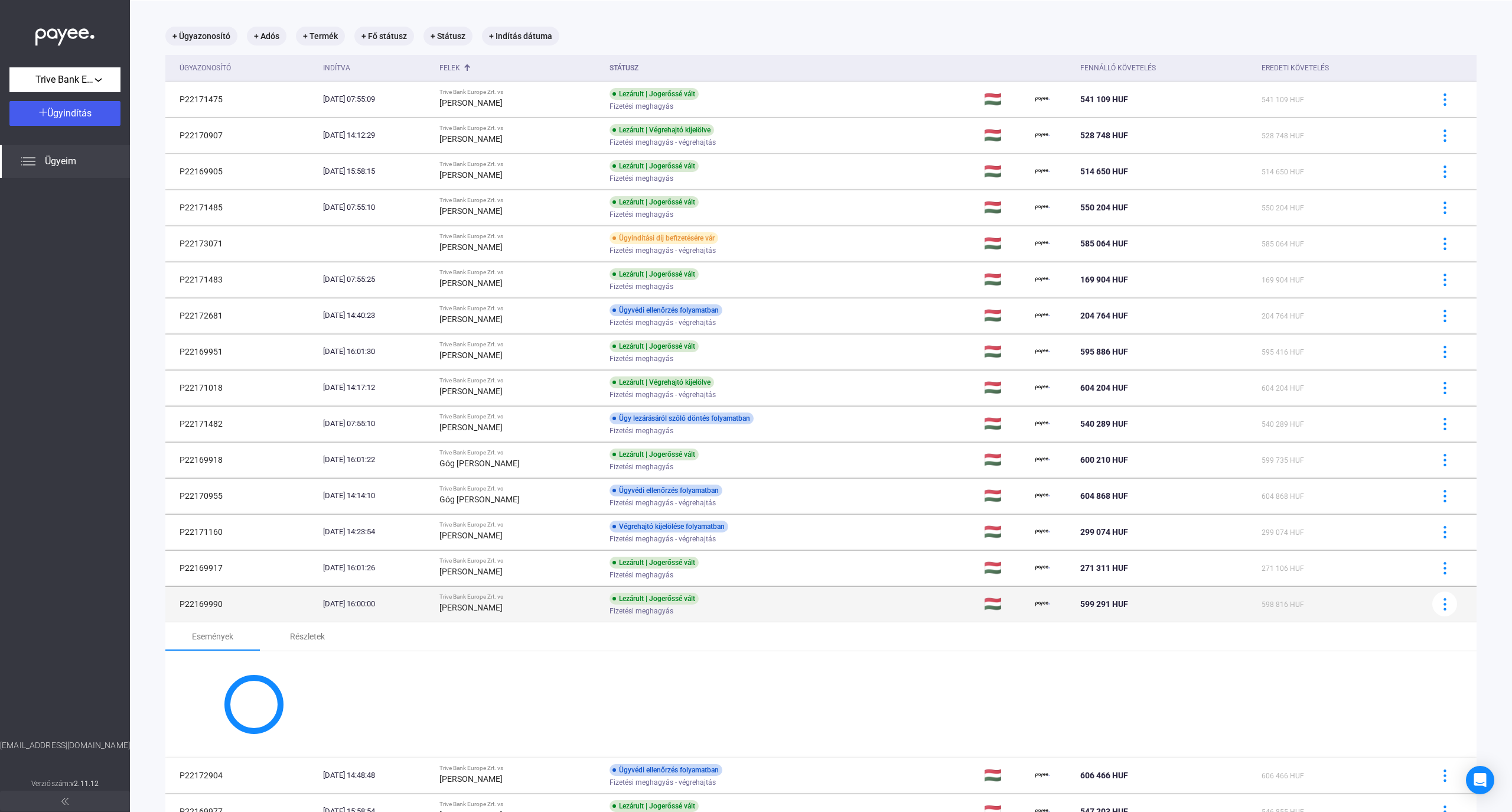
scroll to position [135, 0]
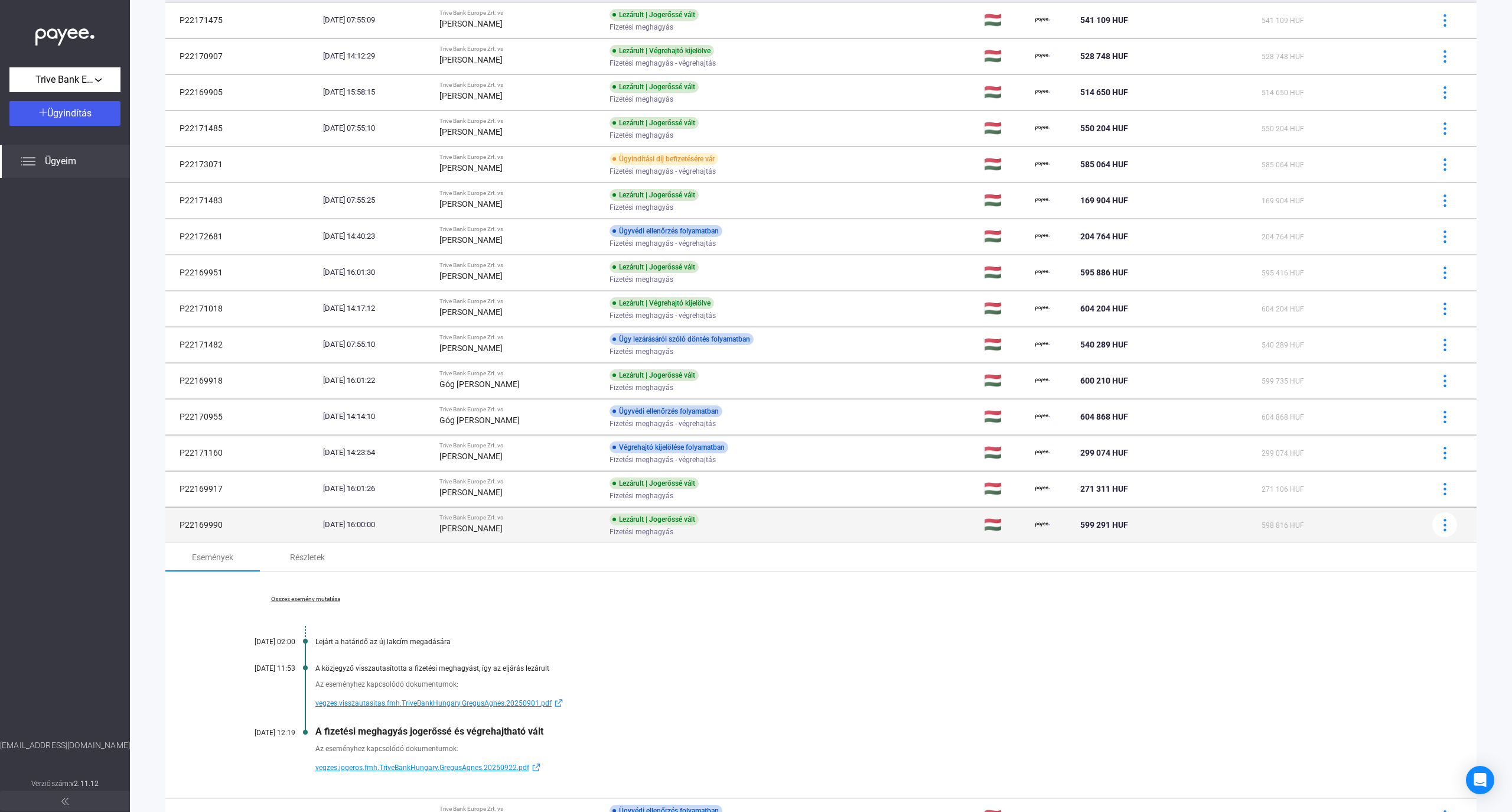
drag, startPoint x: 175, startPoint y: 522, endPoint x: 231, endPoint y: 532, distance: 56.9
click at [231, 532] on td "P22169990" at bounding box center [241, 525] width 153 height 36
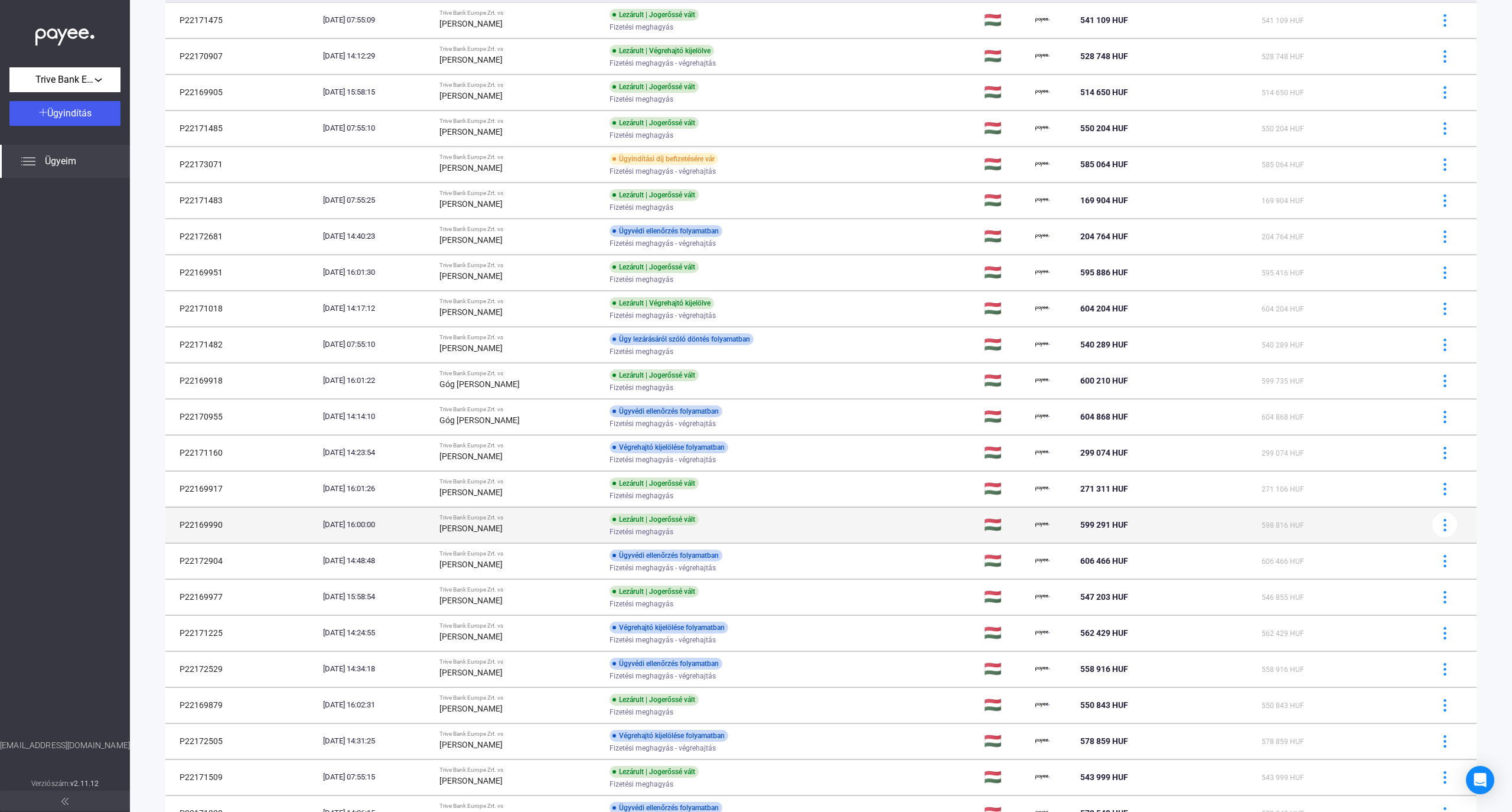
copy td "P22169990"
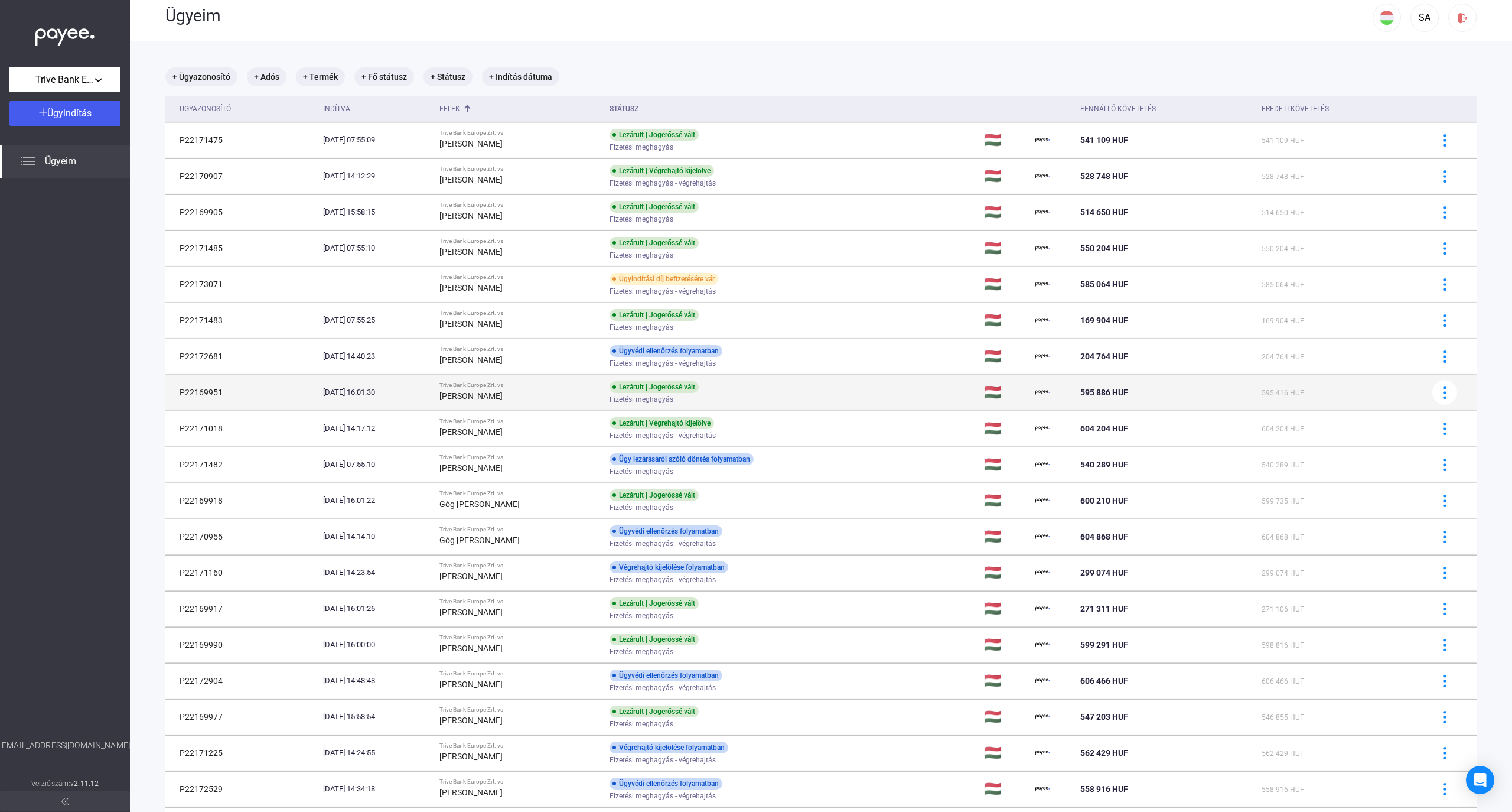
scroll to position [0, 0]
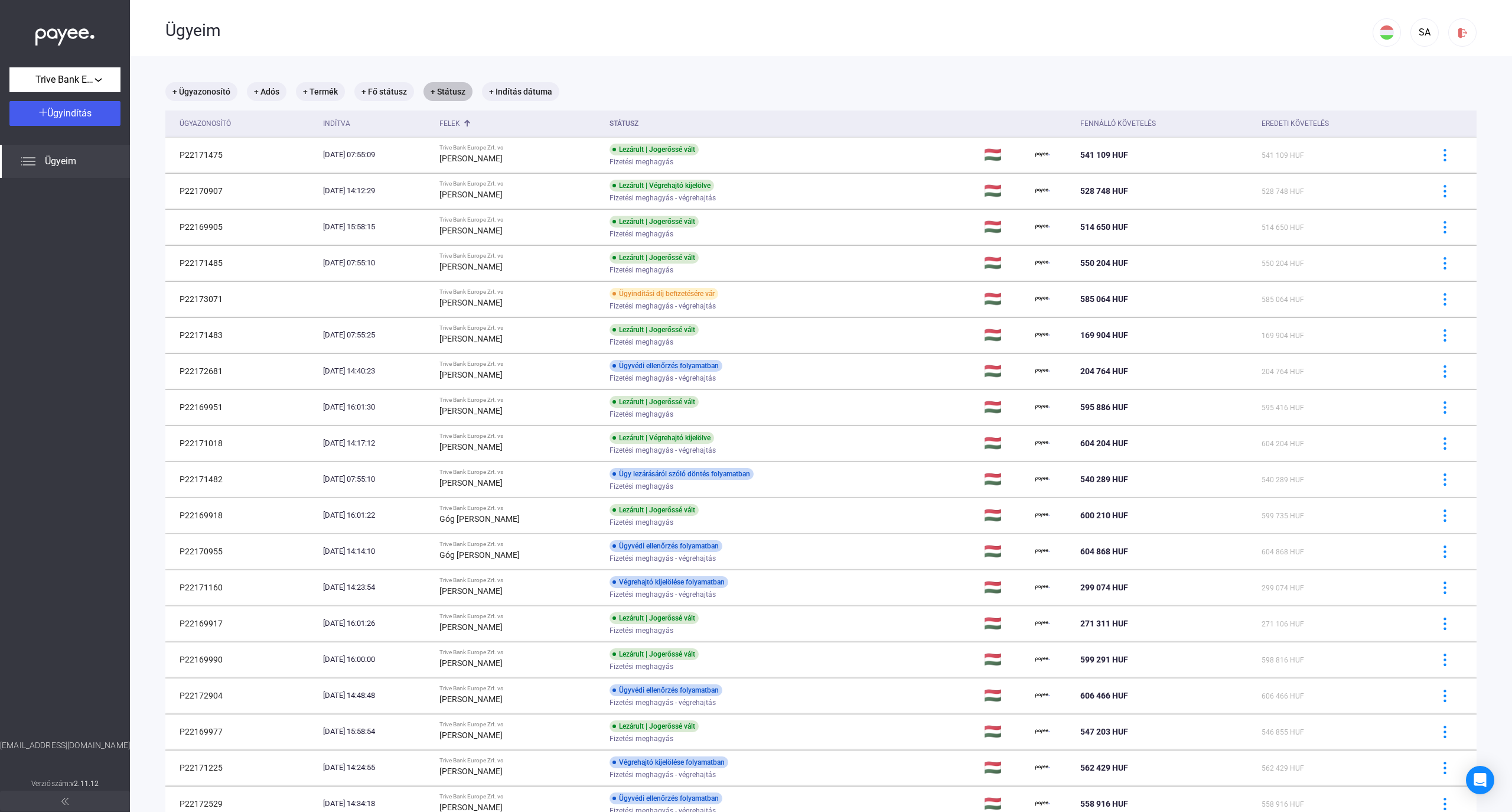
click at [452, 93] on mat-chip "+ Státusz" at bounding box center [447, 92] width 49 height 19
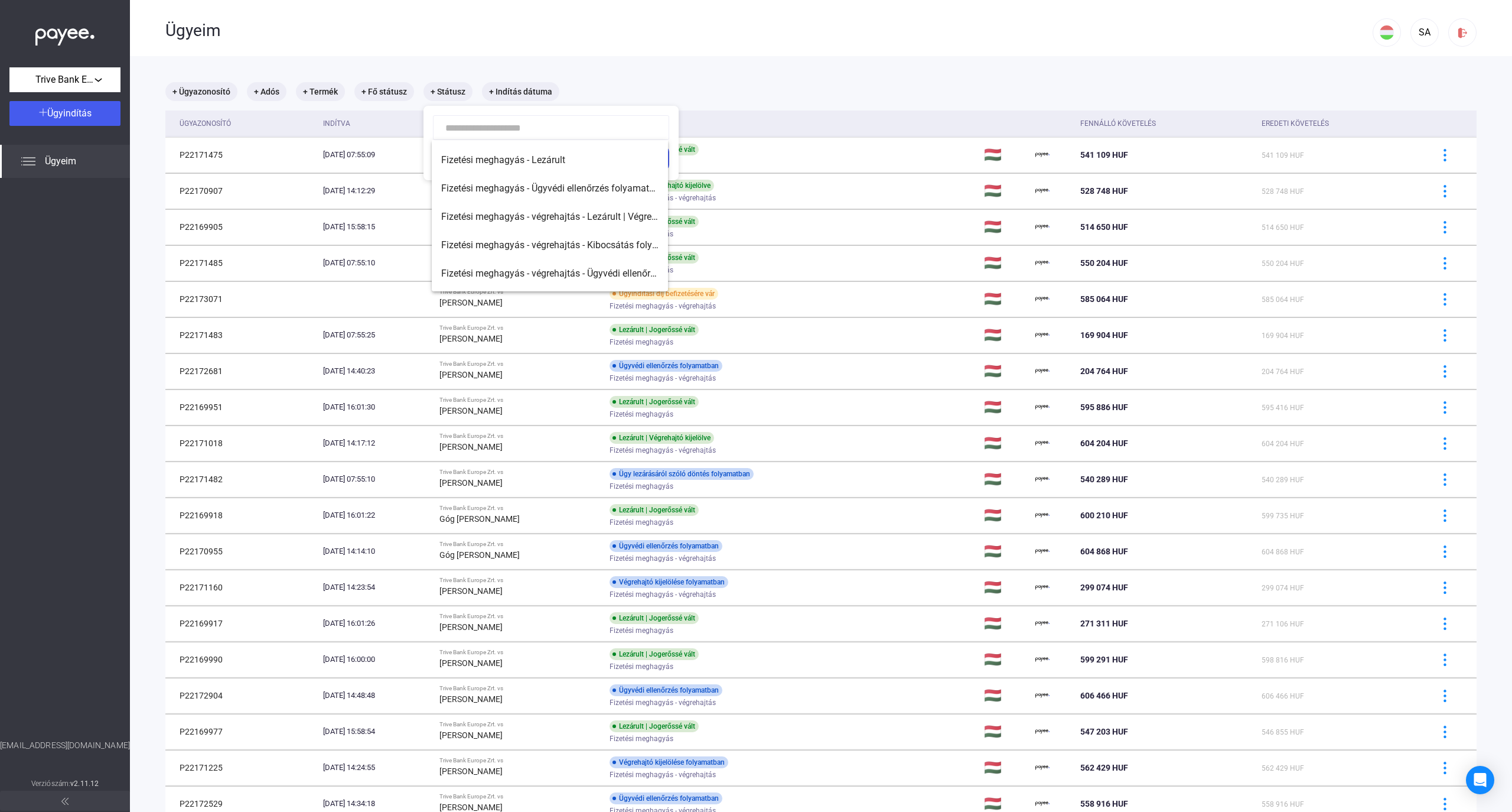
scroll to position [79, 0]
click at [627, 194] on span "Fizetési meghagyás - végrehajtás - Lezárult | Végrehajtó kijelölve" at bounding box center [550, 188] width 217 height 14
type input "**********"
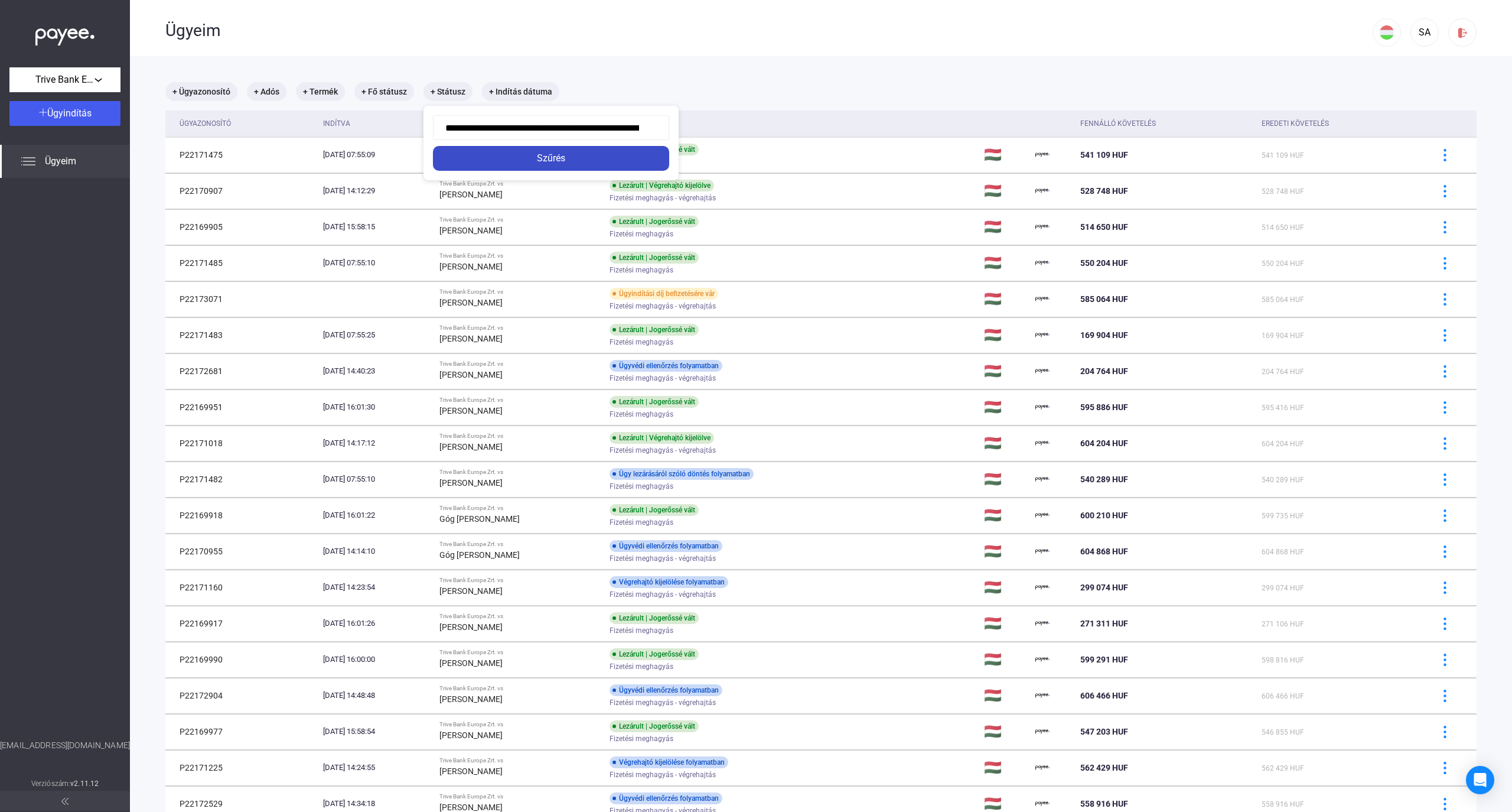
click at [601, 164] on div "Szűrés" at bounding box center [551, 158] width 229 height 14
